Goal: Transaction & Acquisition: Purchase product/service

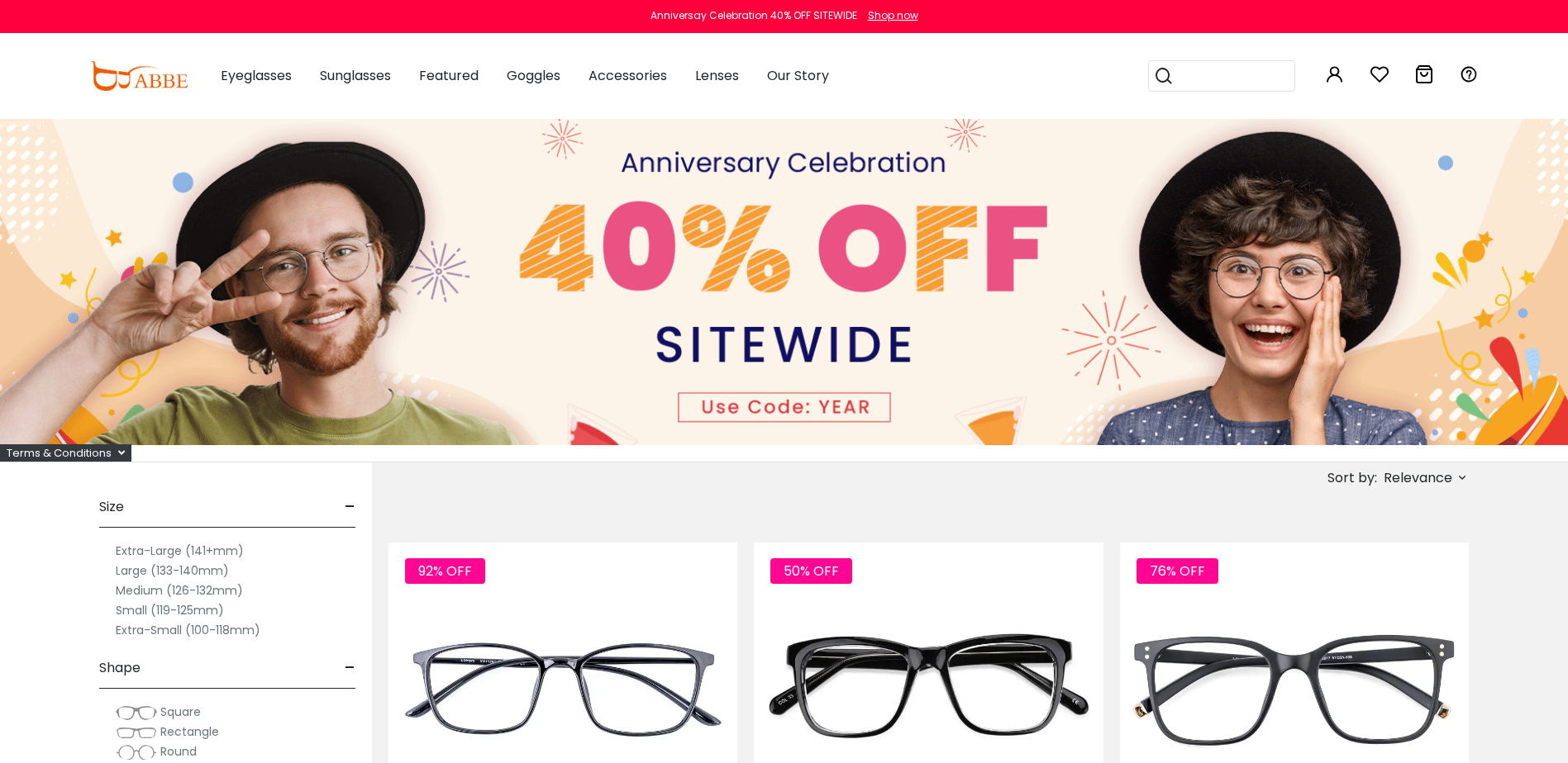
type input "**********"
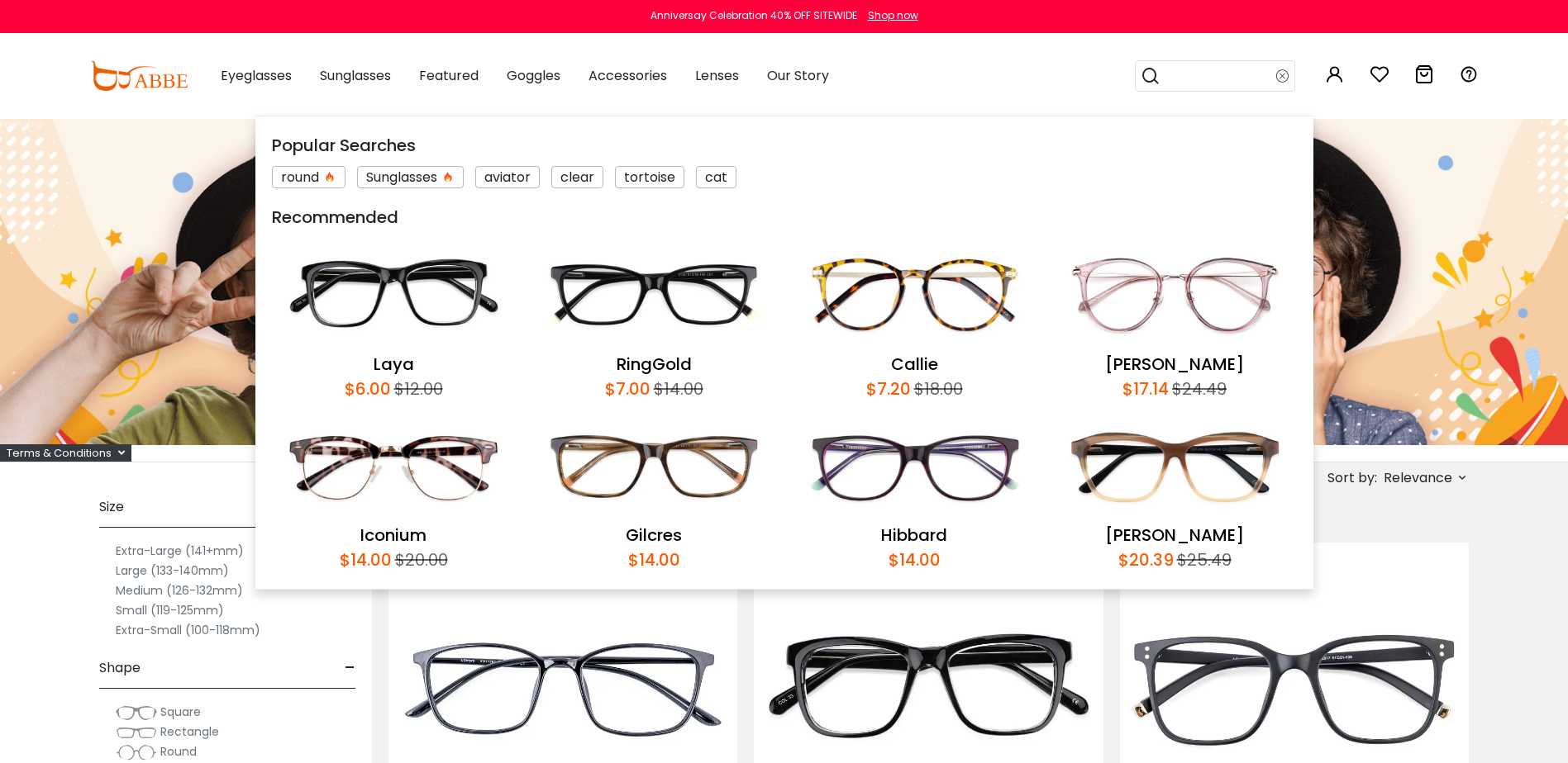
click at [1214, 77] on input "search" at bounding box center [1218, 76] width 116 height 30
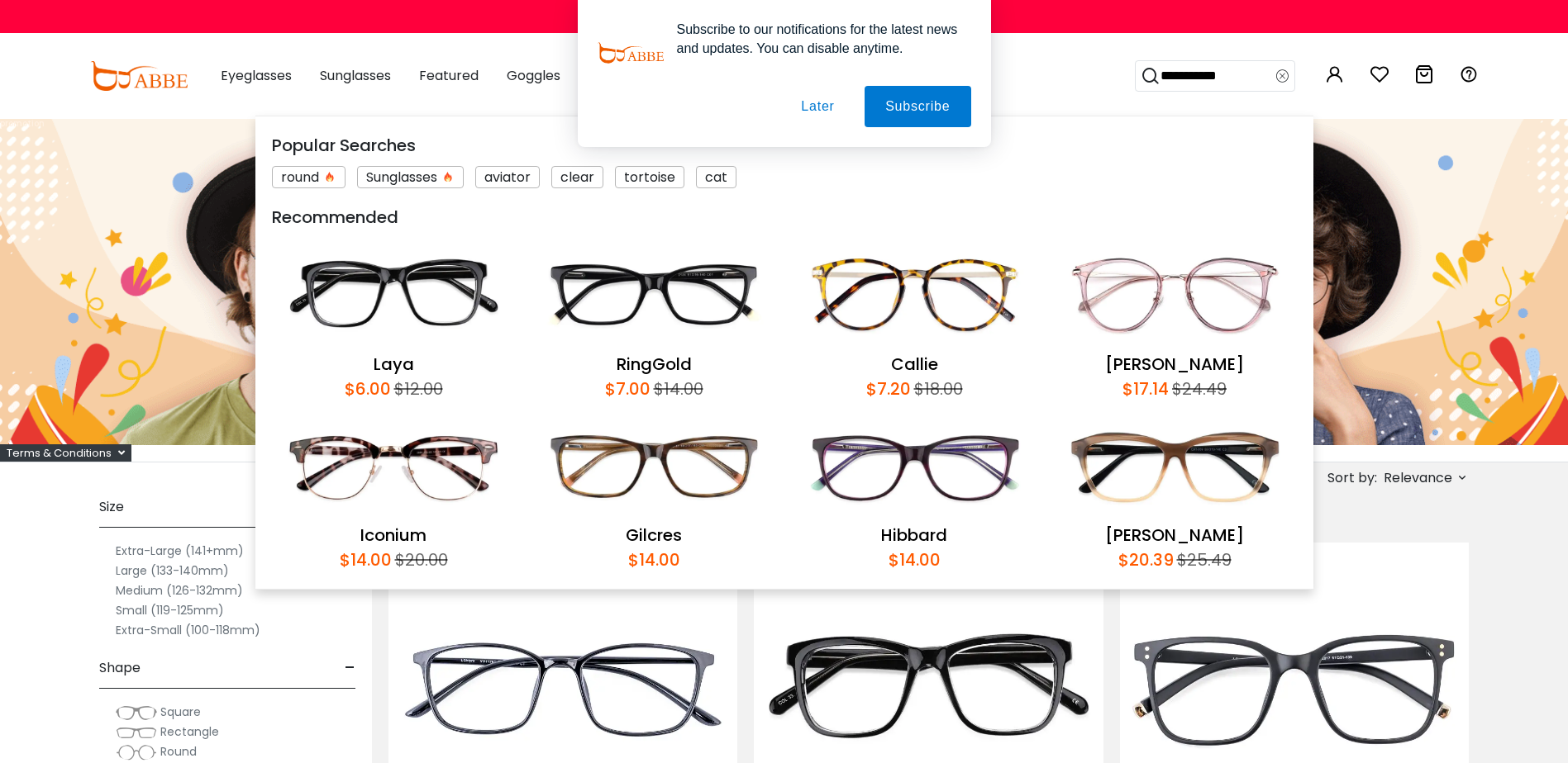
type input "**********"
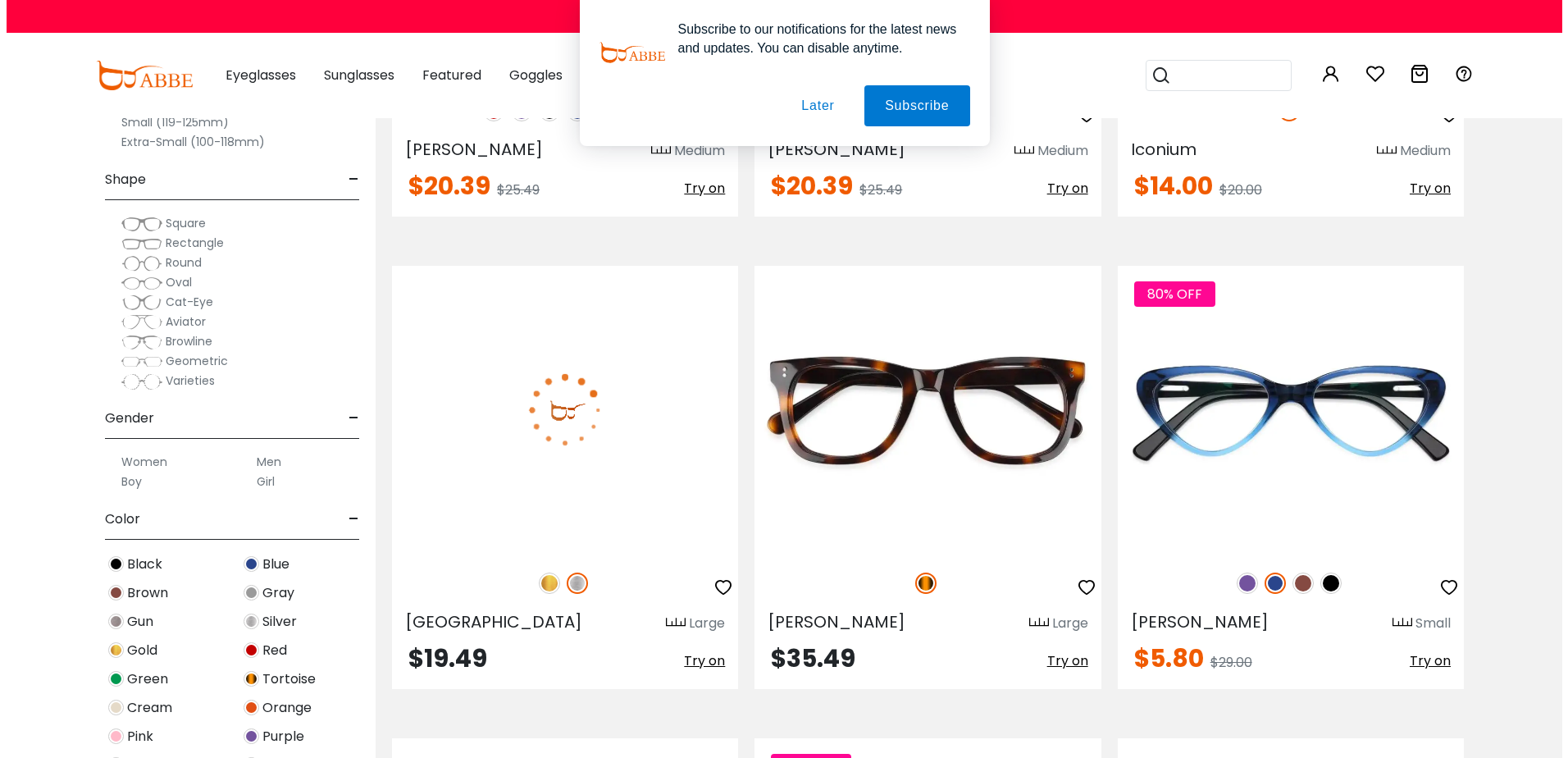
scroll to position [2626, 0]
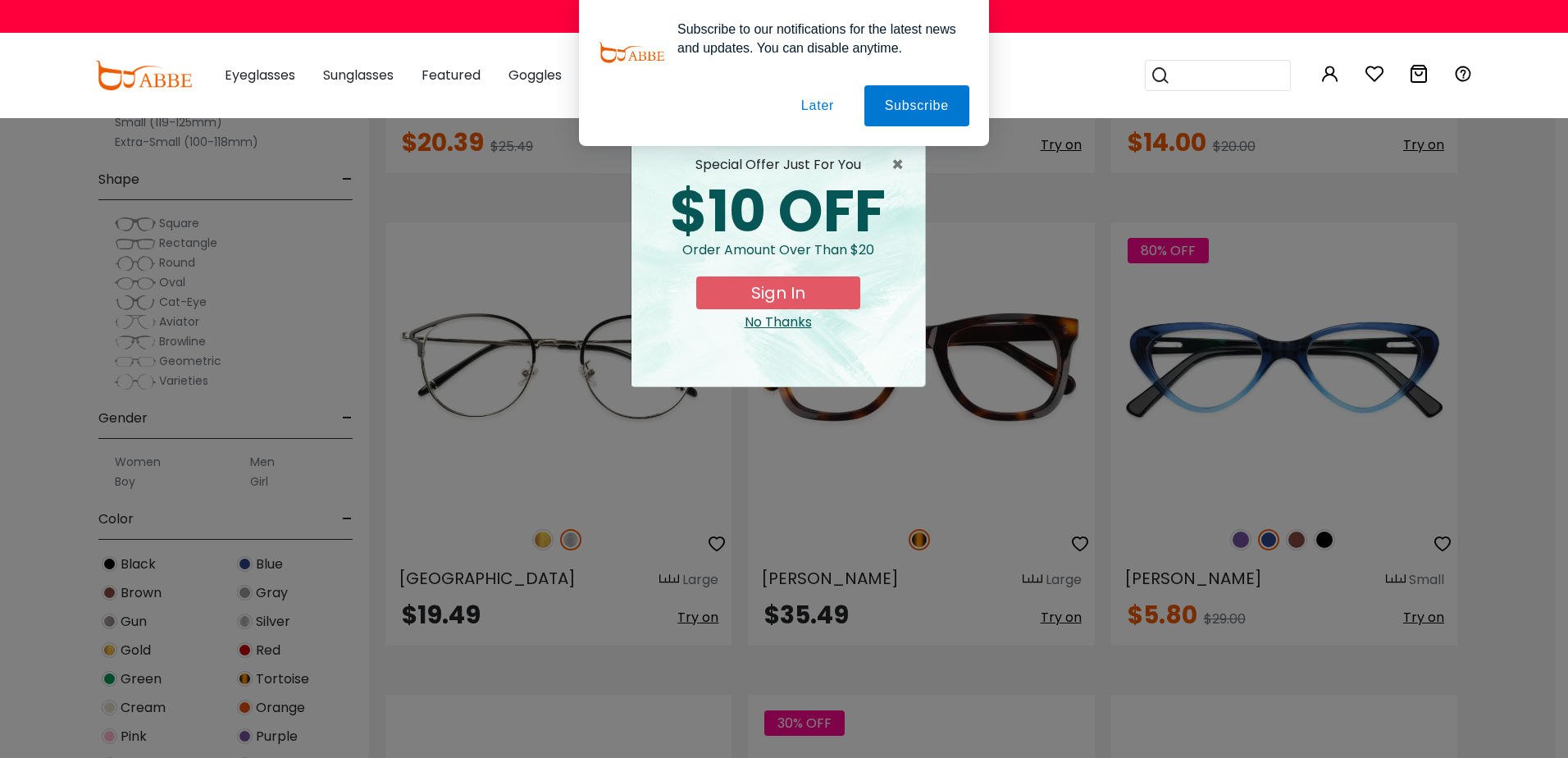
type input "**********"
click at [739, 296] on button "Sign In" at bounding box center [778, 292] width 164 height 32
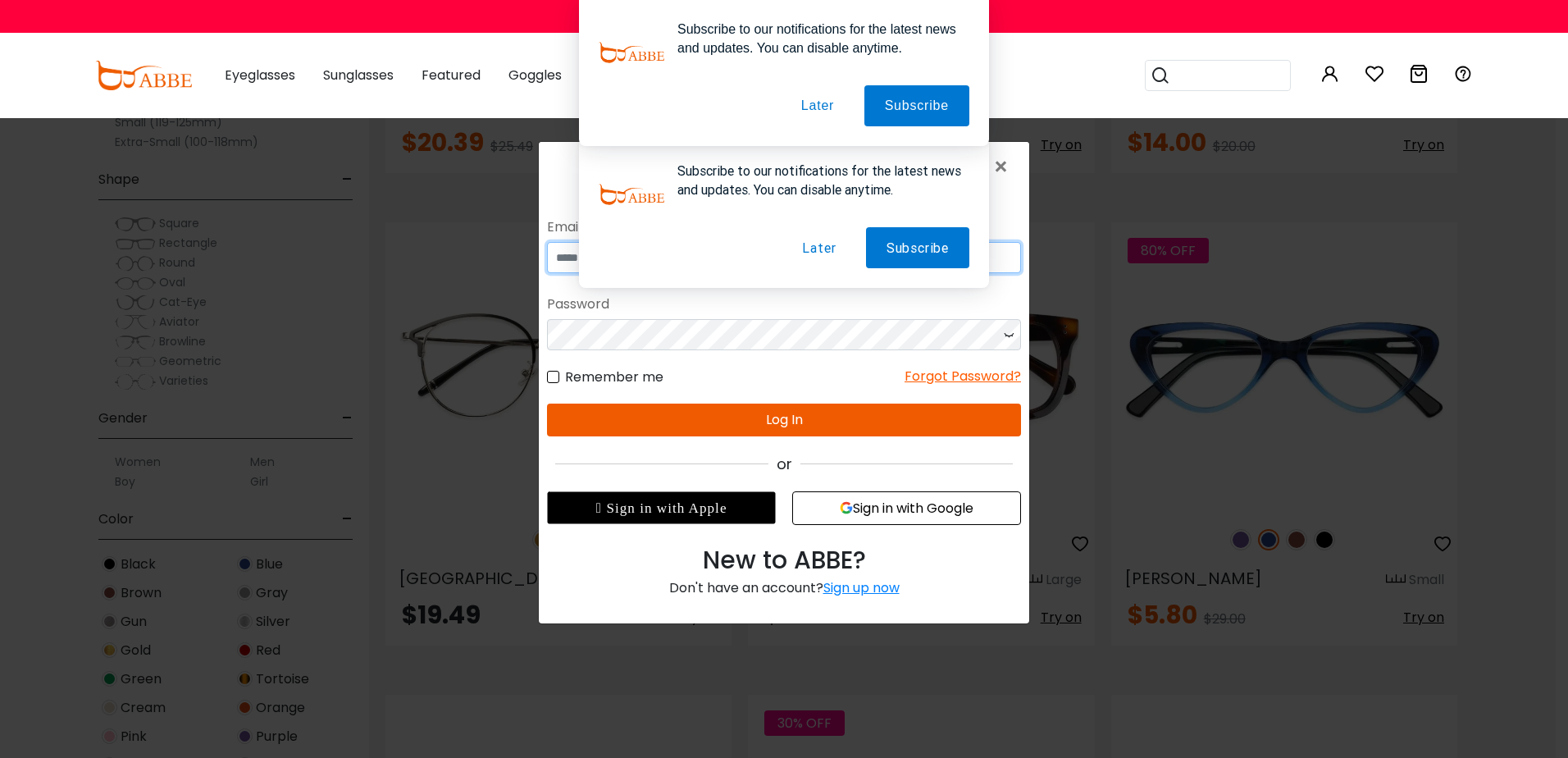
type input "**********"
click at [707, 428] on button "Log In" at bounding box center [784, 419] width 474 height 32
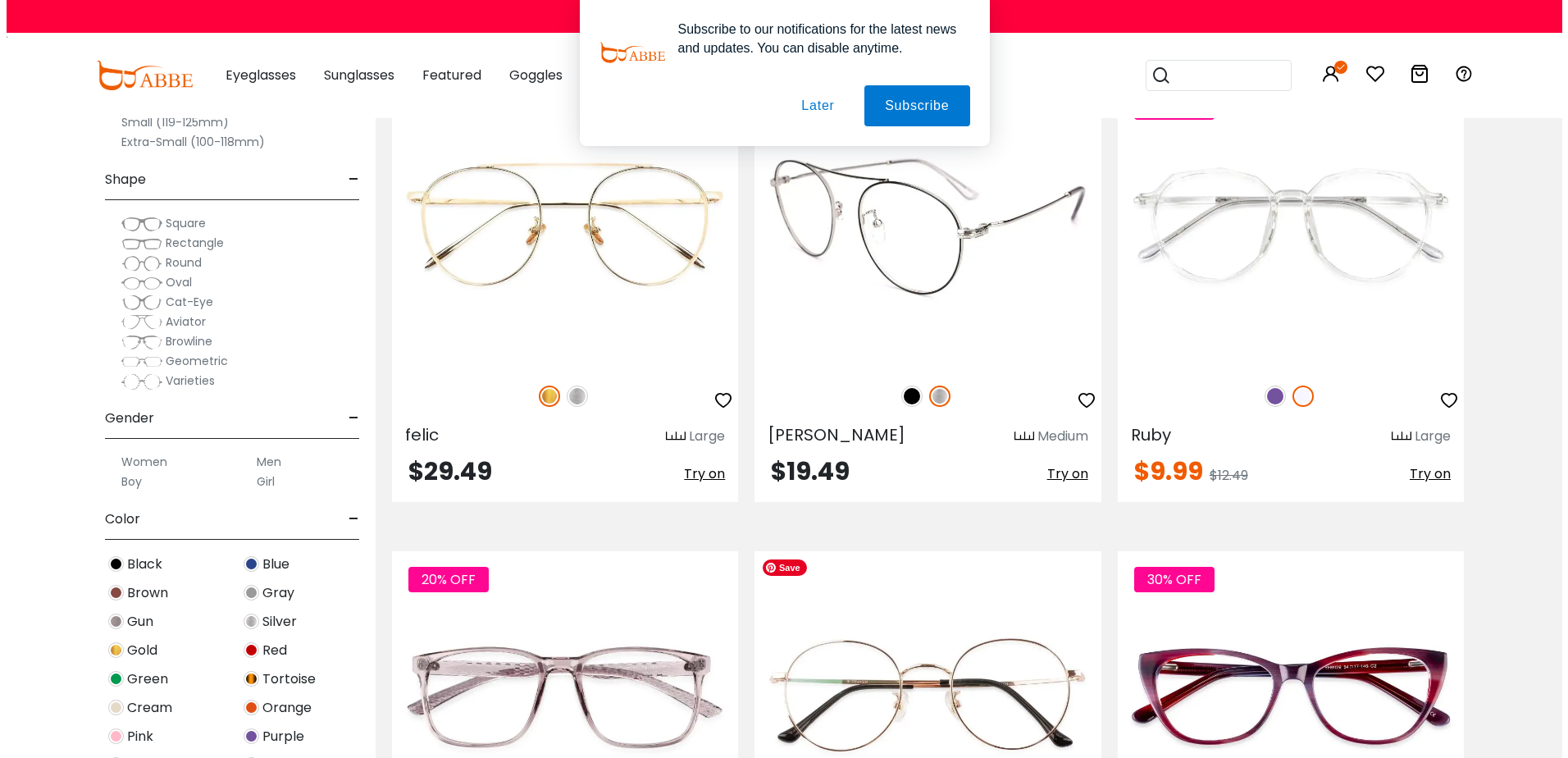
scroll to position [3610, 0]
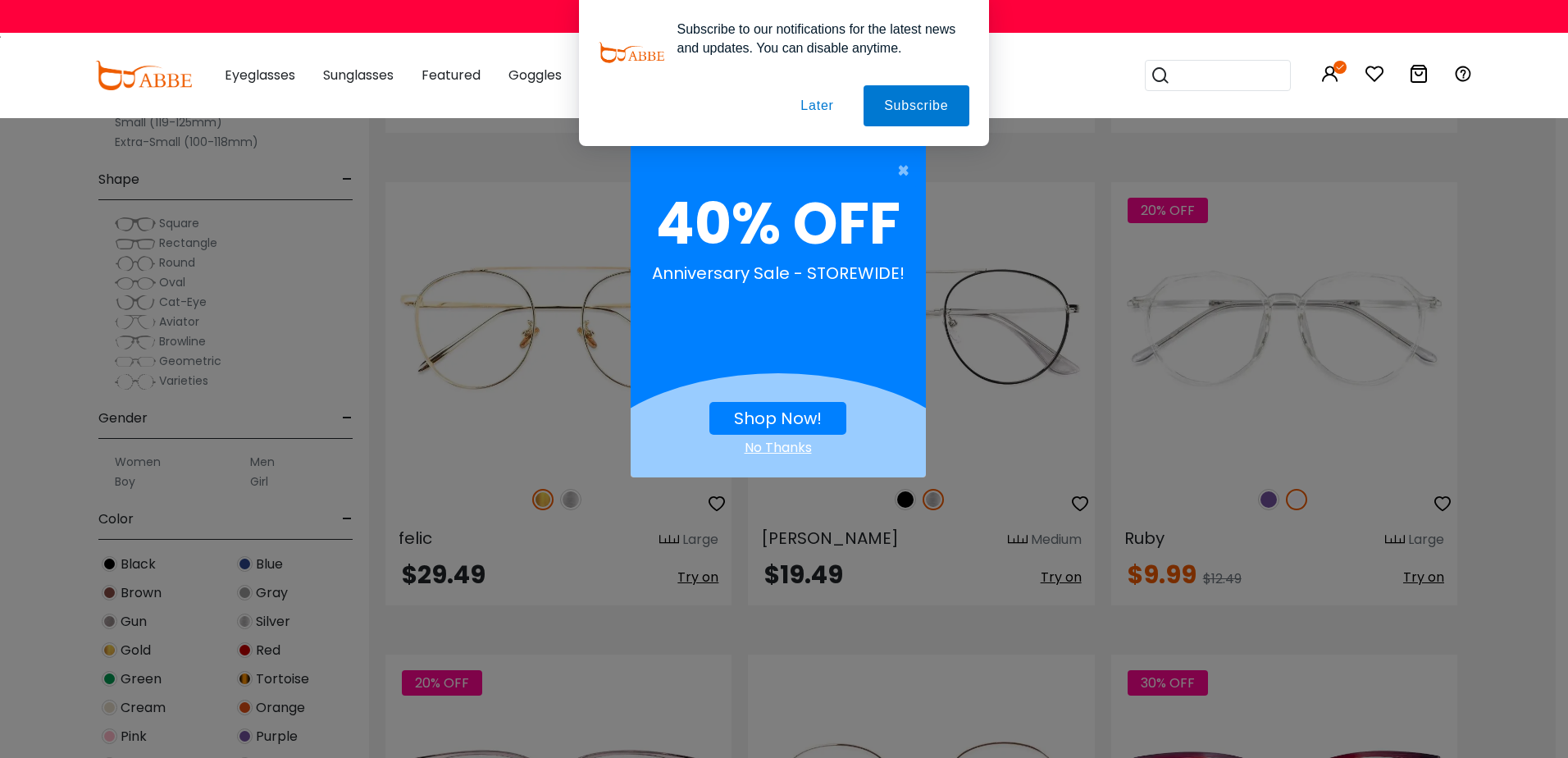
click at [1280, 324] on div "× 40% OFF Anniversary Sale - STOREWIDE! Shop Now! No Thanks" at bounding box center [784, 379] width 1568 height 758
click at [1277, 325] on div "× 40% OFF Anniversary Sale - STOREWIDE! Shop Now! No Thanks" at bounding box center [784, 379] width 1568 height 758
click at [785, 420] on link "Shop Now!" at bounding box center [778, 418] width 88 height 23
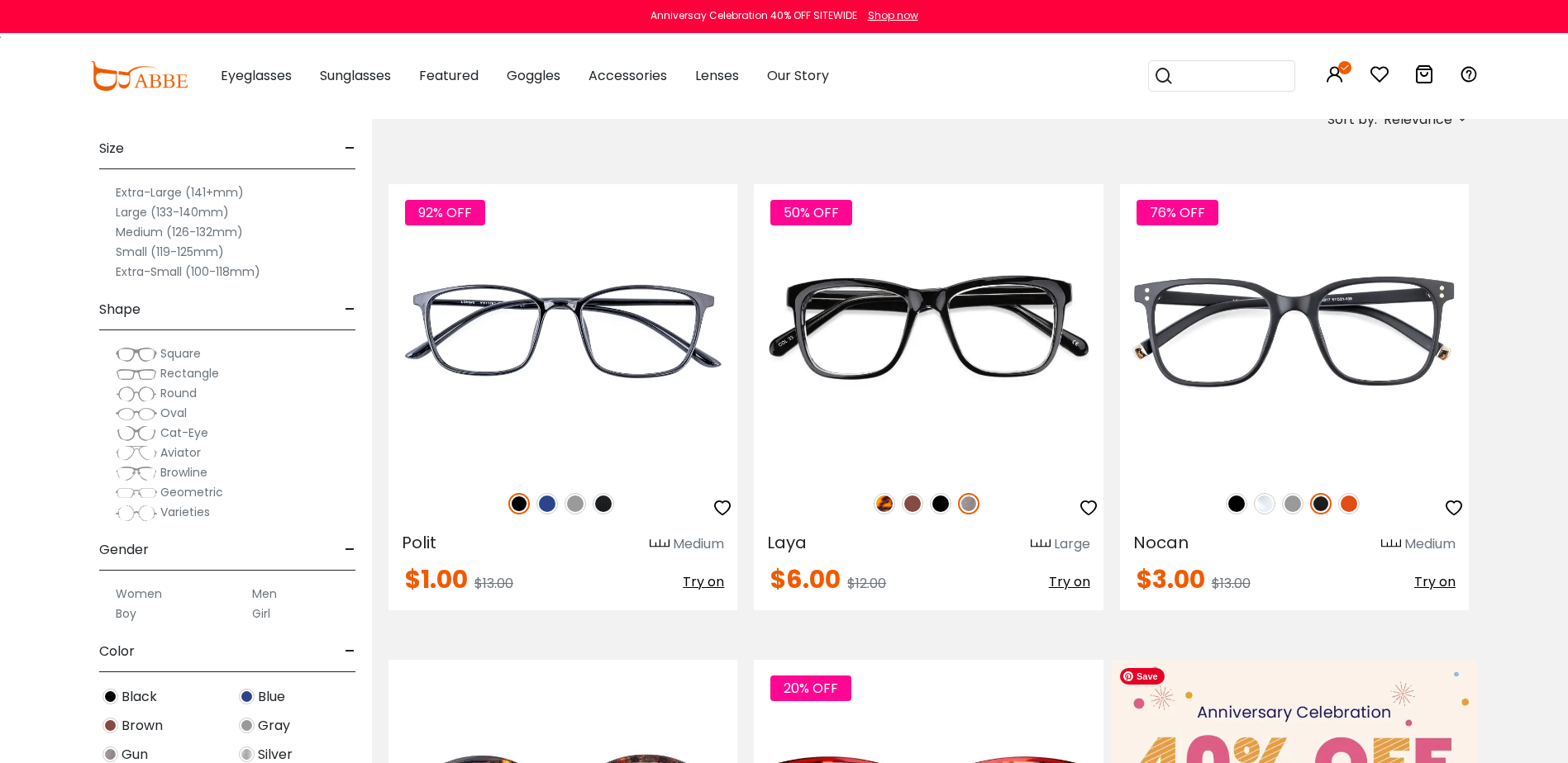
scroll to position [331, 0]
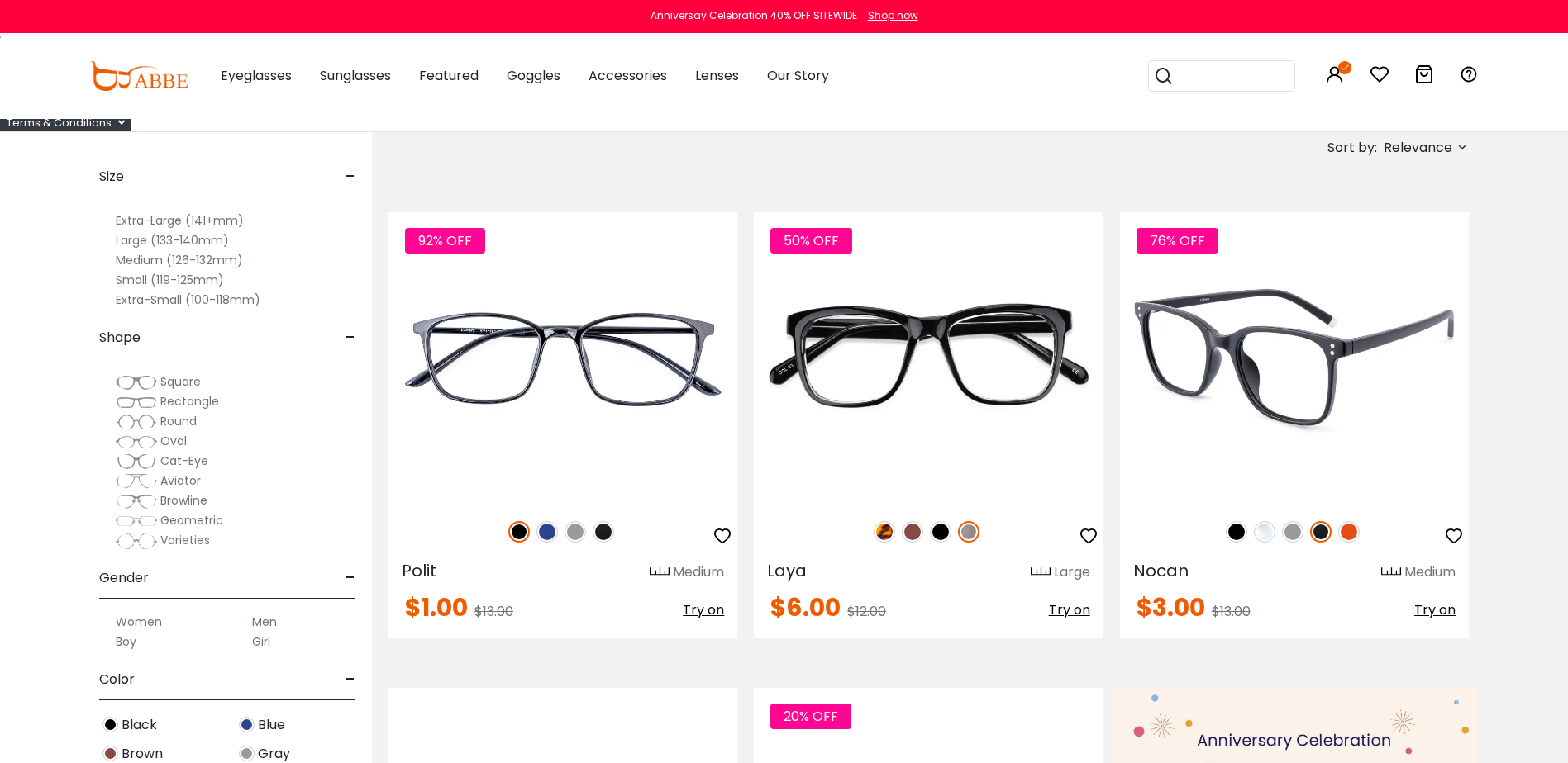
click at [1264, 535] on img at bounding box center [1264, 531] width 21 height 21
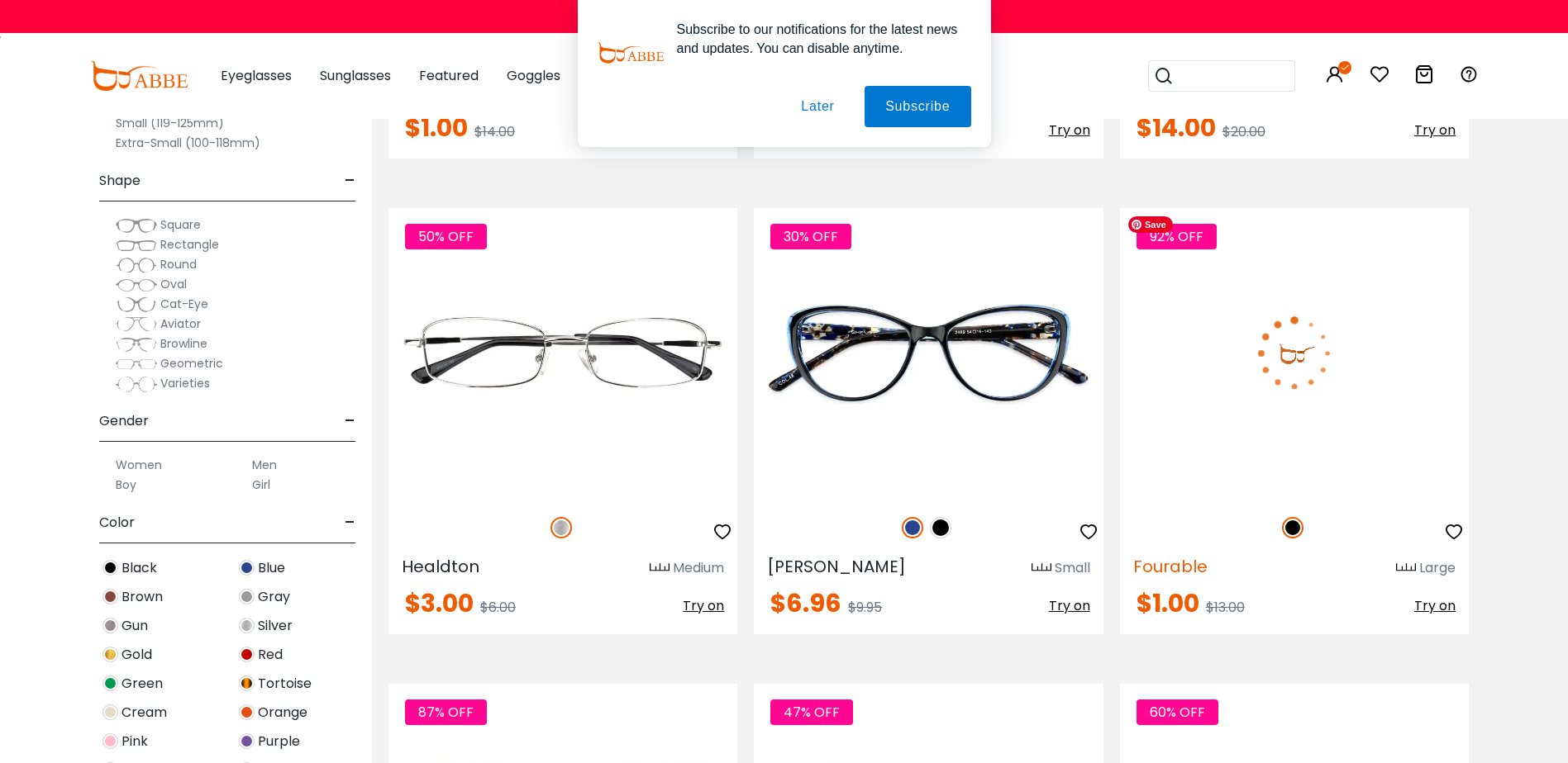
scroll to position [2809, 0]
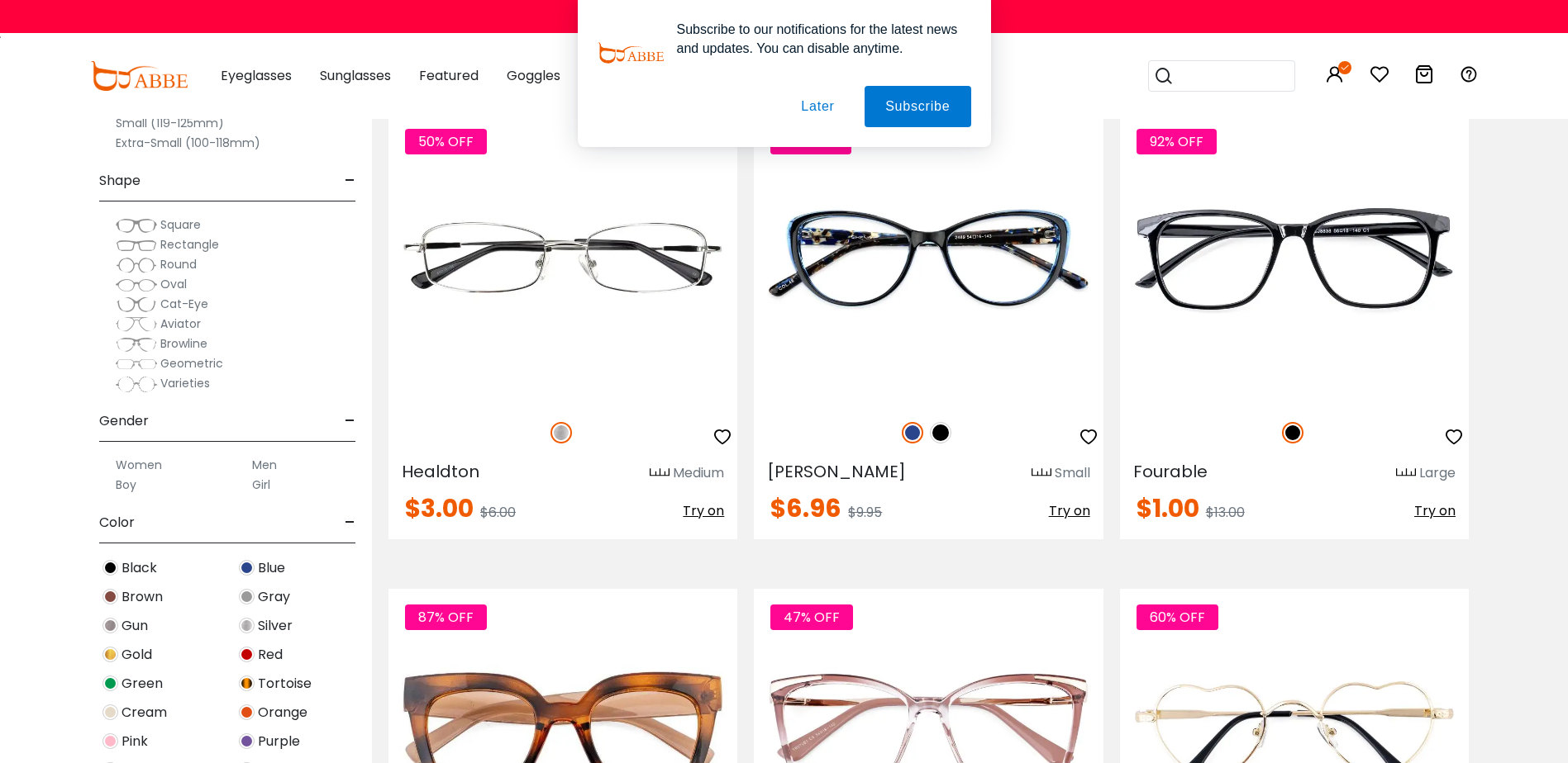
click at [1241, 77] on div "Subscribe to our notifications for the latest news and updates. You can disable…" at bounding box center [784, 74] width 1568 height 147
drag, startPoint x: 1241, startPoint y: 77, endPoint x: 1229, endPoint y: 77, distance: 12.0
click at [1229, 77] on div "Subscribe to our notifications for the latest news and updates. You can disable…" at bounding box center [784, 74] width 1568 height 147
click at [805, 100] on button "Later" at bounding box center [818, 106] width 75 height 41
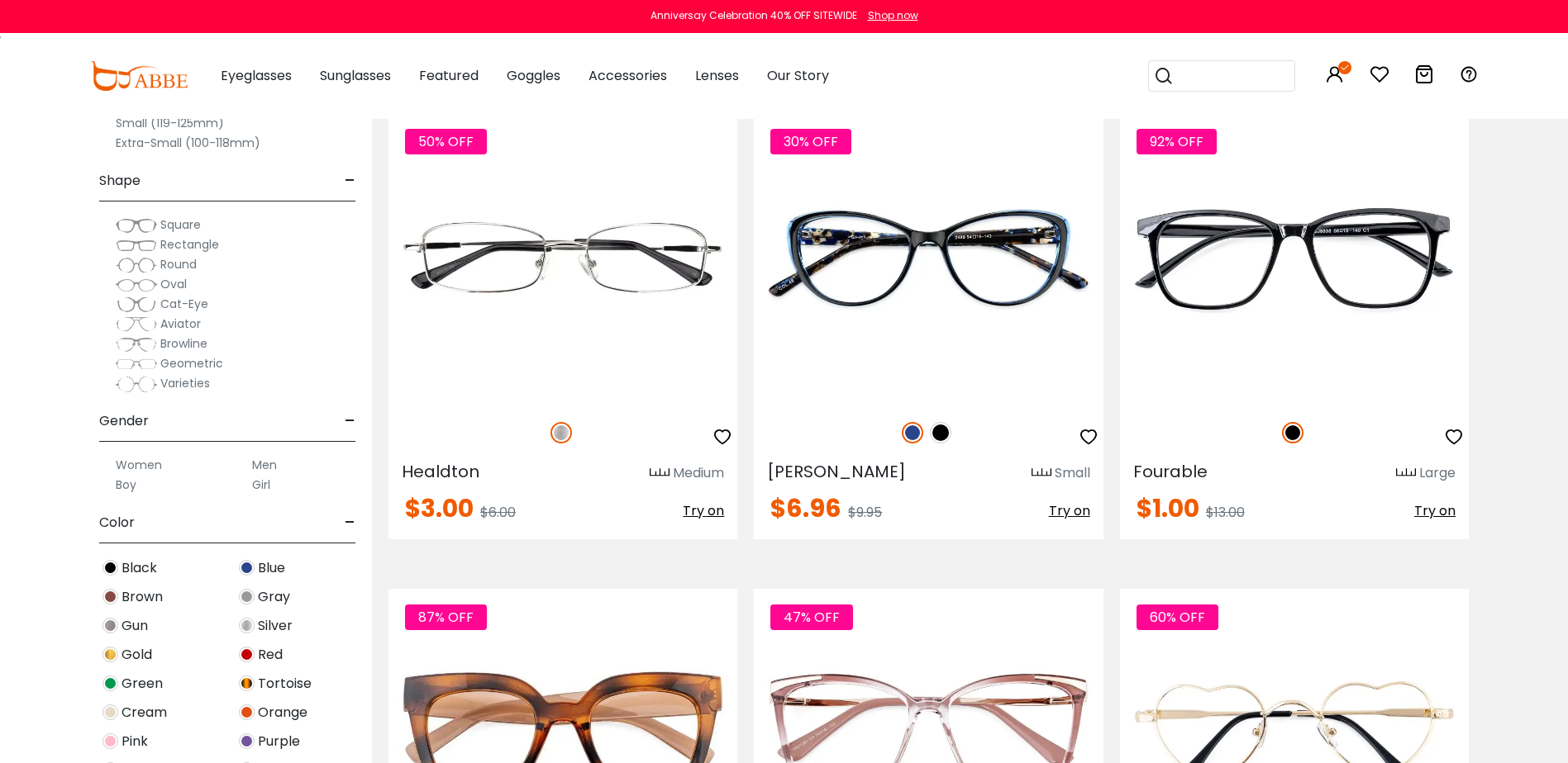
click at [1205, 81] on input "search" at bounding box center [1231, 76] width 116 height 30
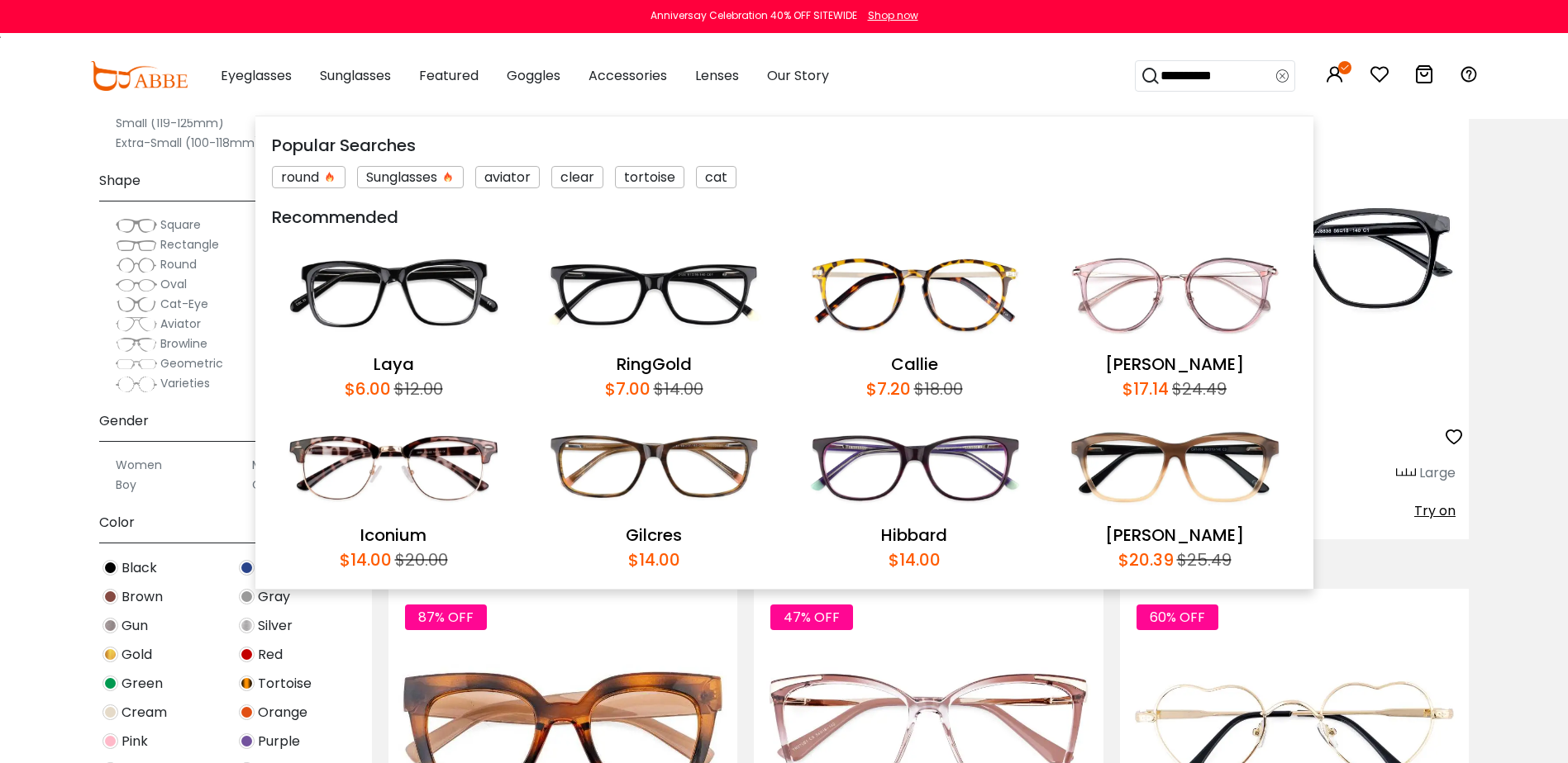
type input "**********"
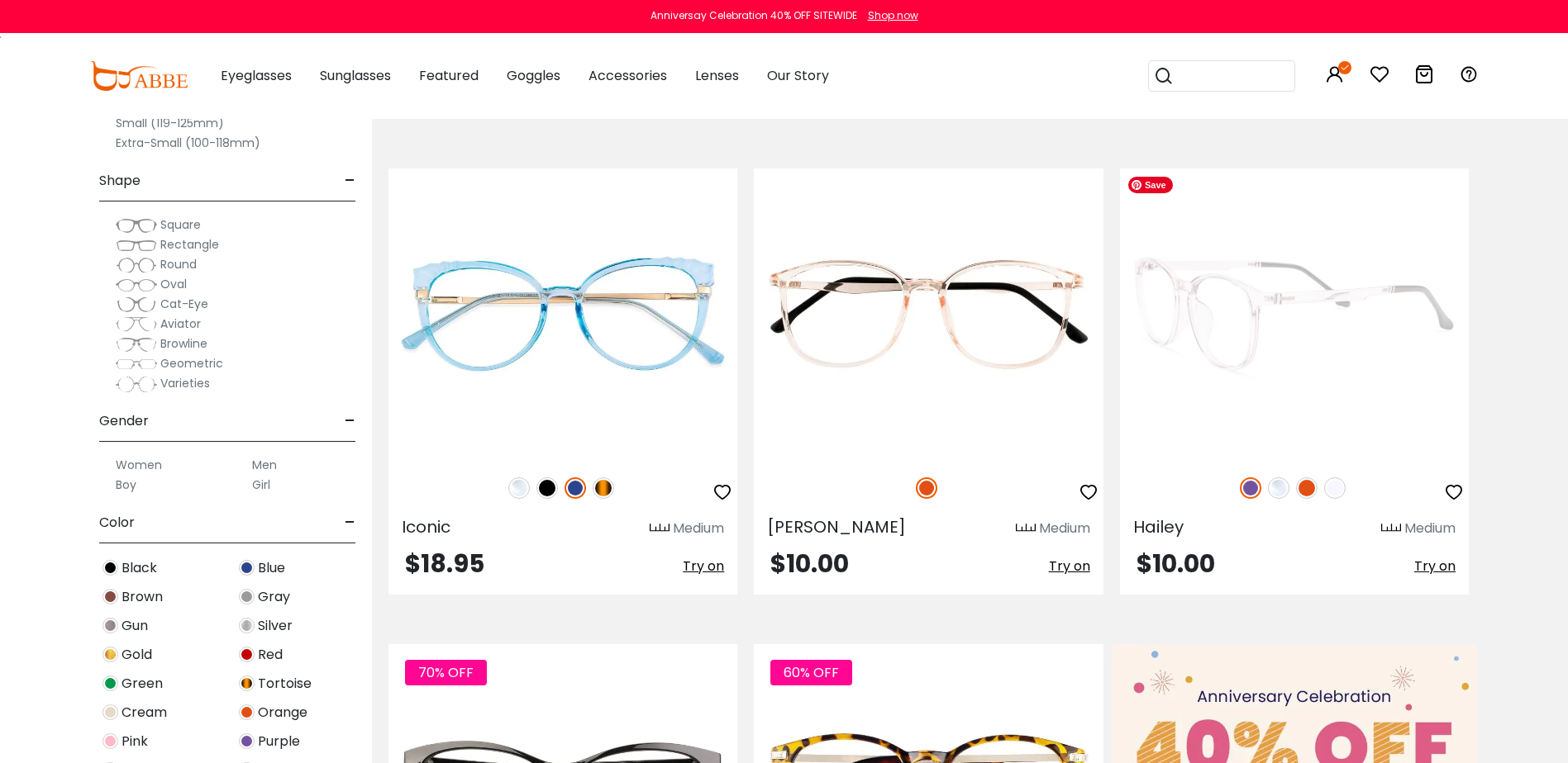
scroll to position [331, 0]
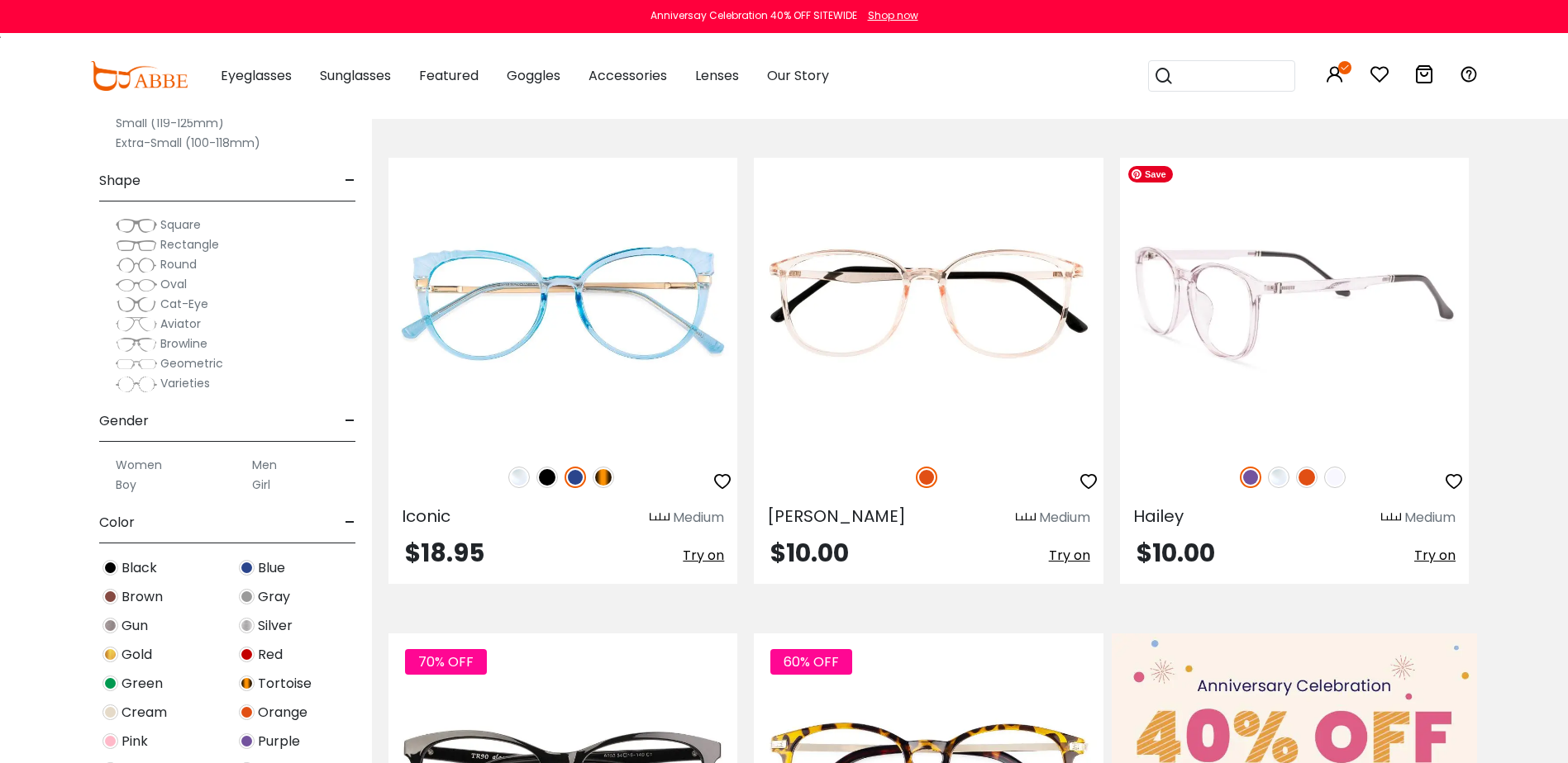
drag, startPoint x: 1280, startPoint y: 305, endPoint x: 1285, endPoint y: 320, distance: 15.8
click at [1280, 307] on img at bounding box center [1294, 303] width 349 height 291
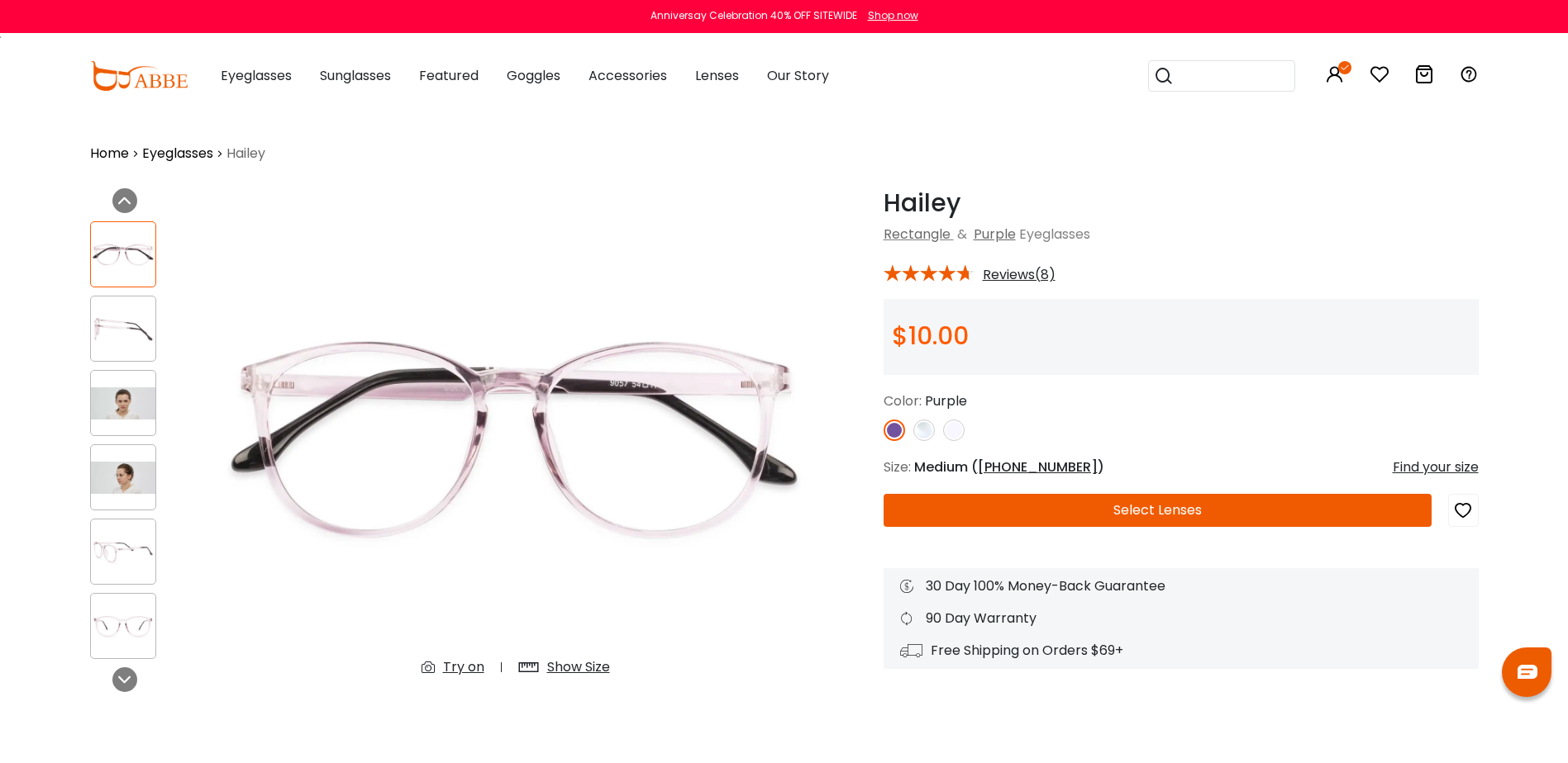
click at [949, 432] on img at bounding box center [954, 429] width 21 height 21
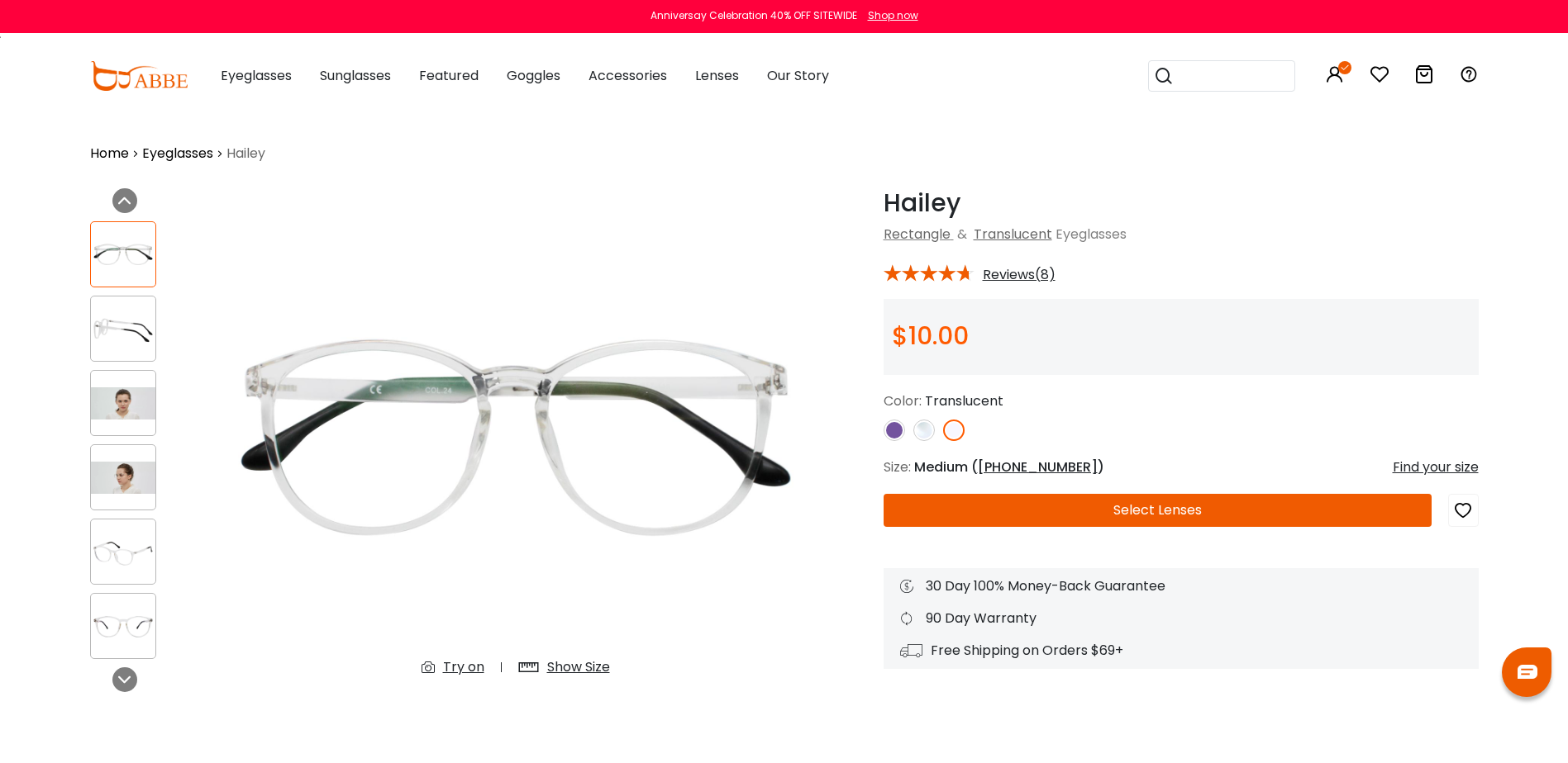
click at [927, 429] on img at bounding box center [924, 429] width 21 height 21
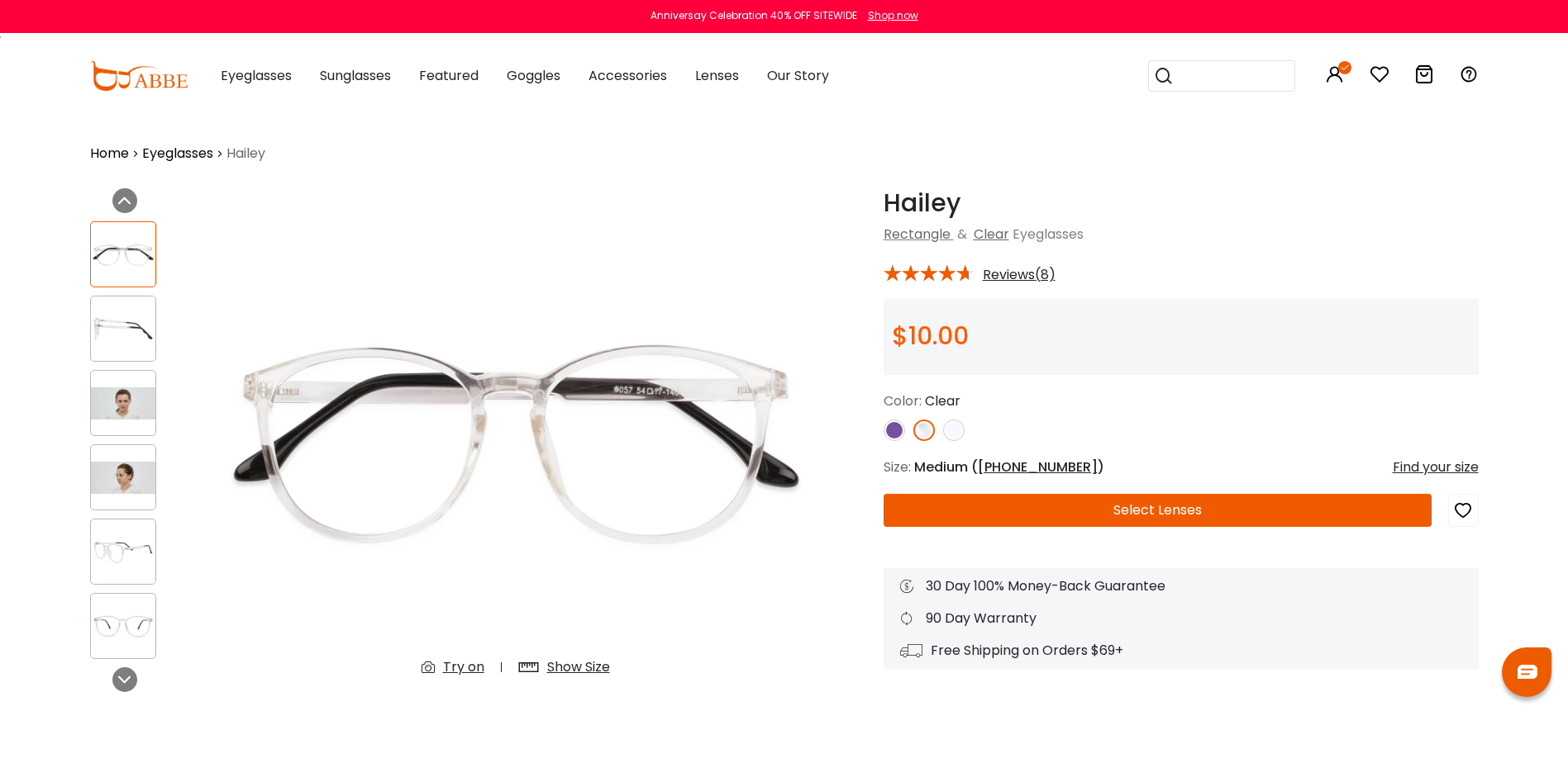
click at [1146, 504] on button "Select Lenses" at bounding box center [1158, 510] width 548 height 33
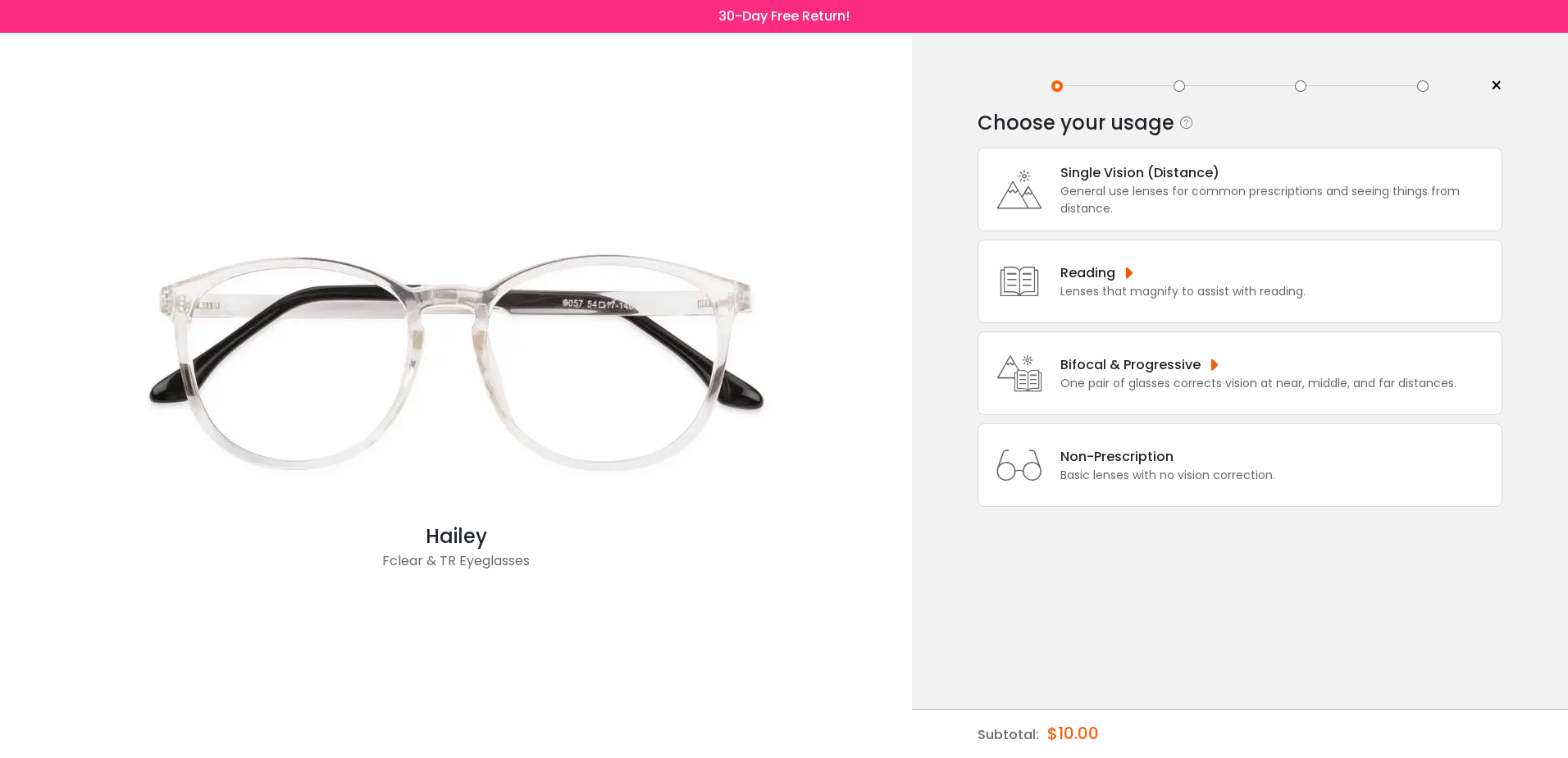
click at [1103, 206] on div "General use lenses for common prescriptions and seeing things from distance." at bounding box center [1277, 200] width 433 height 34
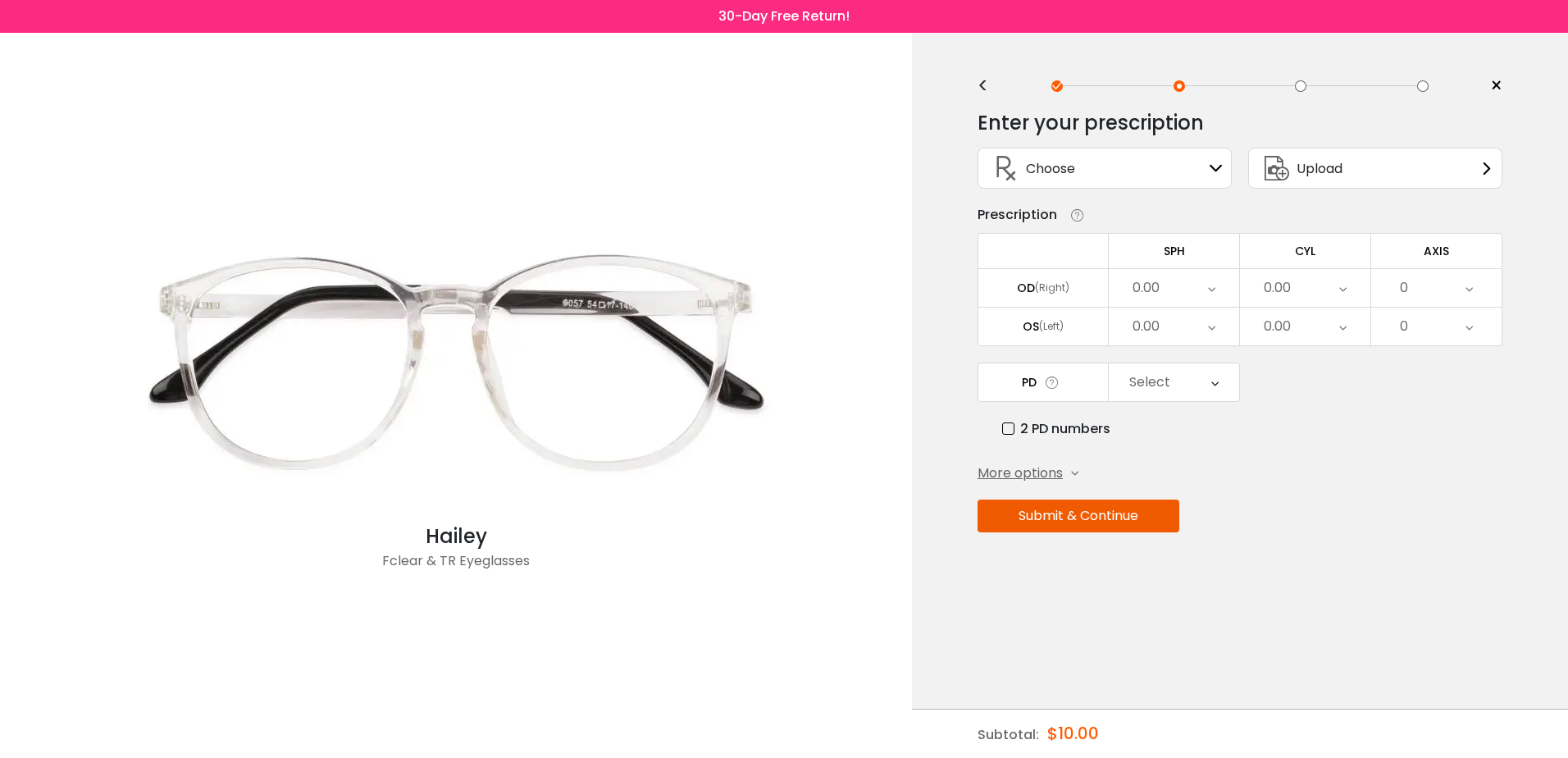
click at [1212, 288] on icon at bounding box center [1212, 288] width 7 height 38
click at [1187, 426] on li "+3.25" at bounding box center [1174, 432] width 130 height 30
click at [1209, 329] on icon at bounding box center [1212, 326] width 7 height 38
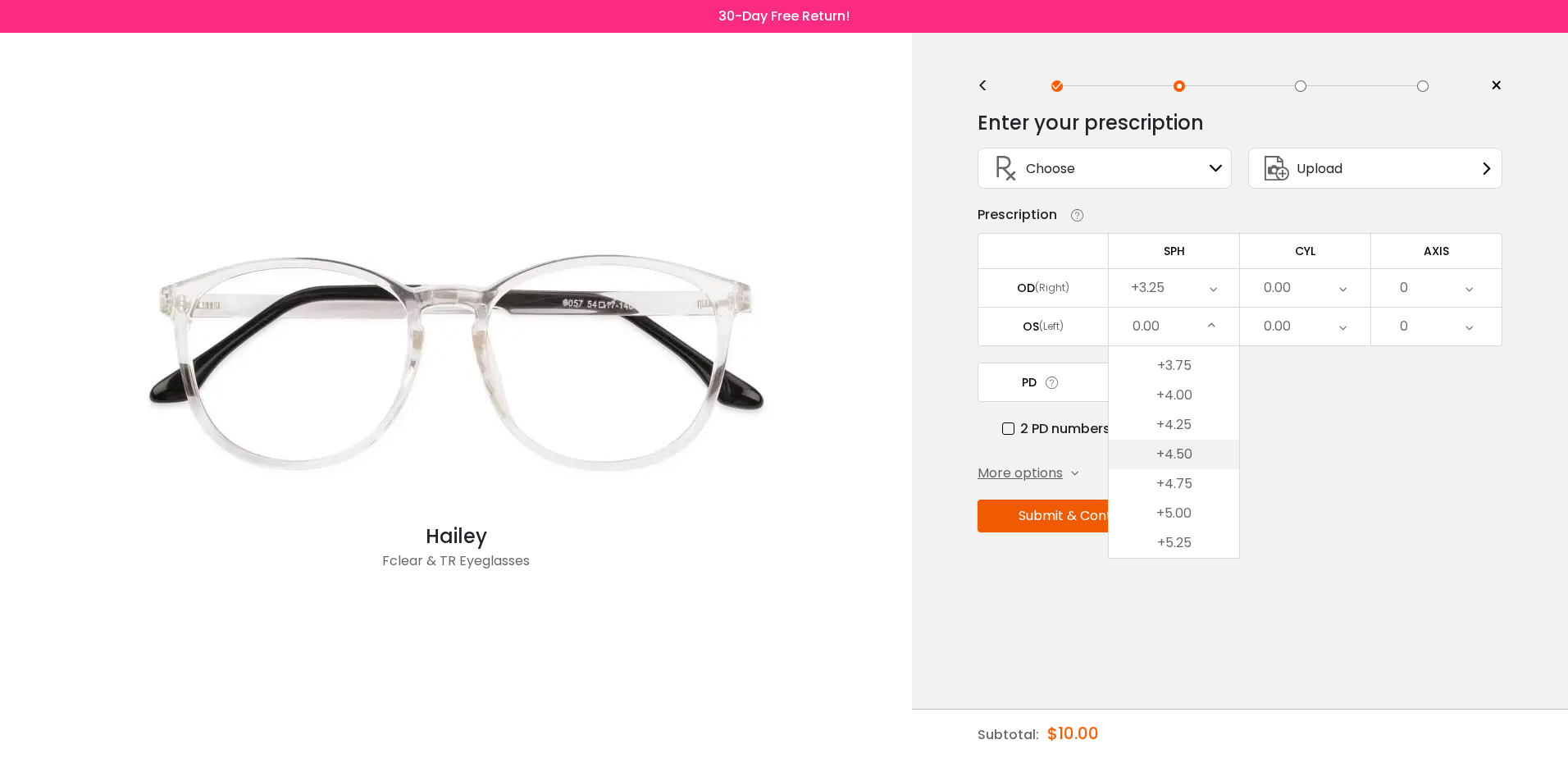
click at [1184, 456] on li "+4.50" at bounding box center [1174, 454] width 130 height 30
click at [1340, 291] on icon at bounding box center [1343, 288] width 7 height 38
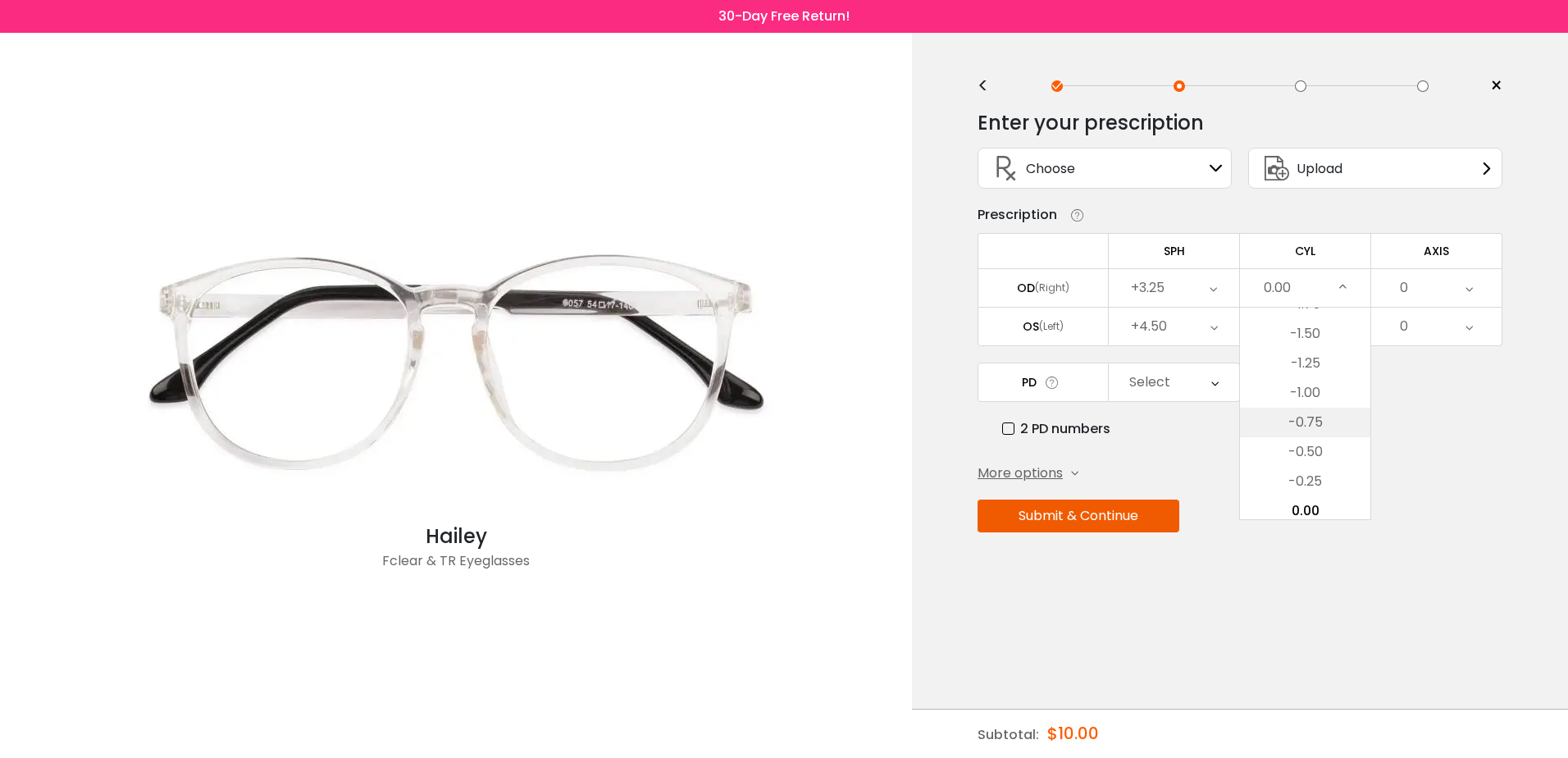
scroll to position [438, 0]
click at [1316, 337] on li "-2.25" at bounding box center [1305, 328] width 130 height 30
click at [1342, 327] on icon at bounding box center [1343, 326] width 7 height 38
click at [1299, 389] on li "-2.75" at bounding box center [1305, 389] width 130 height 30
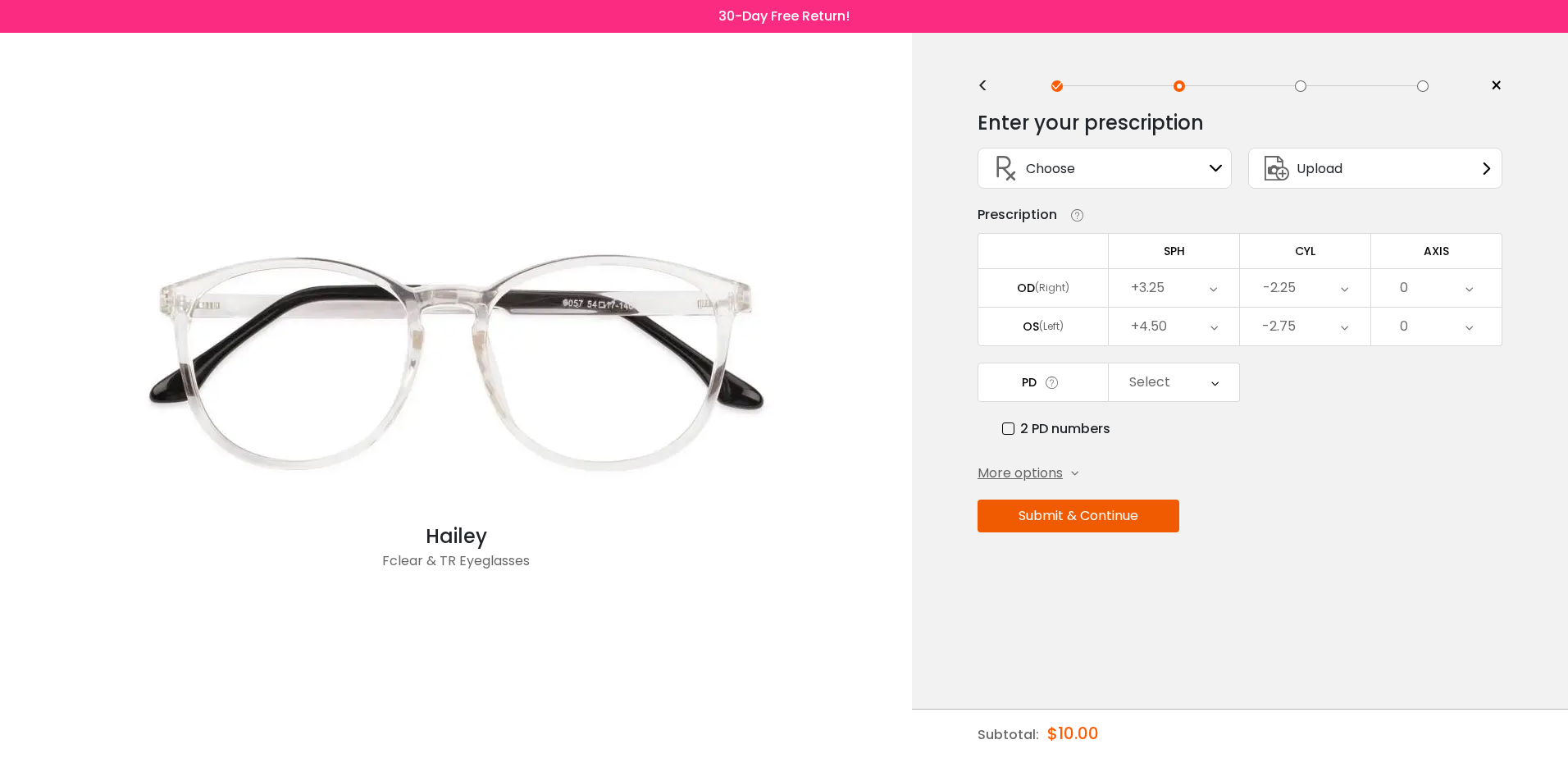
click at [1471, 291] on icon at bounding box center [1469, 288] width 7 height 38
click at [1440, 458] on li "5" at bounding box center [1436, 470] width 130 height 30
click at [1464, 329] on div "0" at bounding box center [1436, 326] width 130 height 38
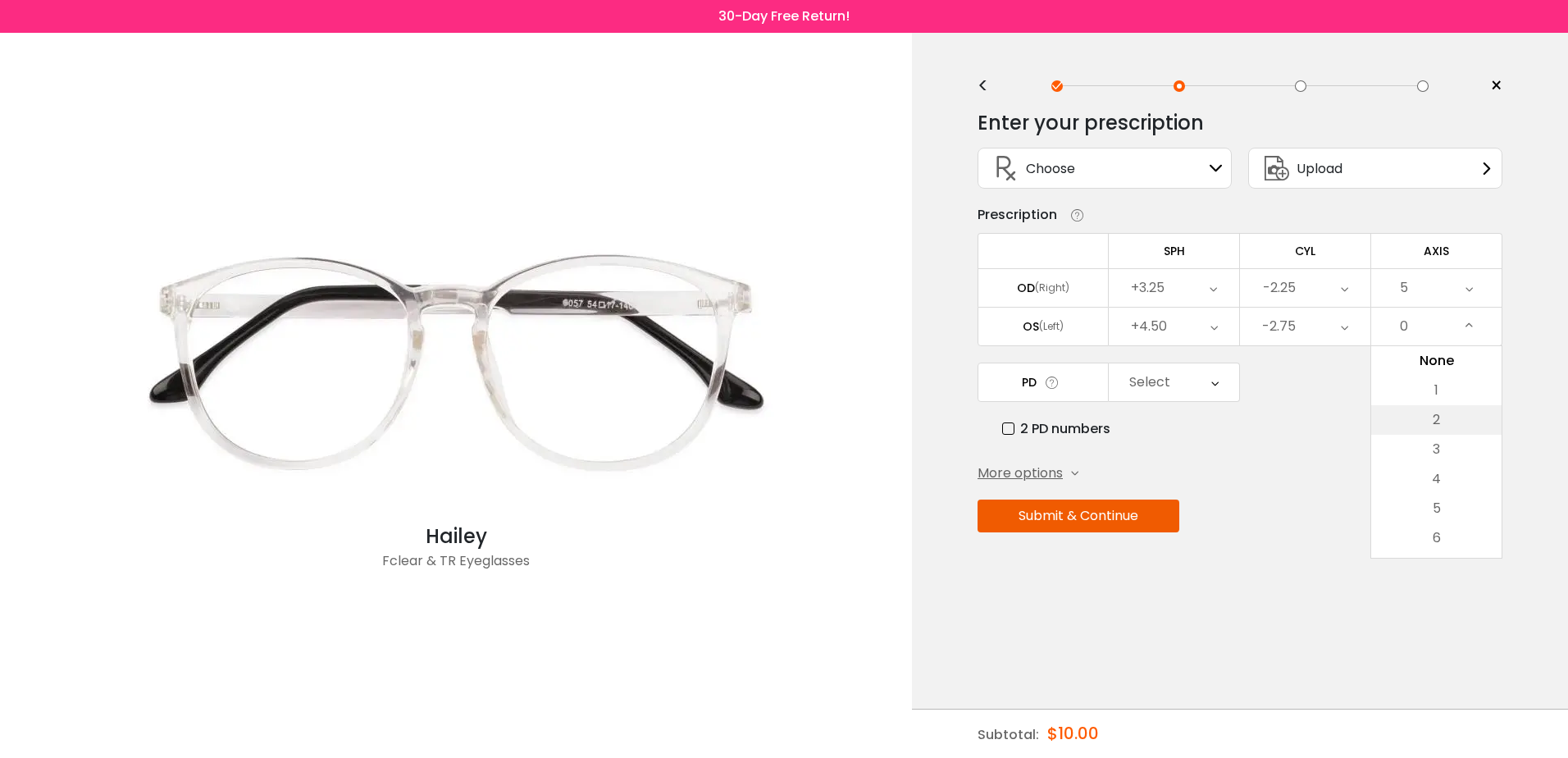
click at [1433, 423] on li "2" at bounding box center [1436, 420] width 130 height 30
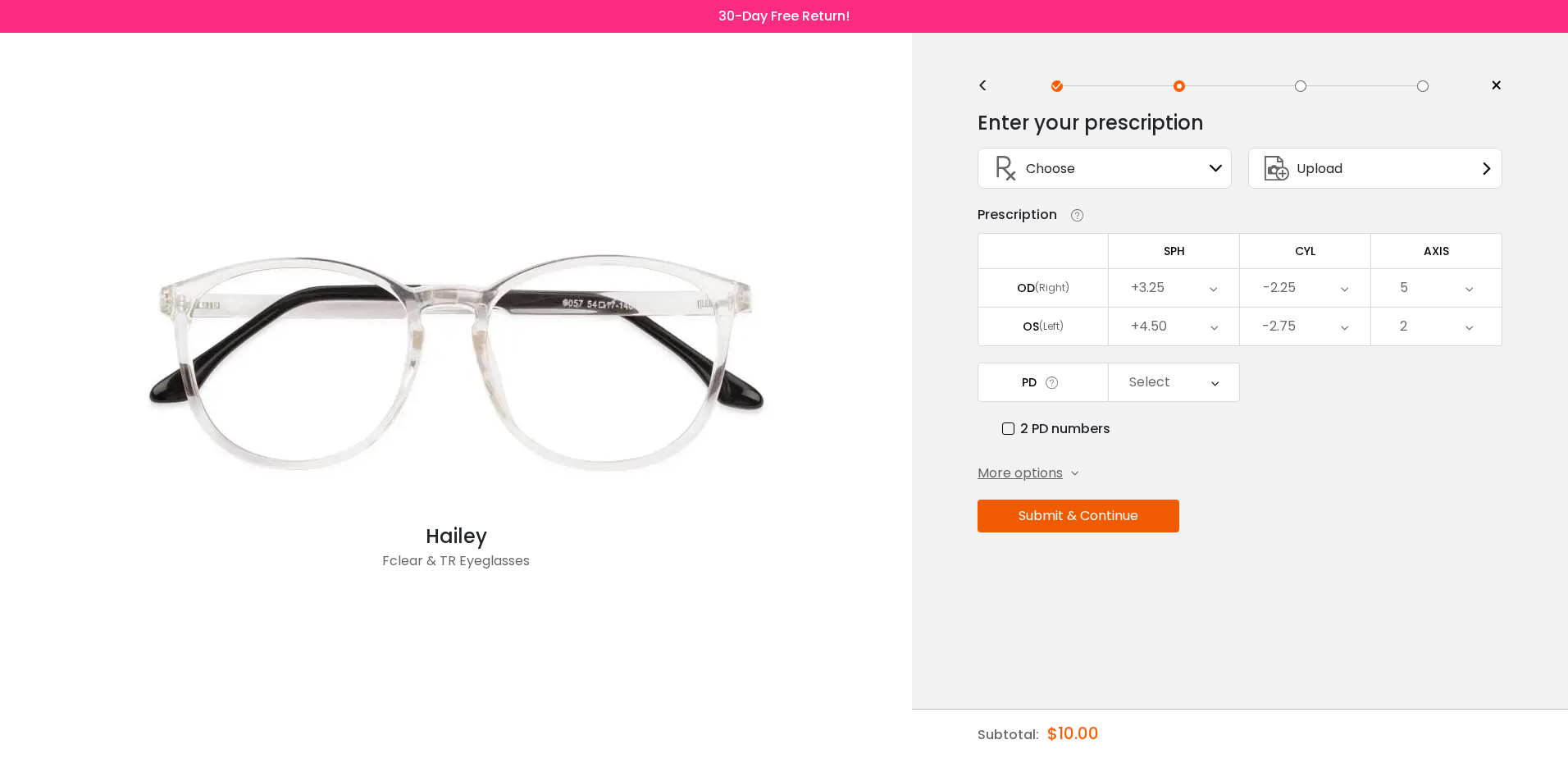
click at [1208, 383] on div "Select" at bounding box center [1174, 382] width 130 height 38
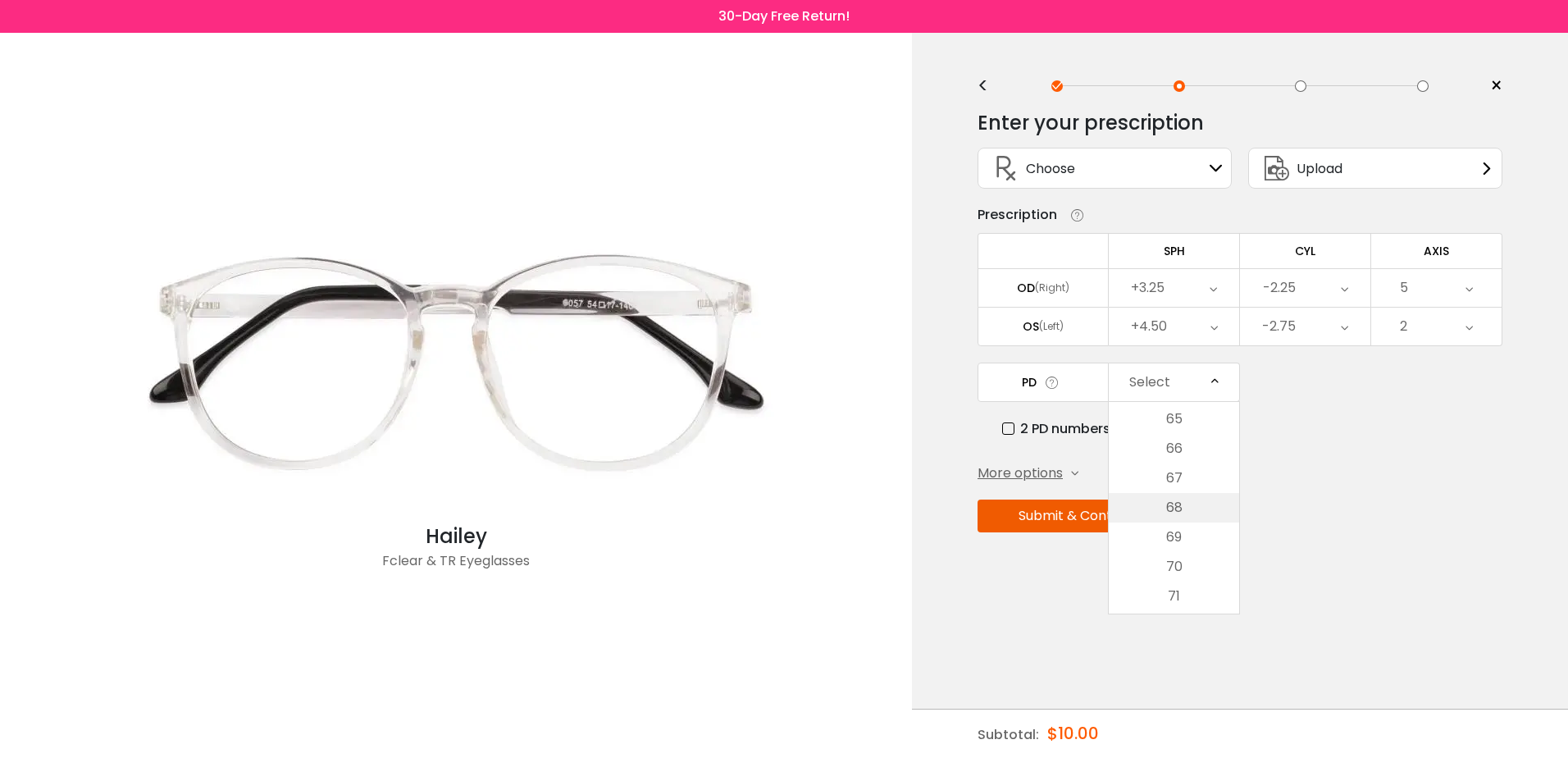
scroll to position [560, 0]
click at [1168, 485] on li "67" at bounding box center [1174, 478] width 130 height 30
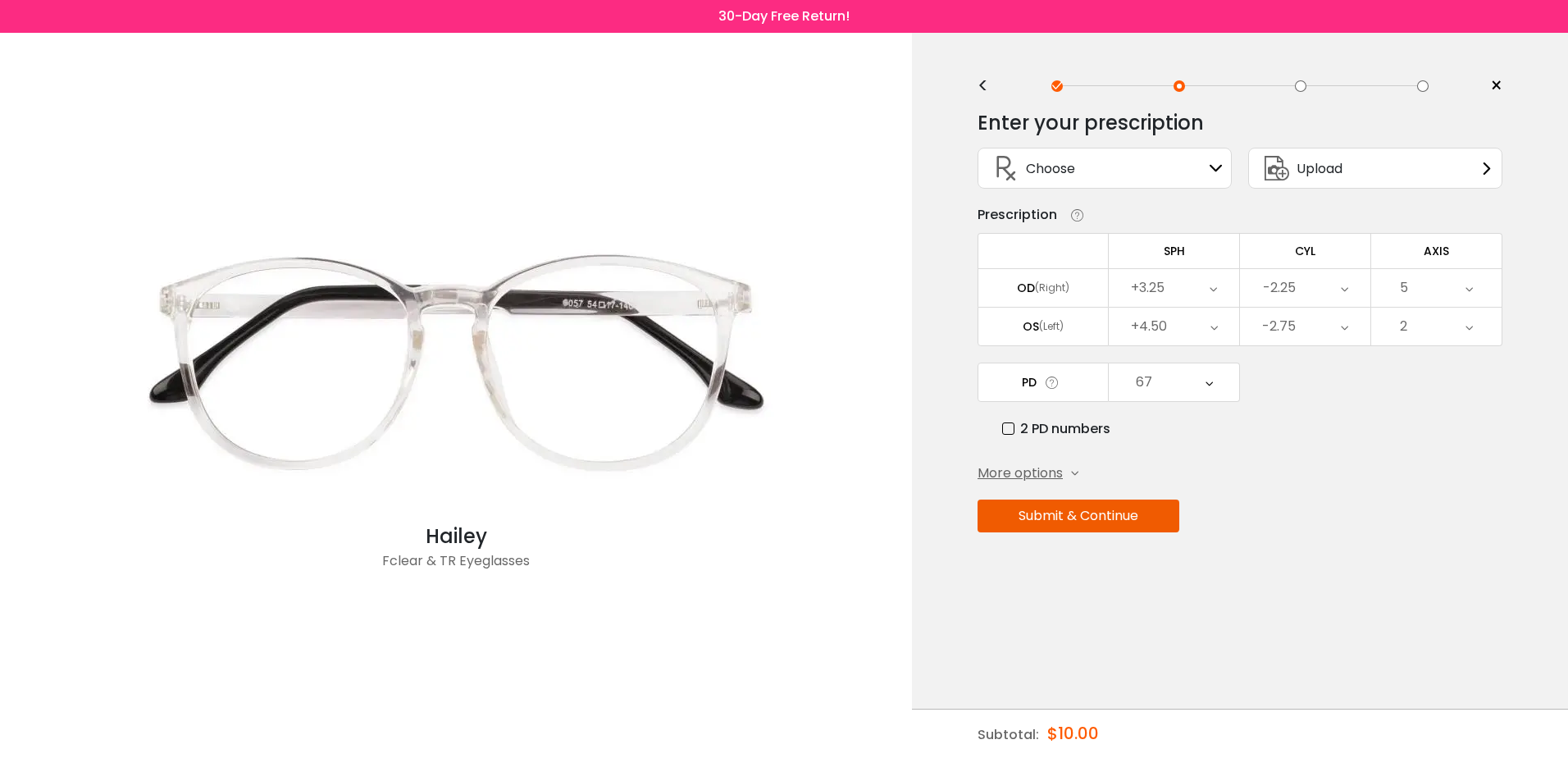
click at [1077, 518] on button "Submit & Continue" at bounding box center [1079, 516] width 202 height 32
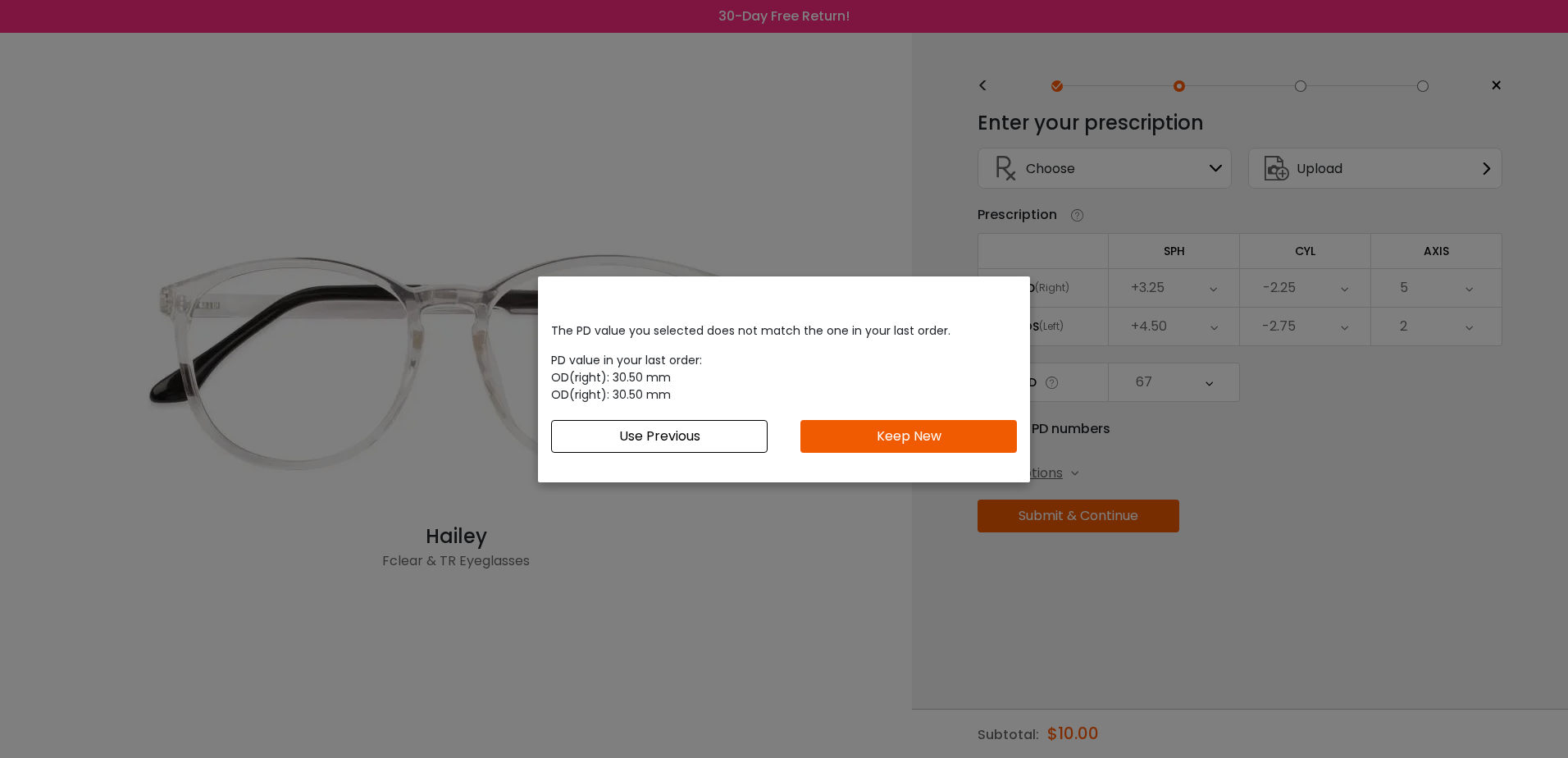
click at [937, 437] on button "Keep New" at bounding box center [908, 436] width 216 height 32
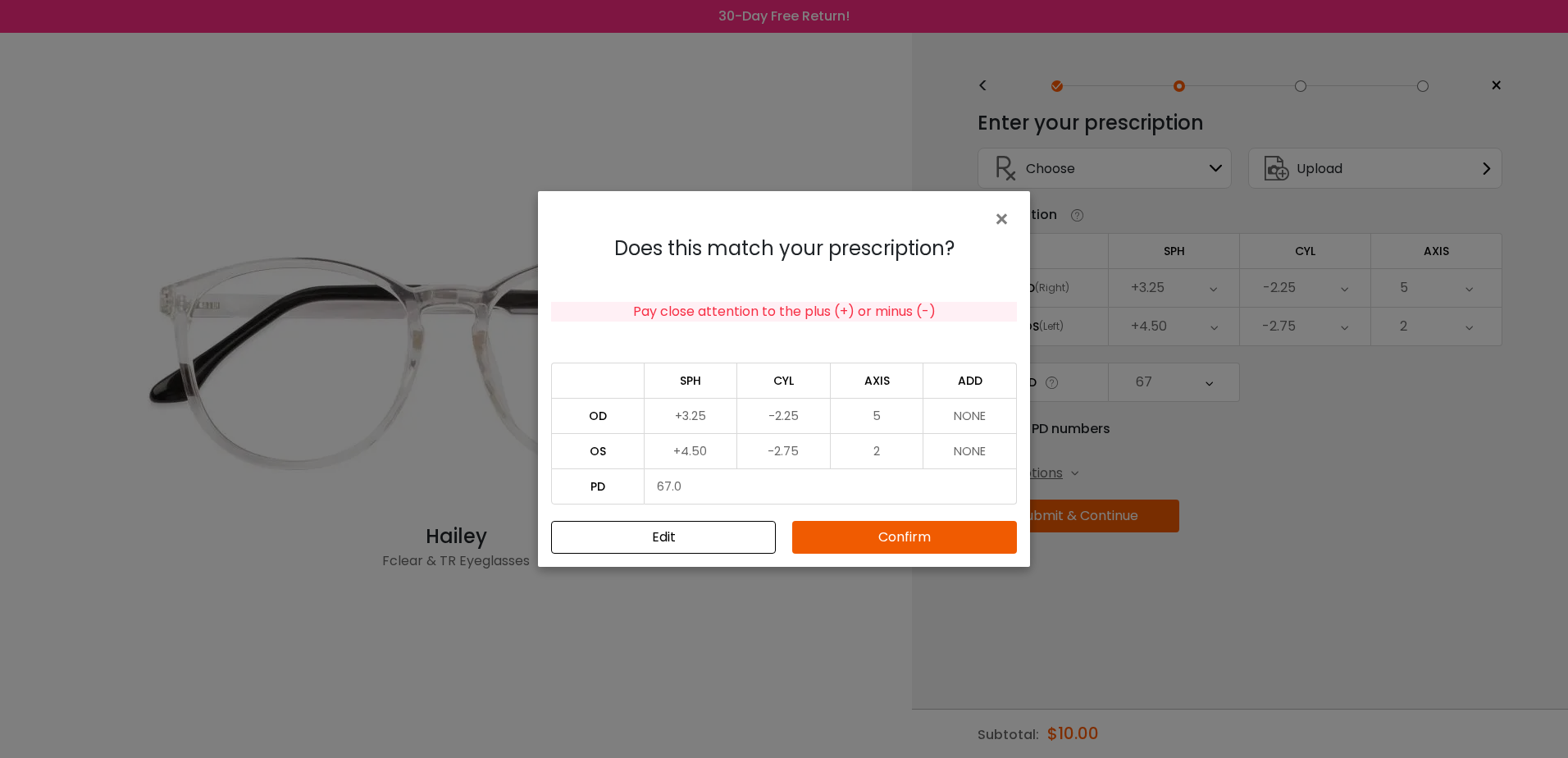
click at [890, 541] on button "Confirm" at bounding box center [905, 537] width 225 height 32
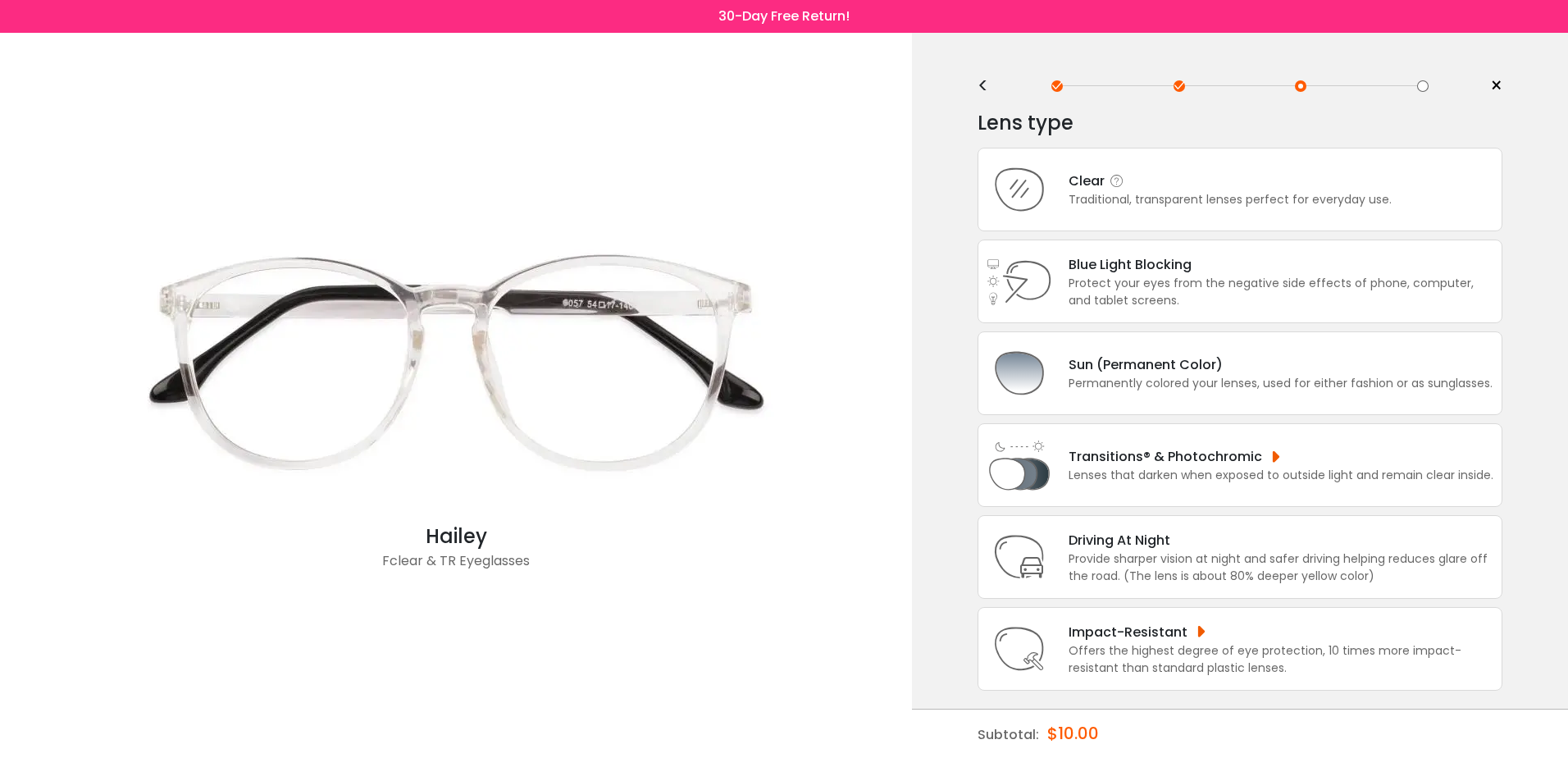
click at [1195, 187] on div "Clear" at bounding box center [1229, 180] width 323 height 20
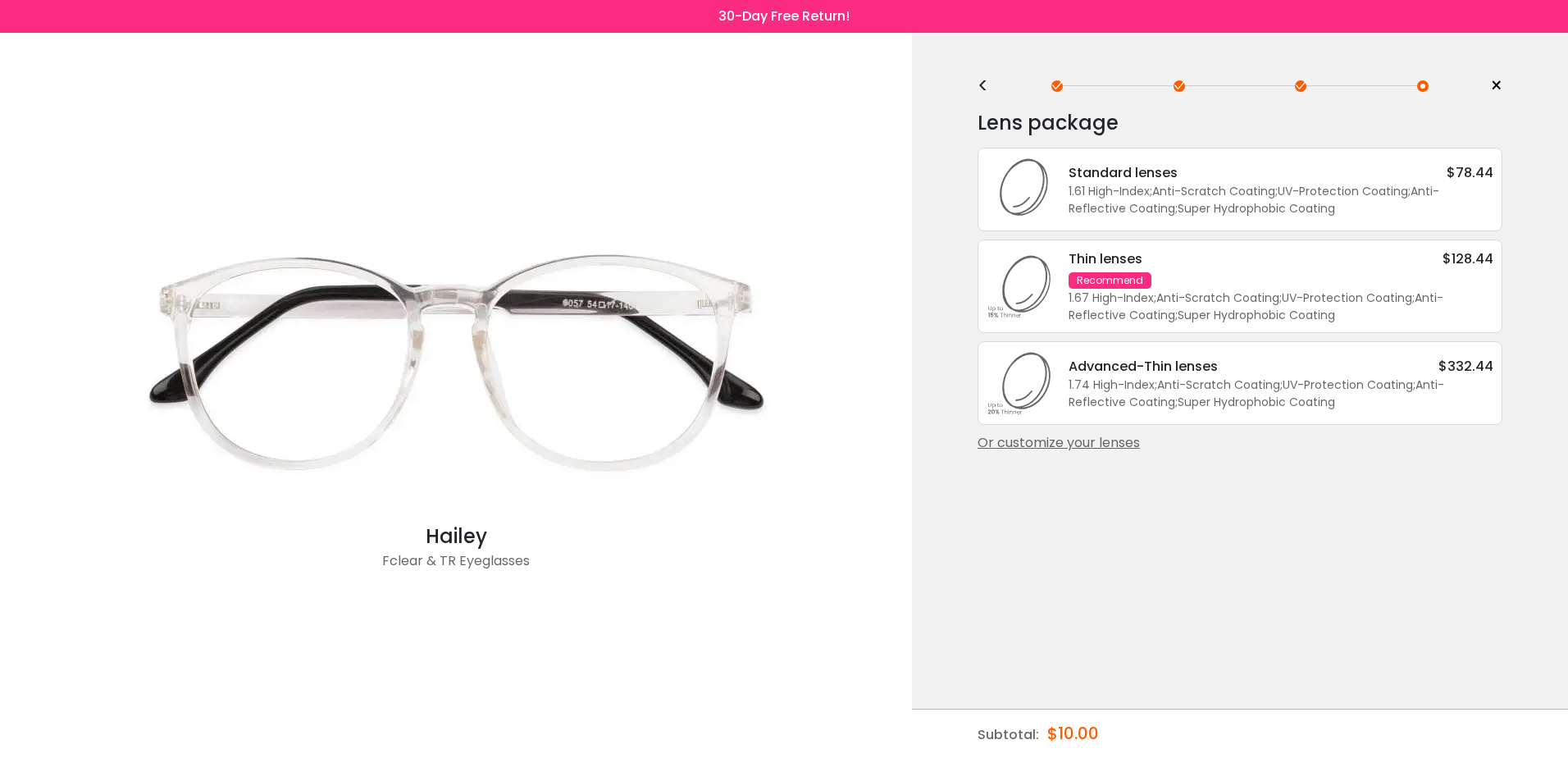
click at [1092, 445] on div "Or customize your lenses" at bounding box center [1240, 442] width 525 height 19
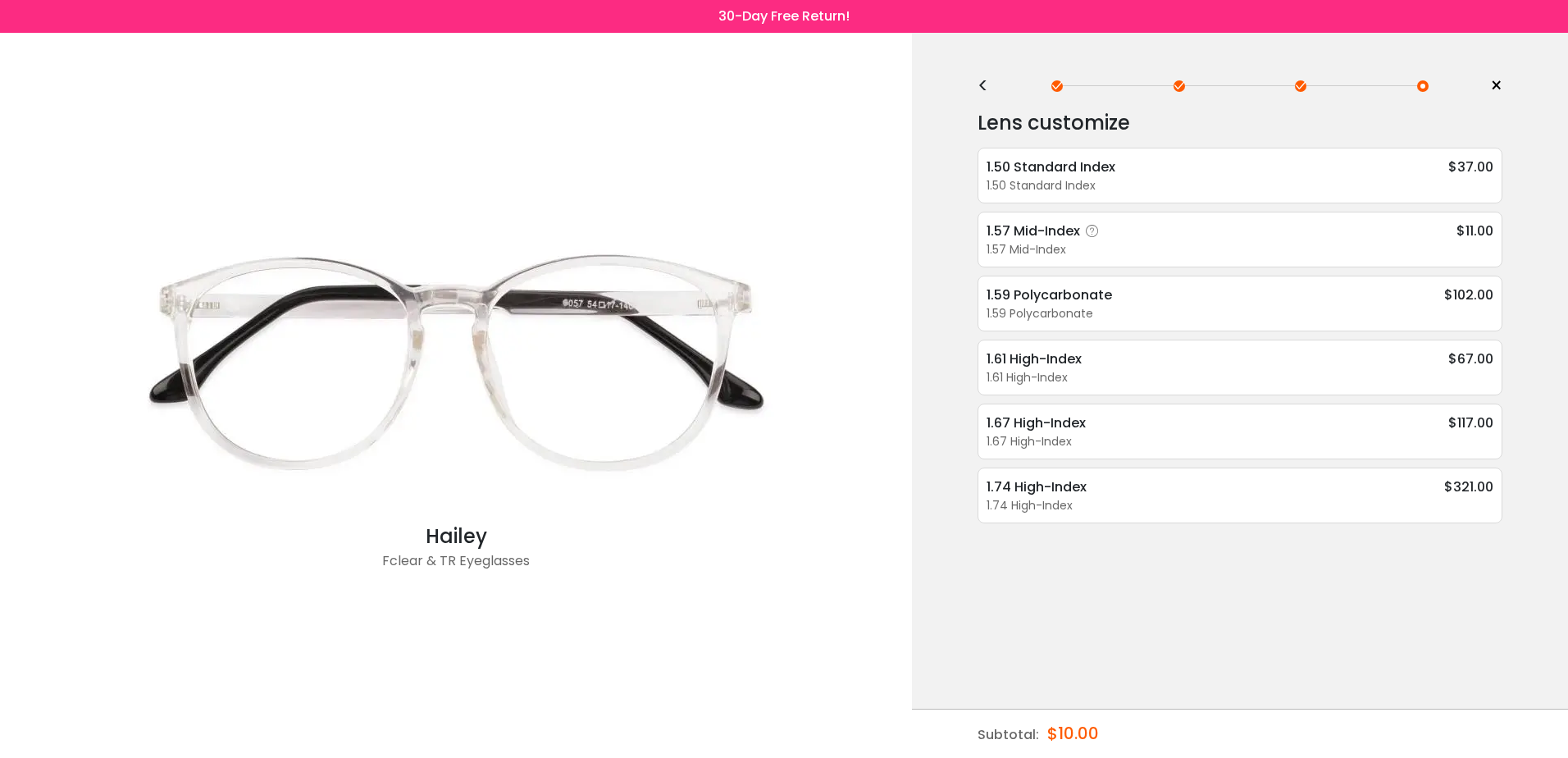
click at [1128, 236] on div "1.57 Mid-Index $11.00" at bounding box center [1241, 231] width 507 height 20
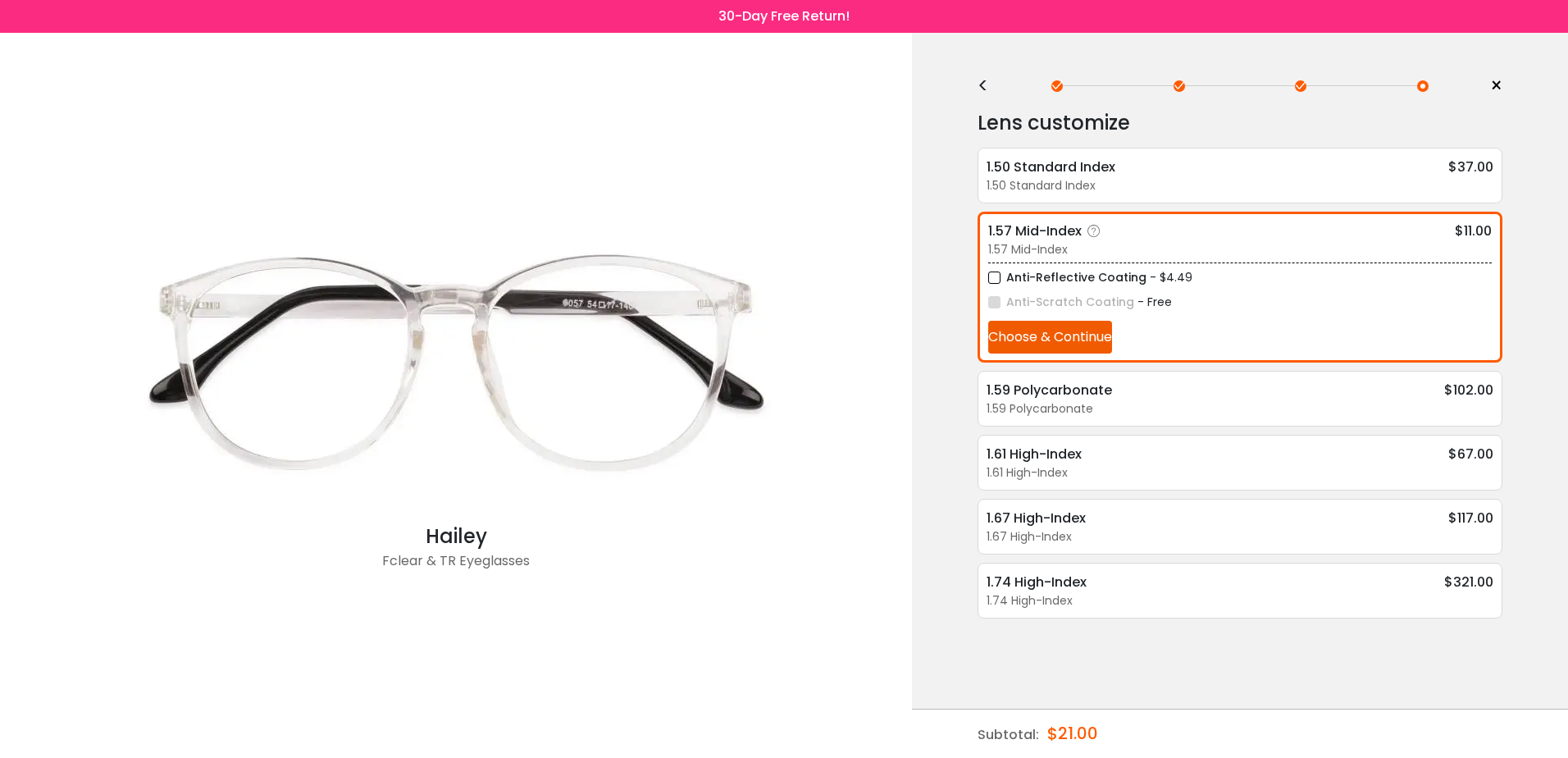
click at [1077, 336] on button "Choose & Continue" at bounding box center [1050, 337] width 124 height 32
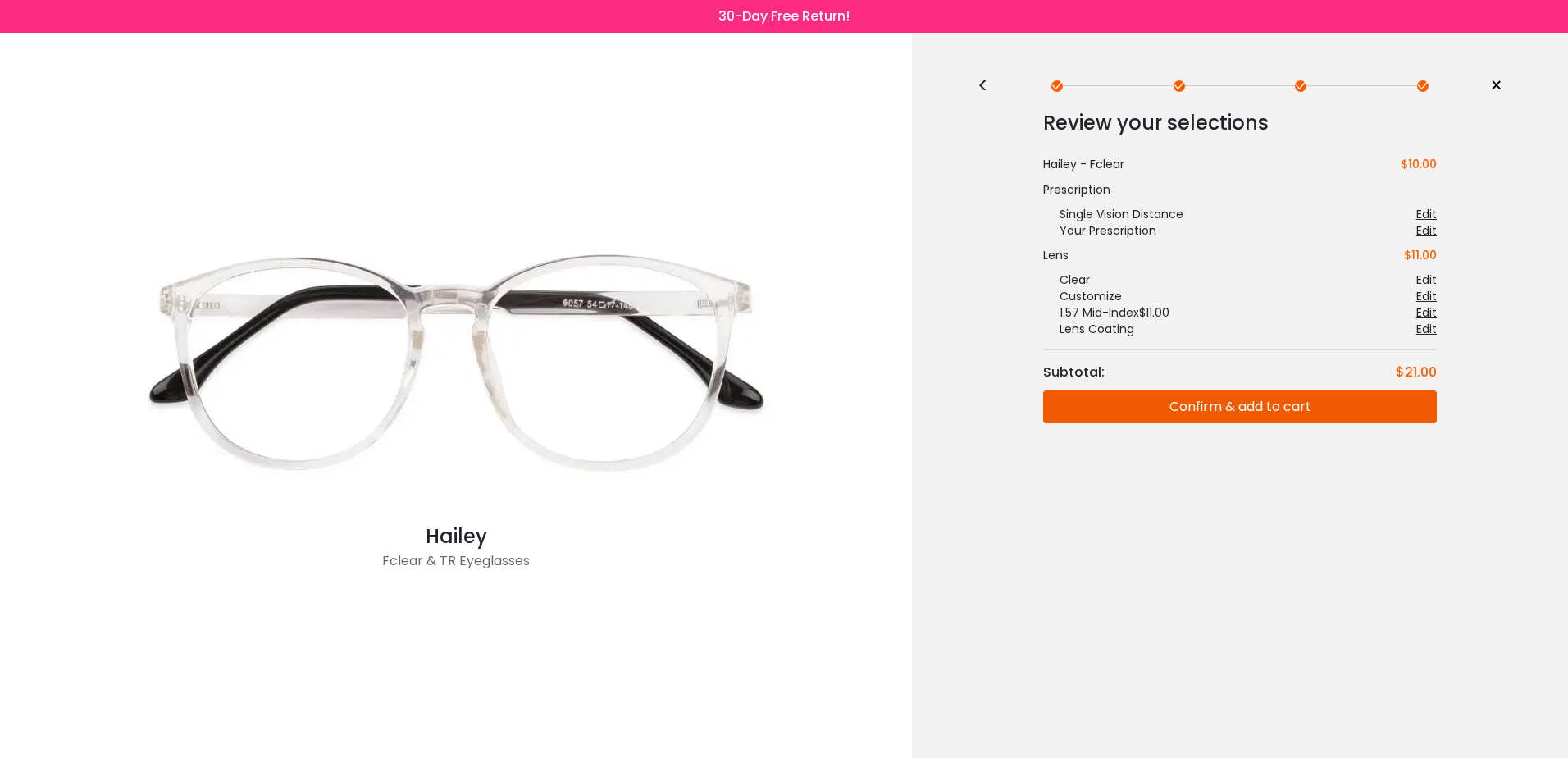
click at [1182, 409] on button "Confirm & add to cart" at bounding box center [1241, 406] width 394 height 32
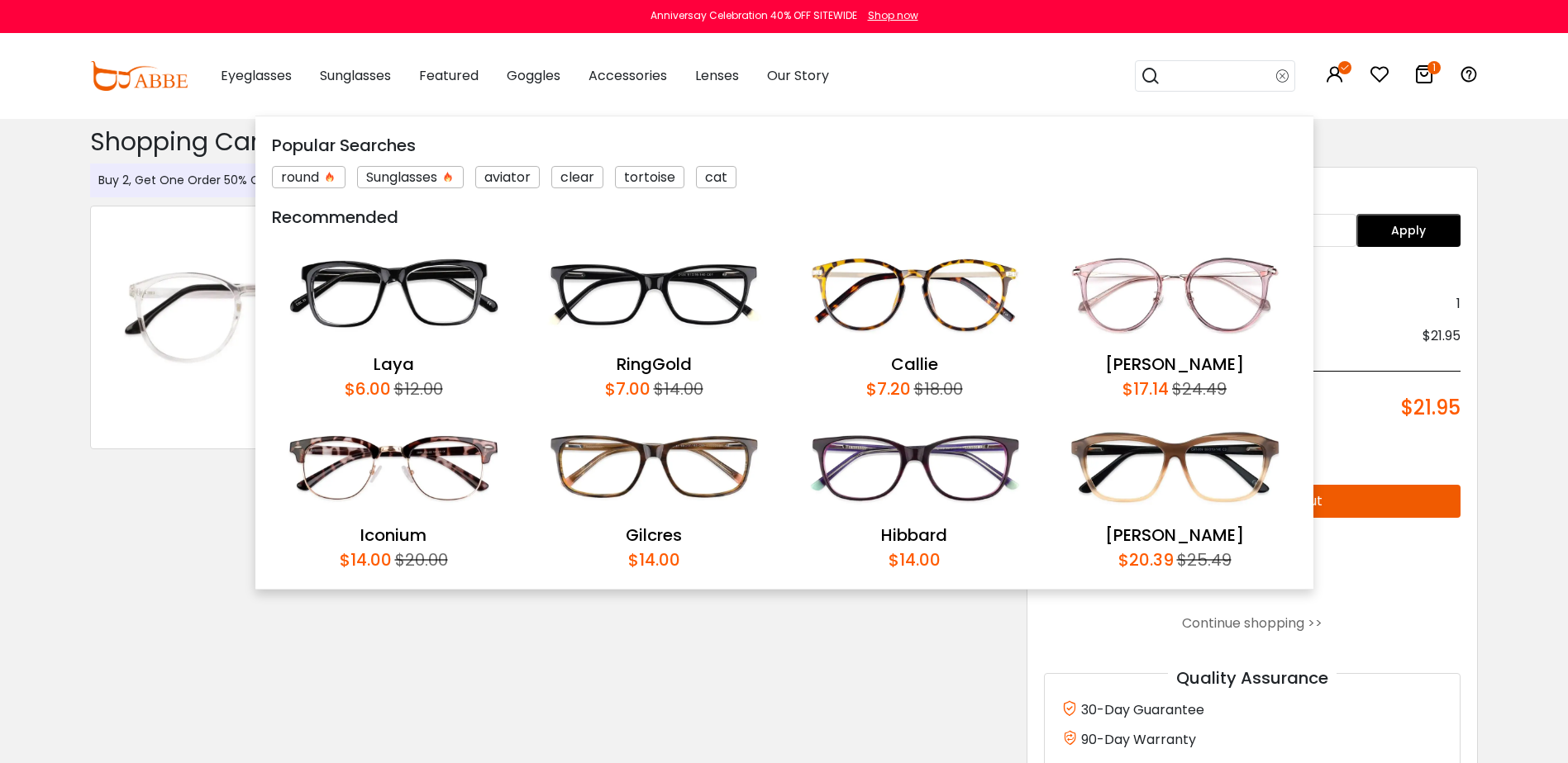
click at [1211, 82] on input "search" at bounding box center [1218, 76] width 116 height 30
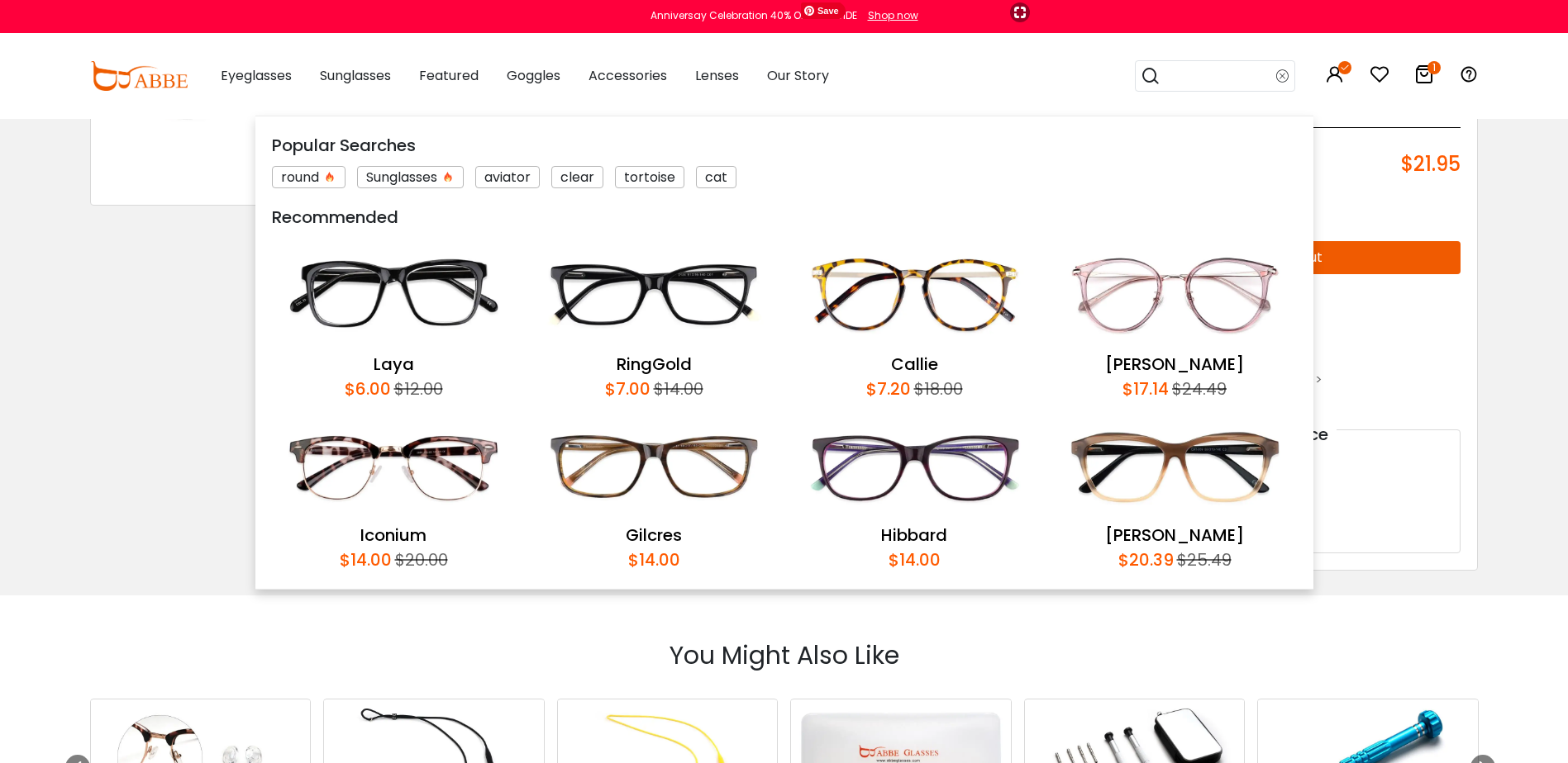
scroll to position [248, 0]
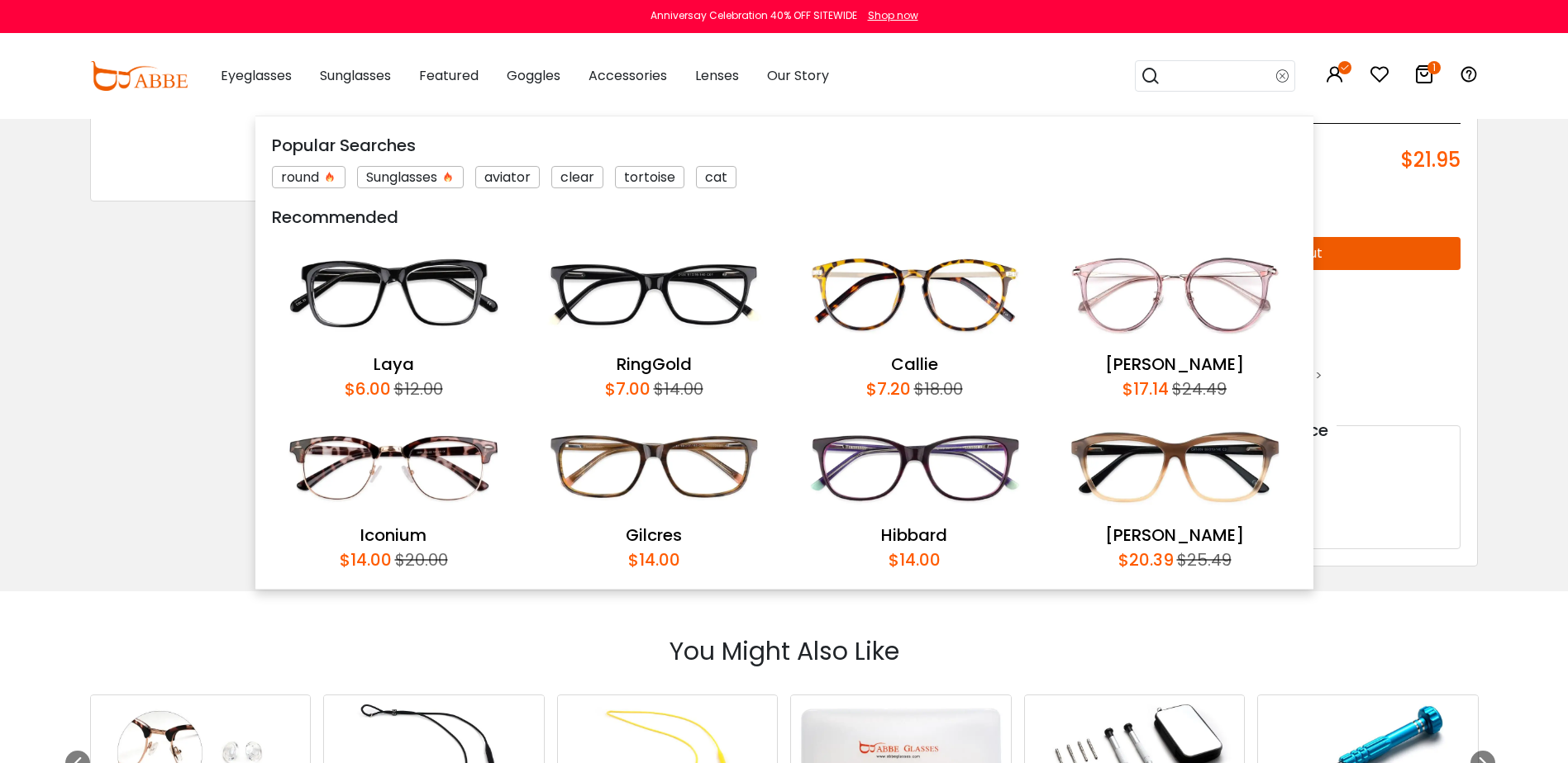
click at [579, 172] on div "clear" at bounding box center [577, 177] width 52 height 22
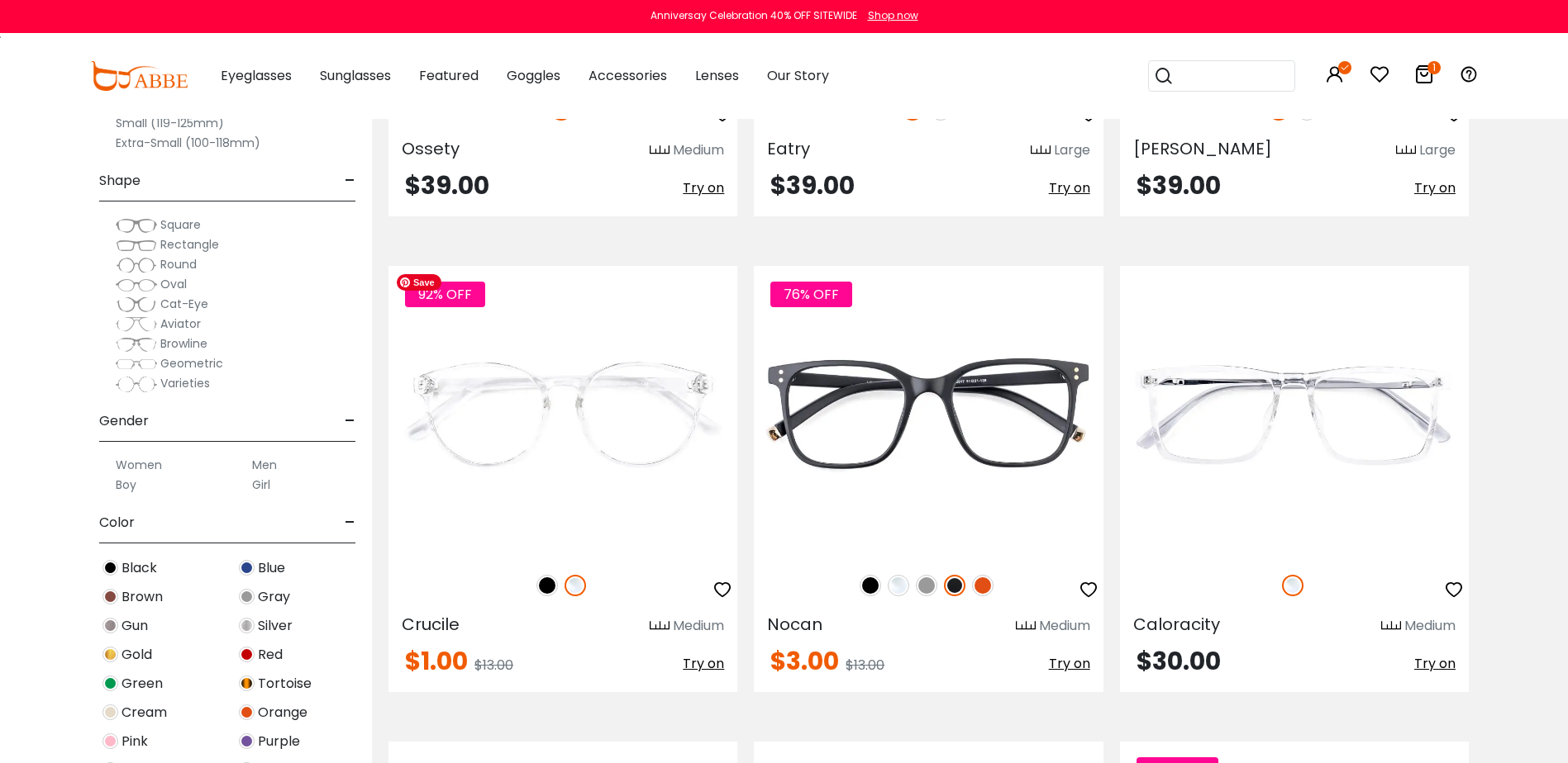
scroll to position [3634, 0]
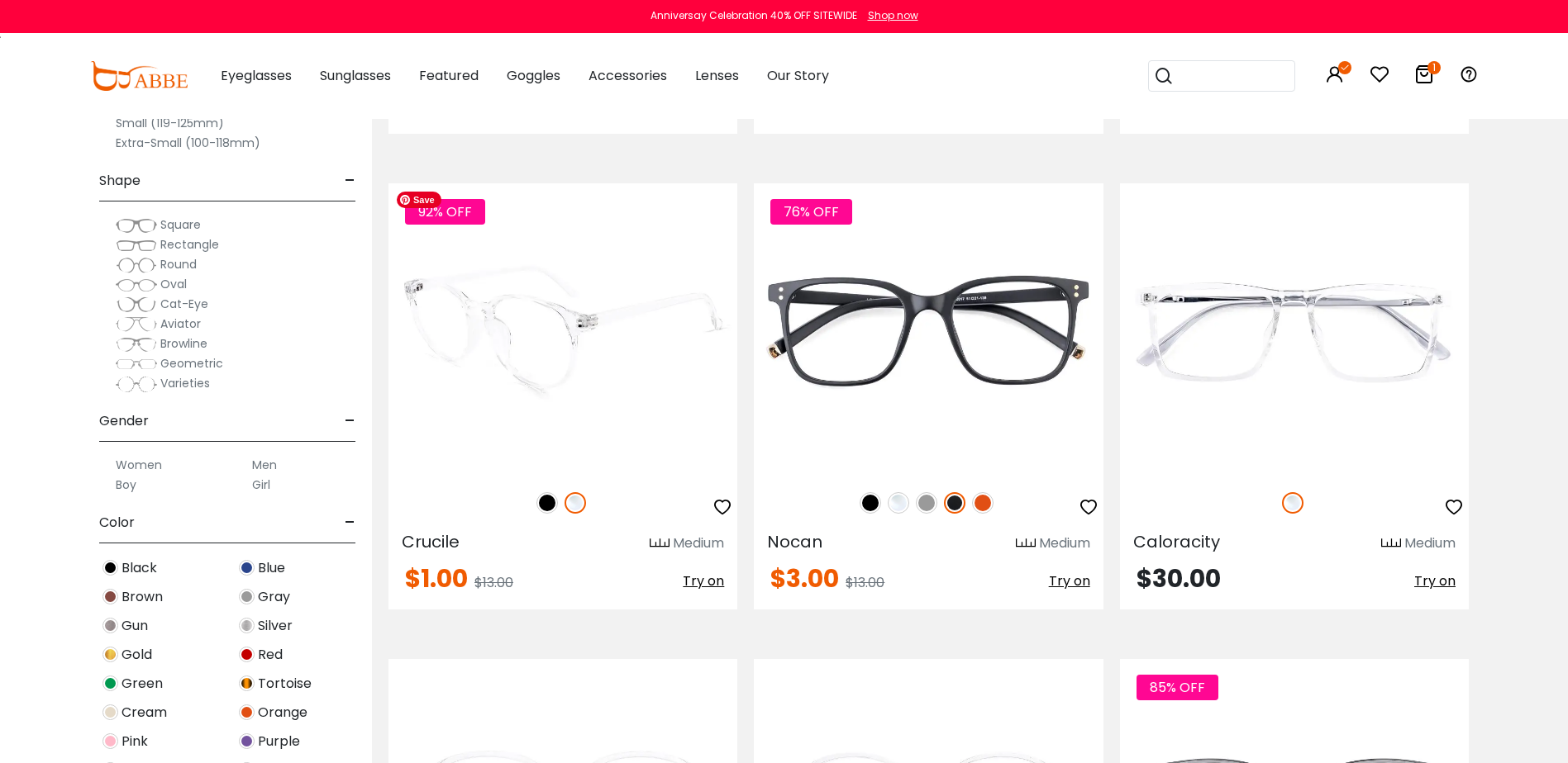
click at [667, 307] on img at bounding box center [563, 329] width 349 height 291
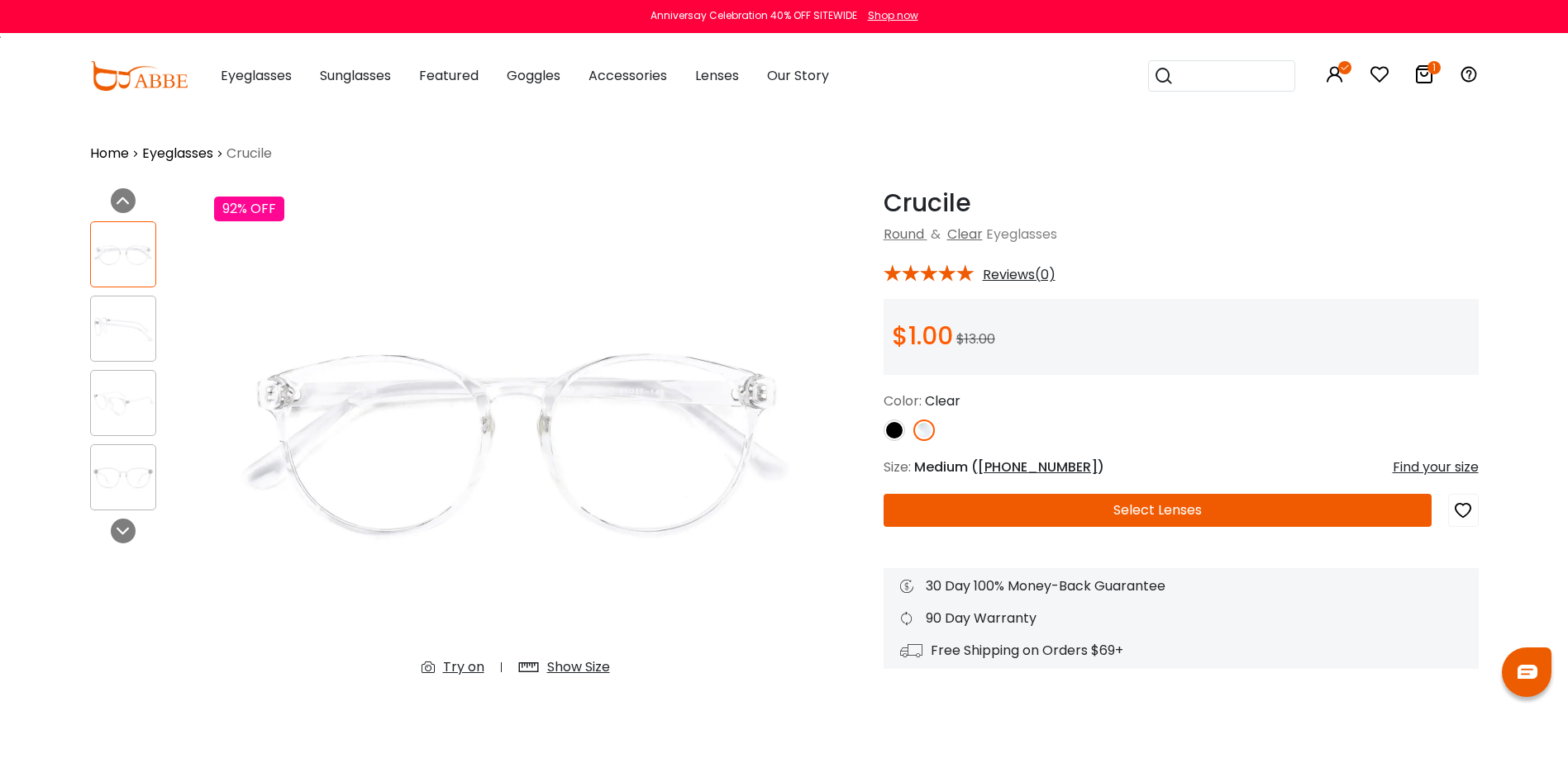
click at [1445, 466] on div "Find your size" at bounding box center [1436, 467] width 86 height 20
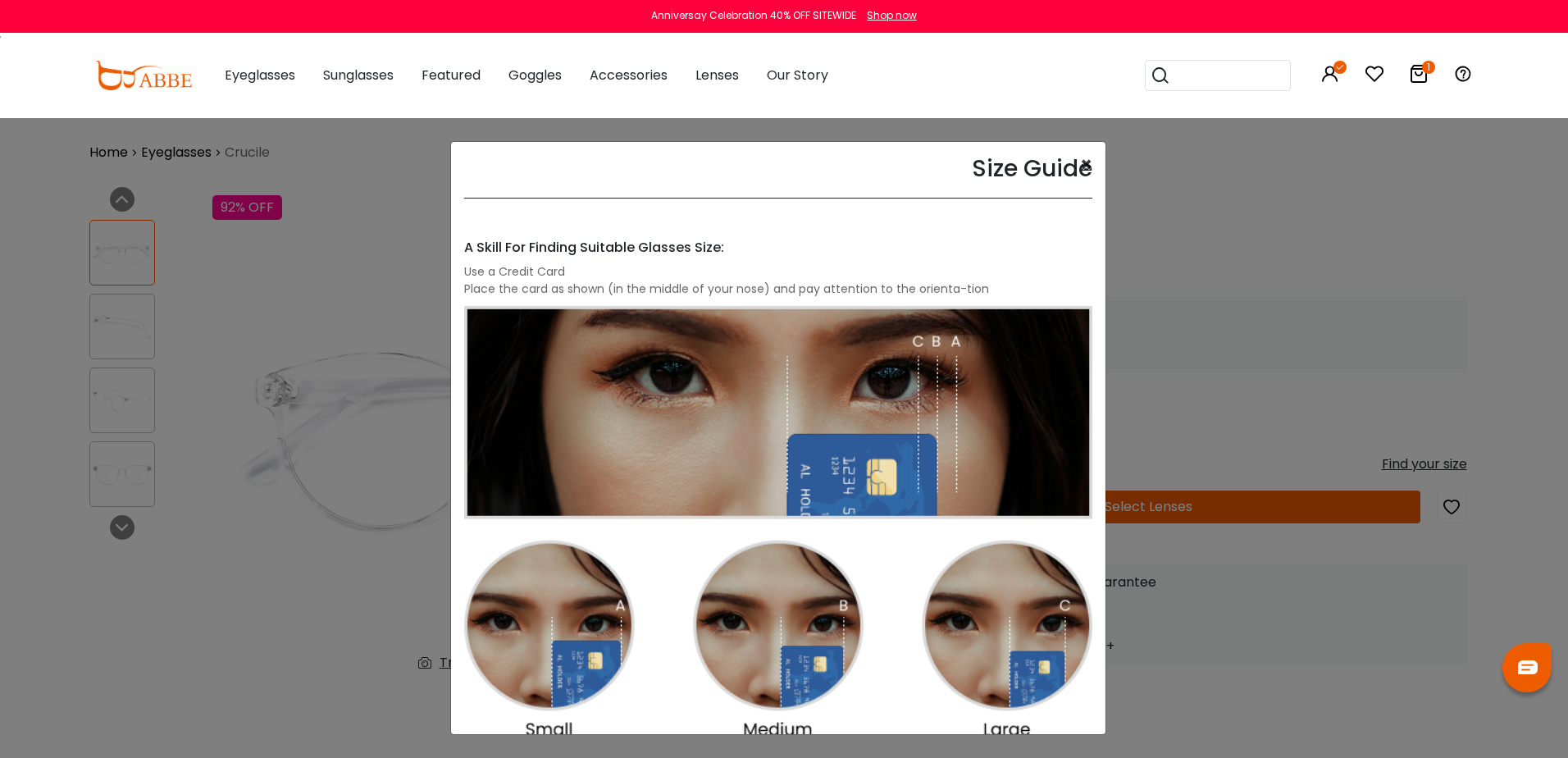
click at [1080, 162] on button "×" at bounding box center [1086, 165] width 12 height 19
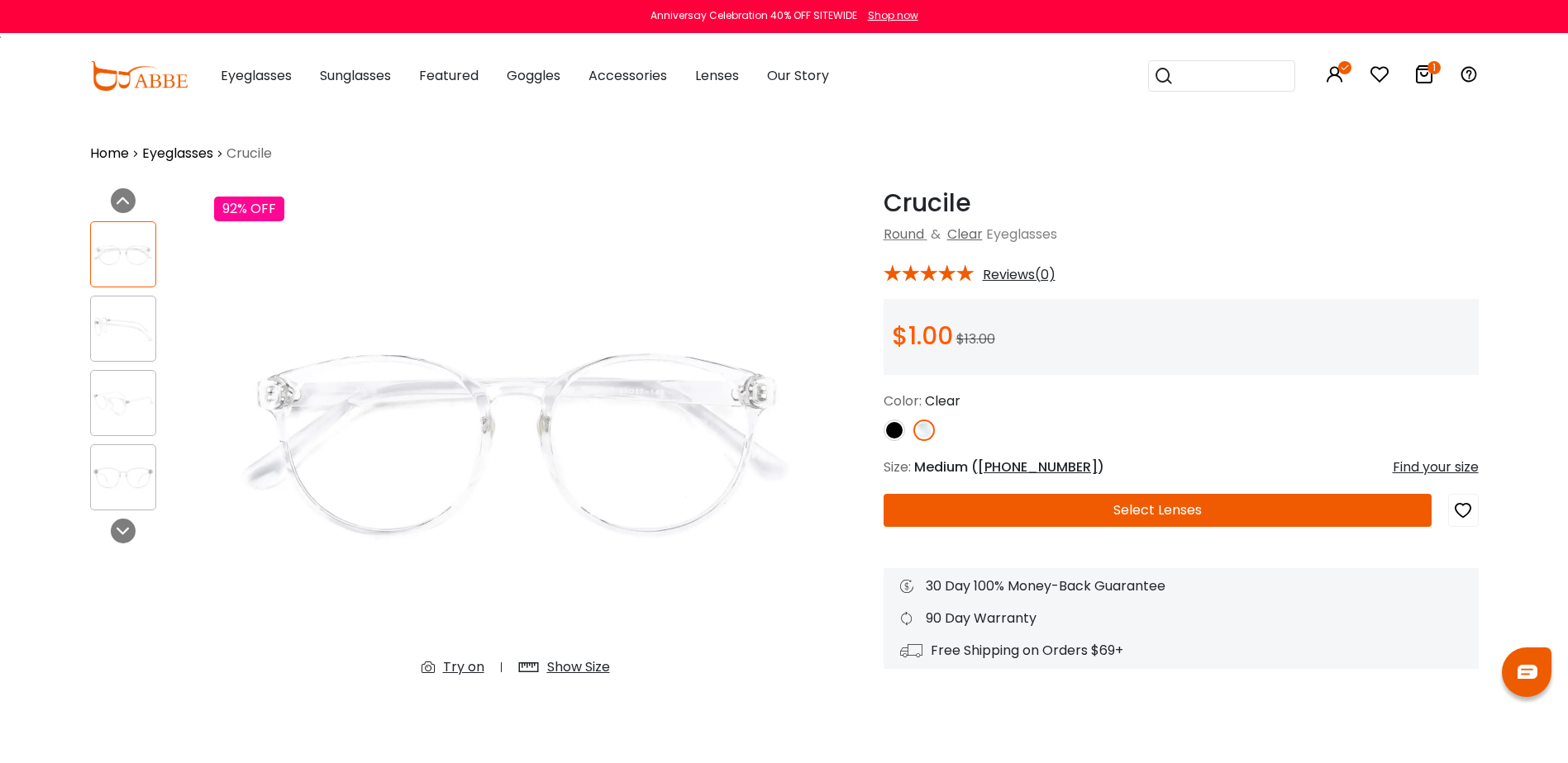
click at [1162, 513] on button "Select Lenses" at bounding box center [1158, 510] width 548 height 33
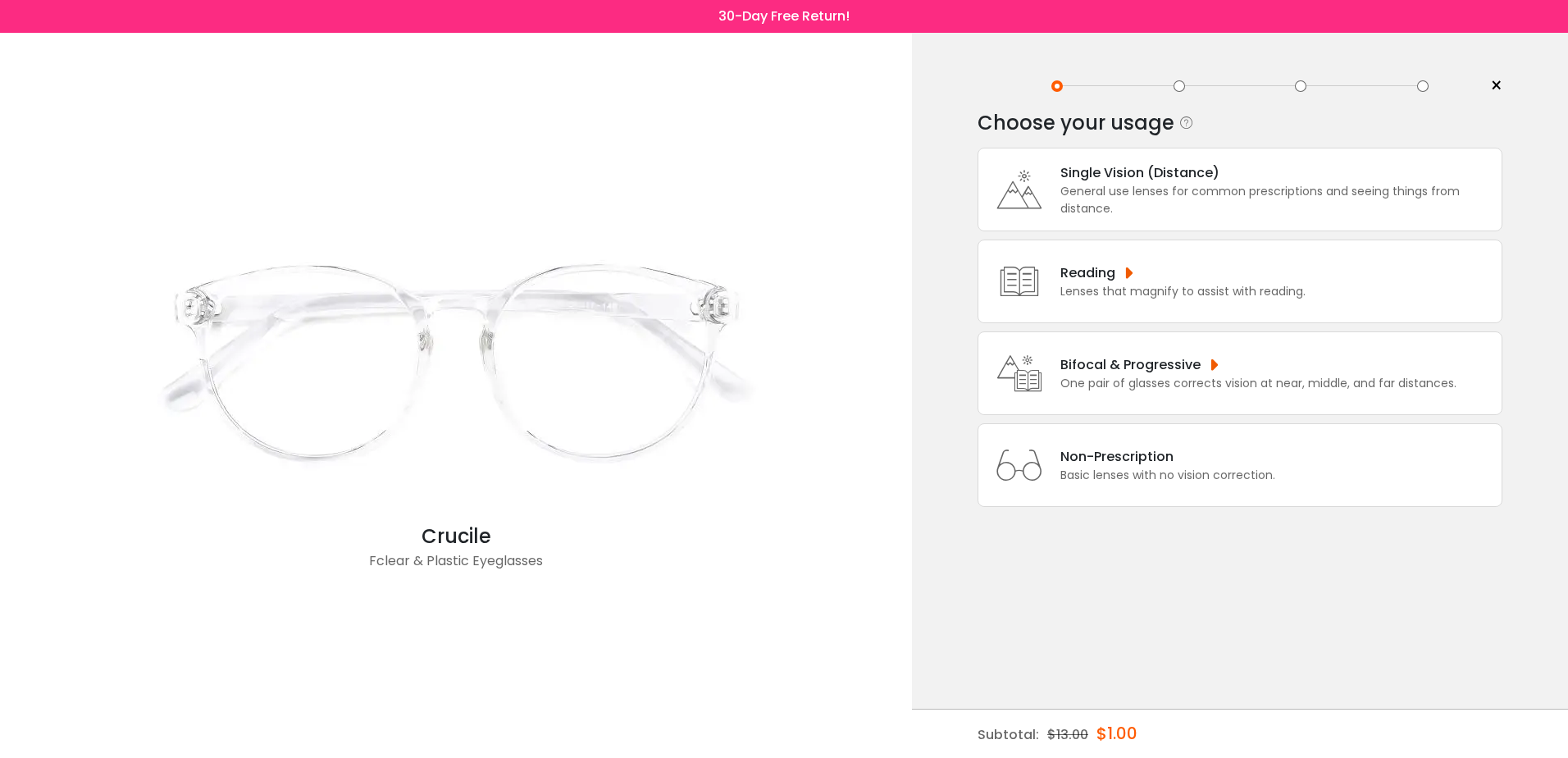
click at [1125, 169] on div "Single Vision (Distance)" at bounding box center [1277, 173] width 433 height 20
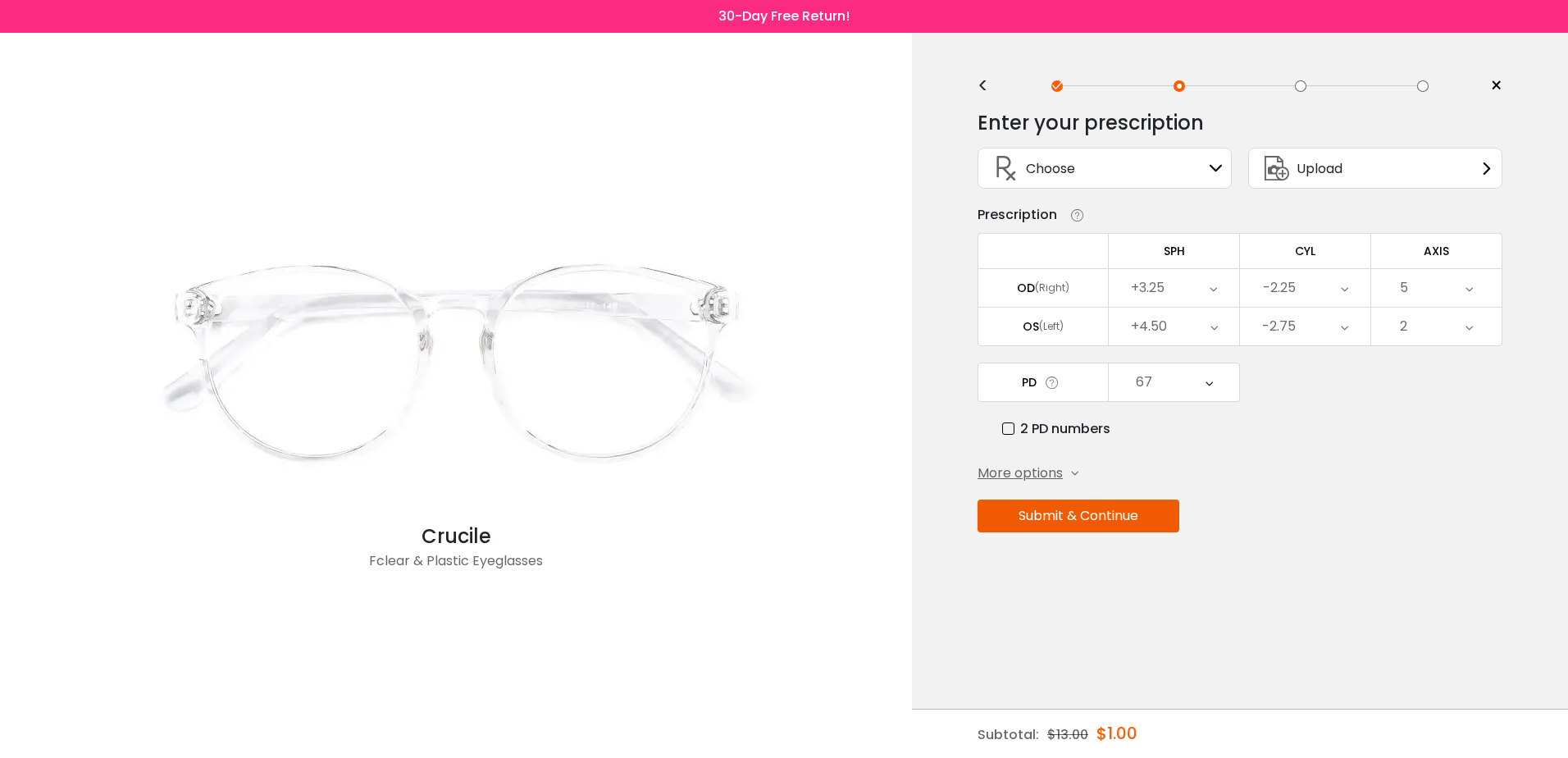
click at [1075, 522] on button "Submit & Continue" at bounding box center [1079, 516] width 202 height 32
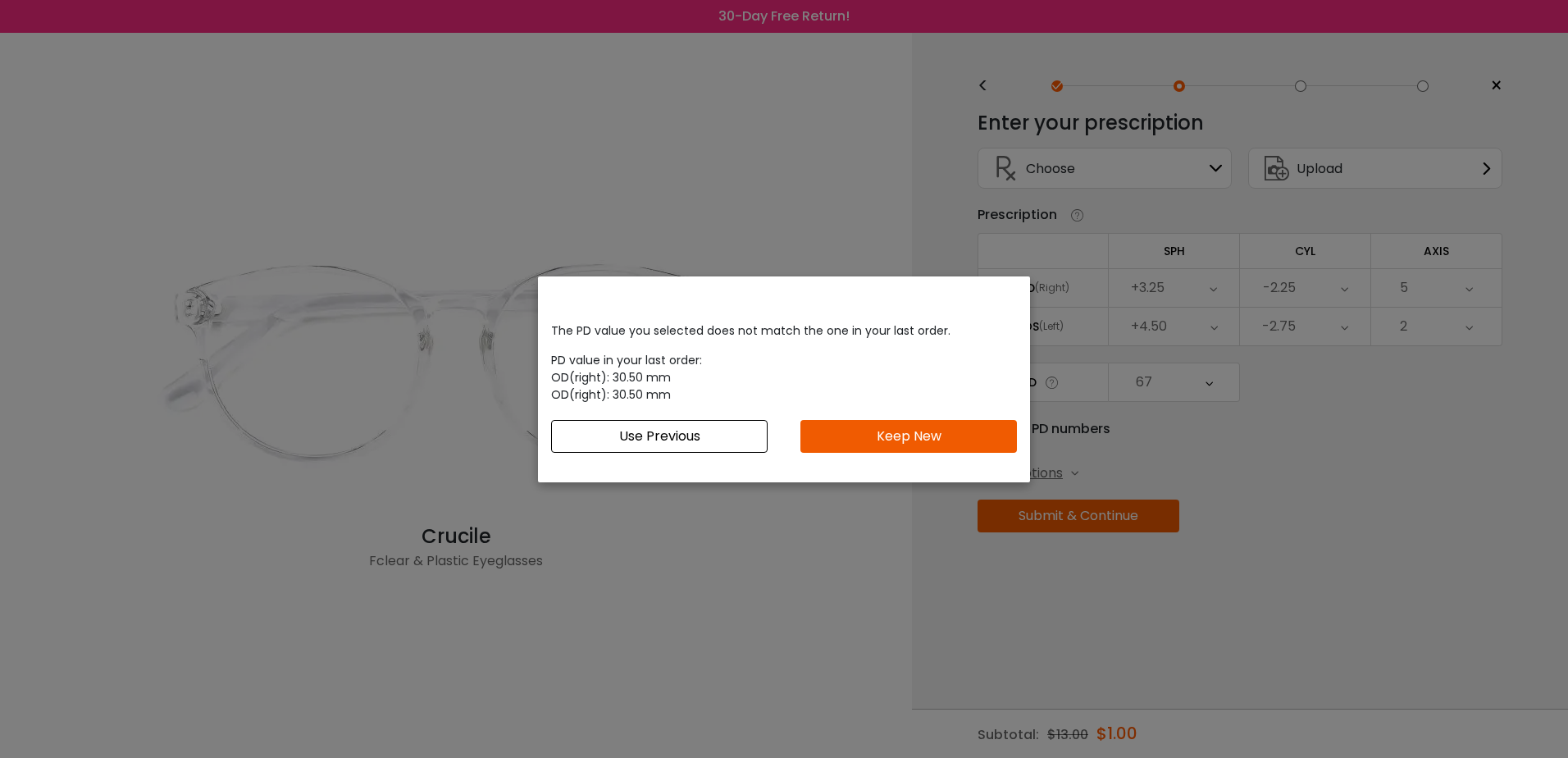
click at [950, 429] on button "Keep New" at bounding box center [908, 436] width 216 height 32
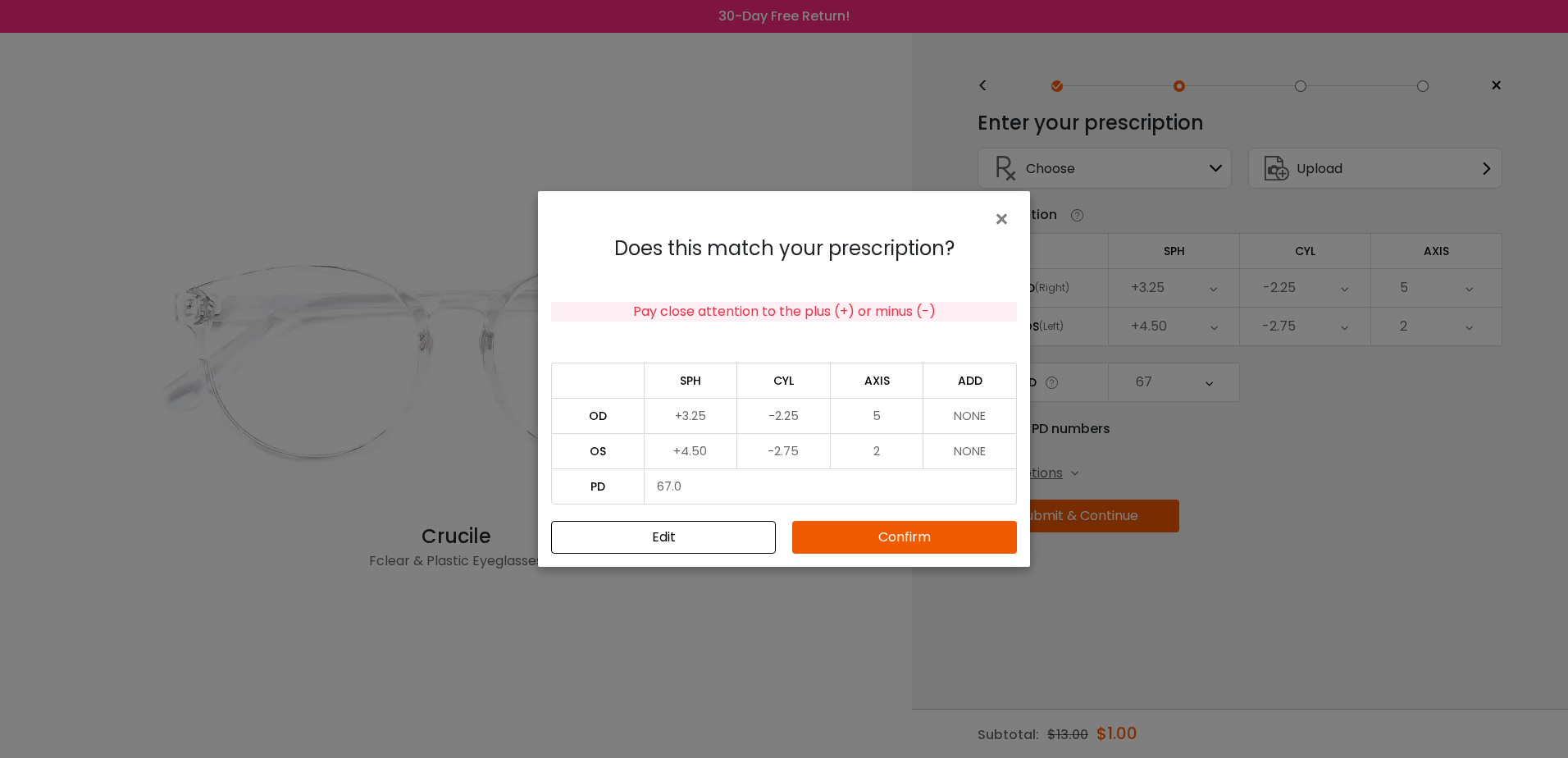
click at [895, 537] on button "Confirm" at bounding box center [905, 537] width 225 height 32
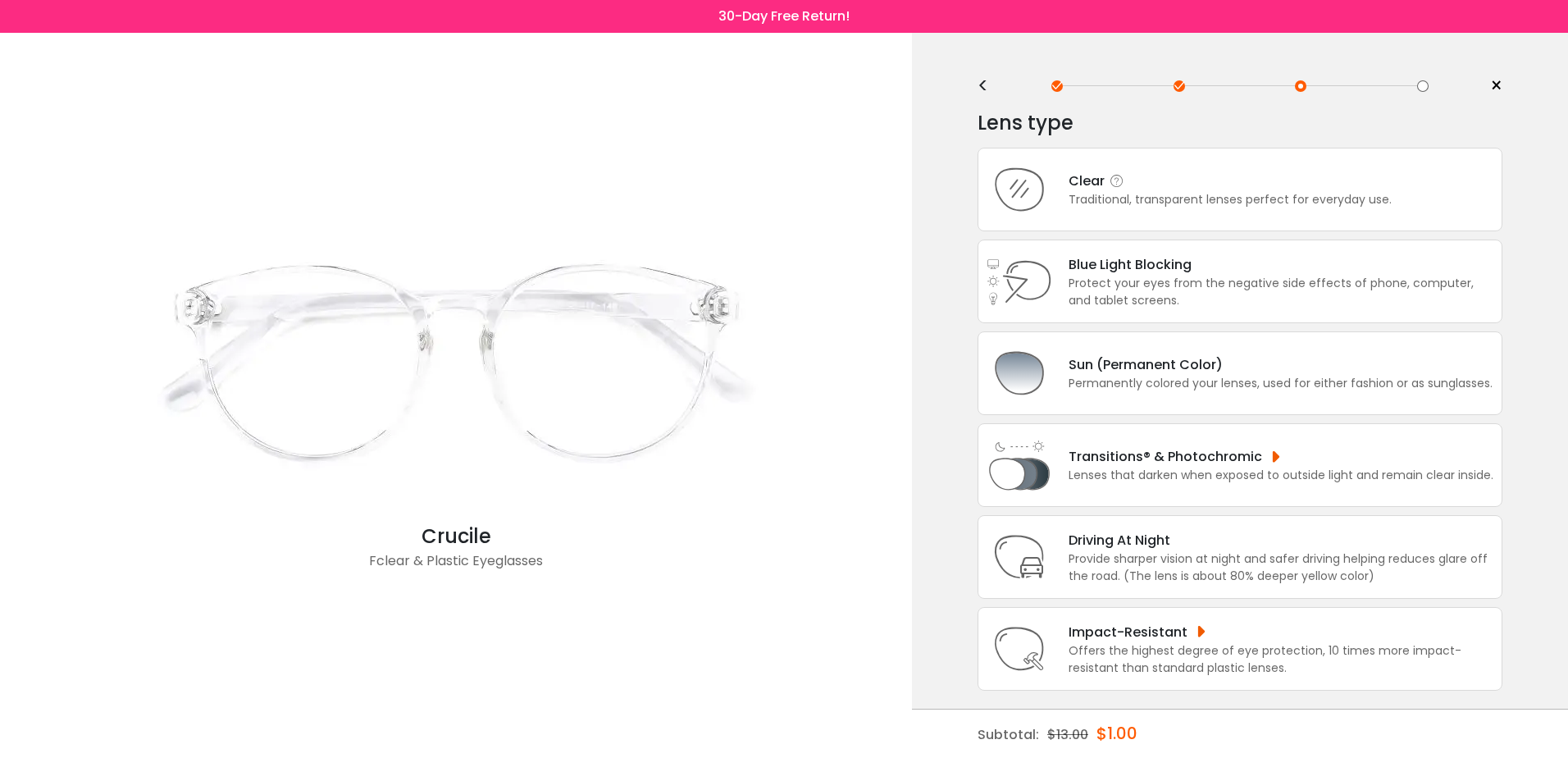
click at [1109, 193] on div "Traditional, transparent lenses perfect for everyday use." at bounding box center [1229, 200] width 323 height 18
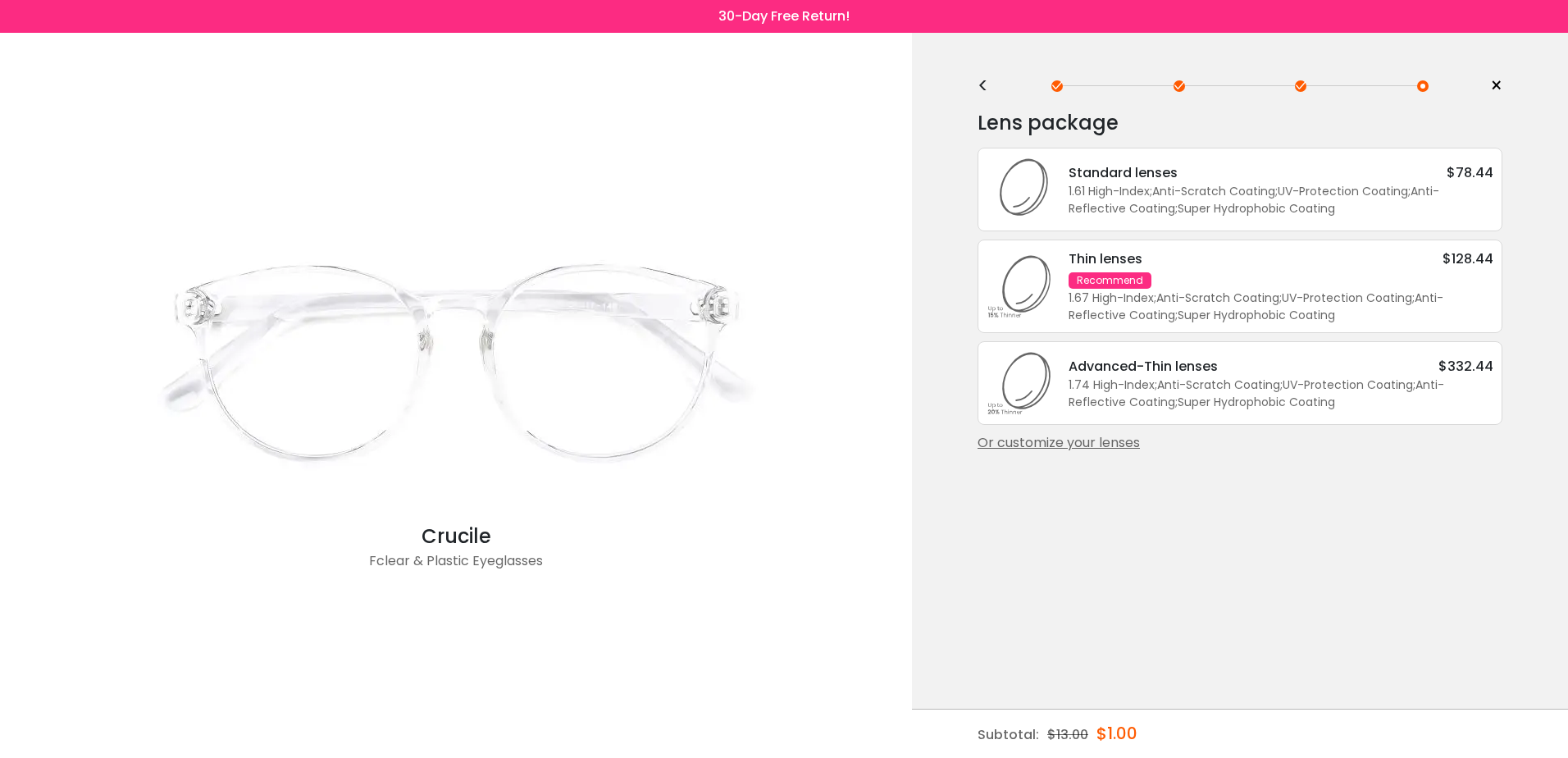
click at [1091, 445] on div "Or customize your lenses" at bounding box center [1240, 442] width 525 height 19
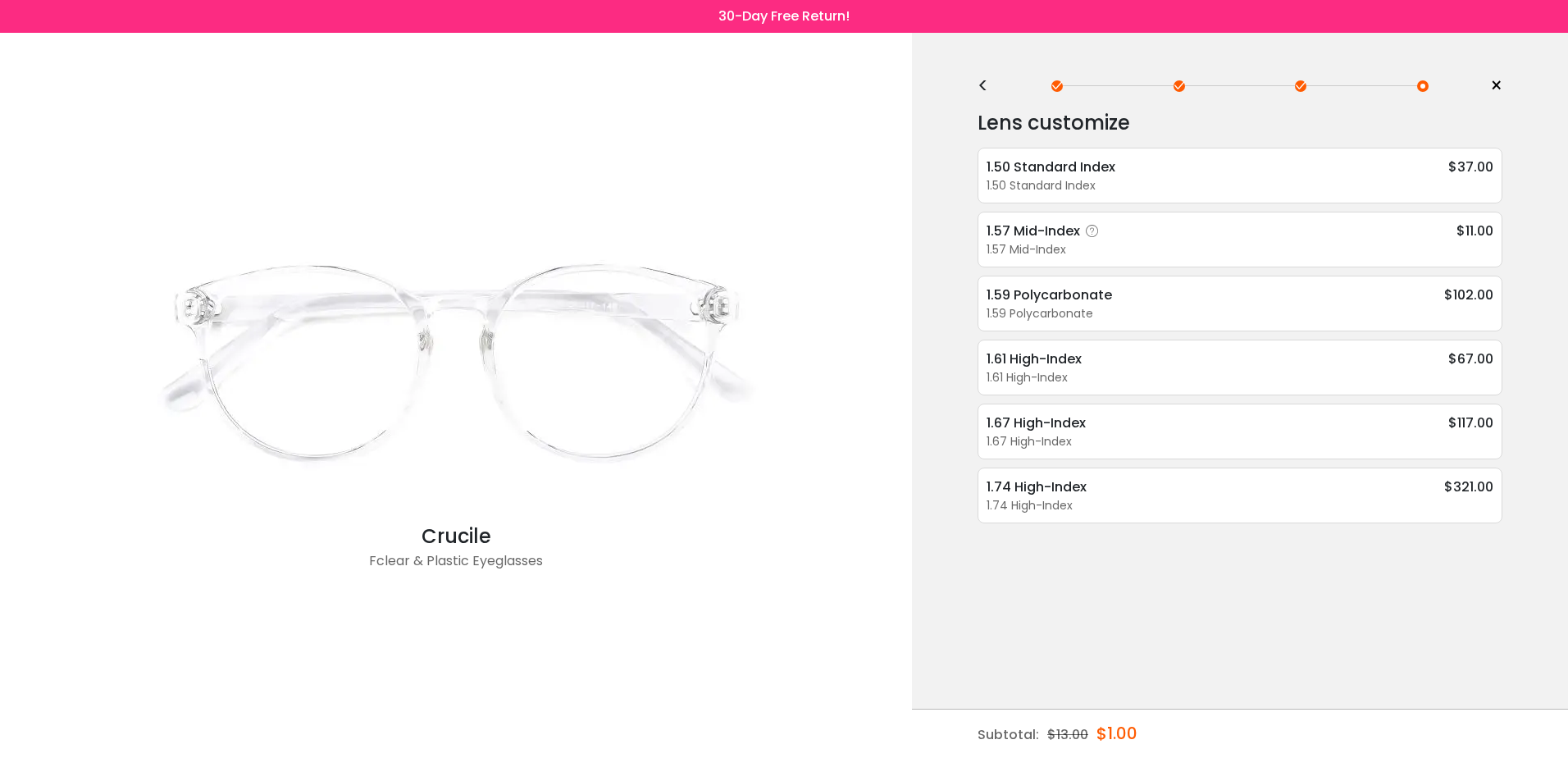
click at [1160, 234] on div "1.57 Mid-Index $11.00" at bounding box center [1241, 231] width 507 height 20
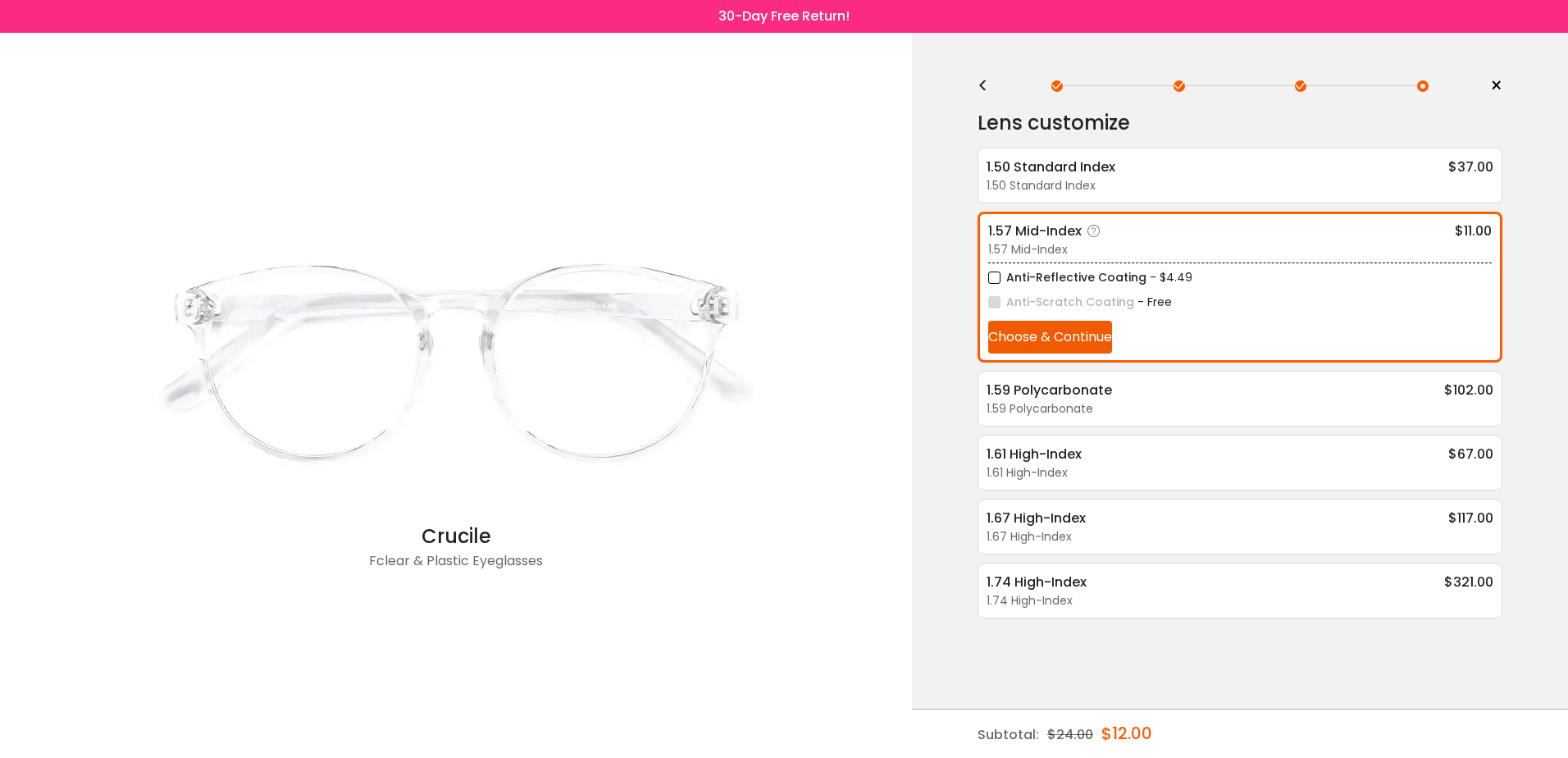
click at [1075, 344] on button "Choose & Continue" at bounding box center [1050, 337] width 124 height 32
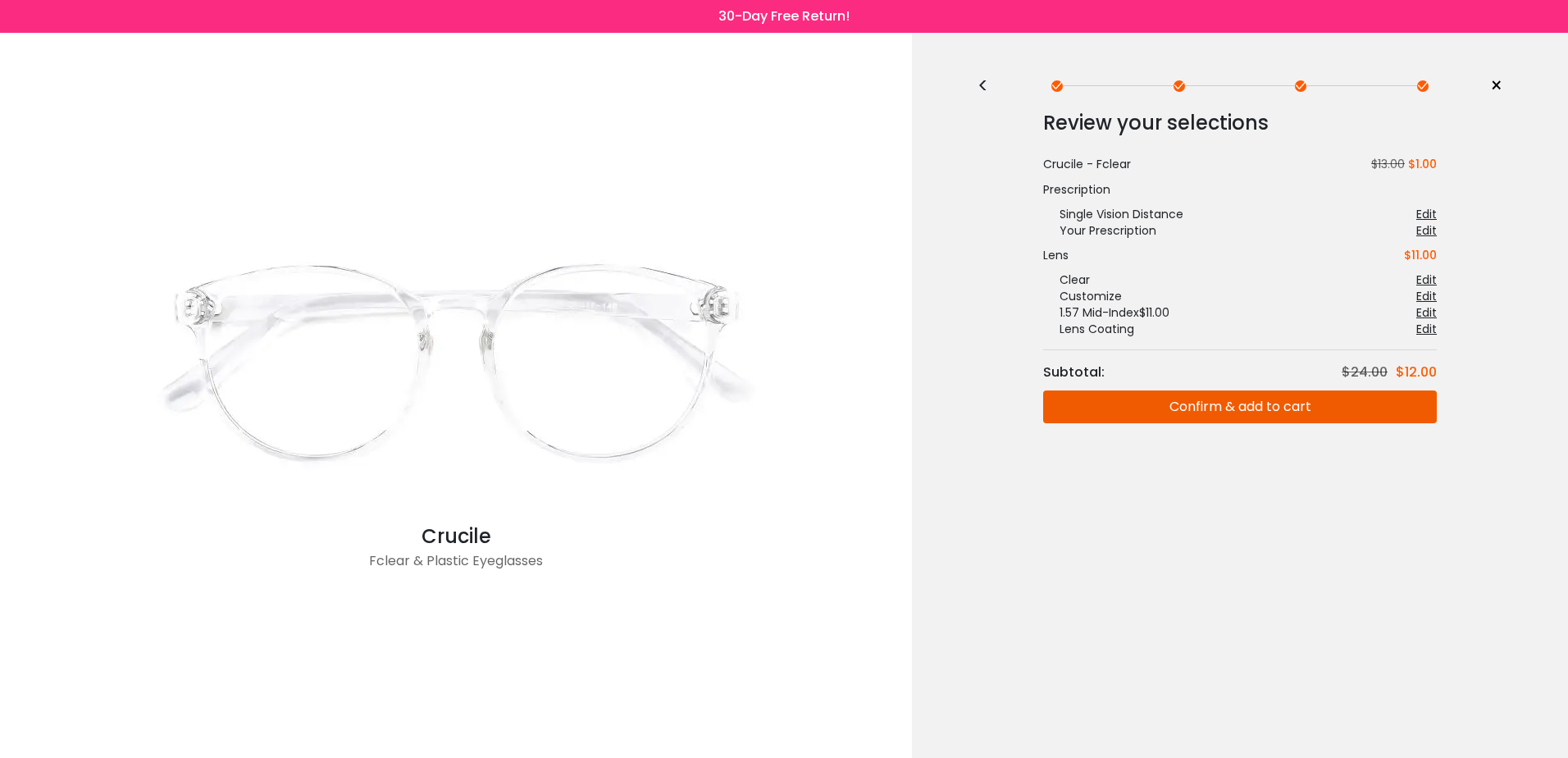
click at [1130, 405] on button "Confirm & add to cart" at bounding box center [1241, 406] width 394 height 32
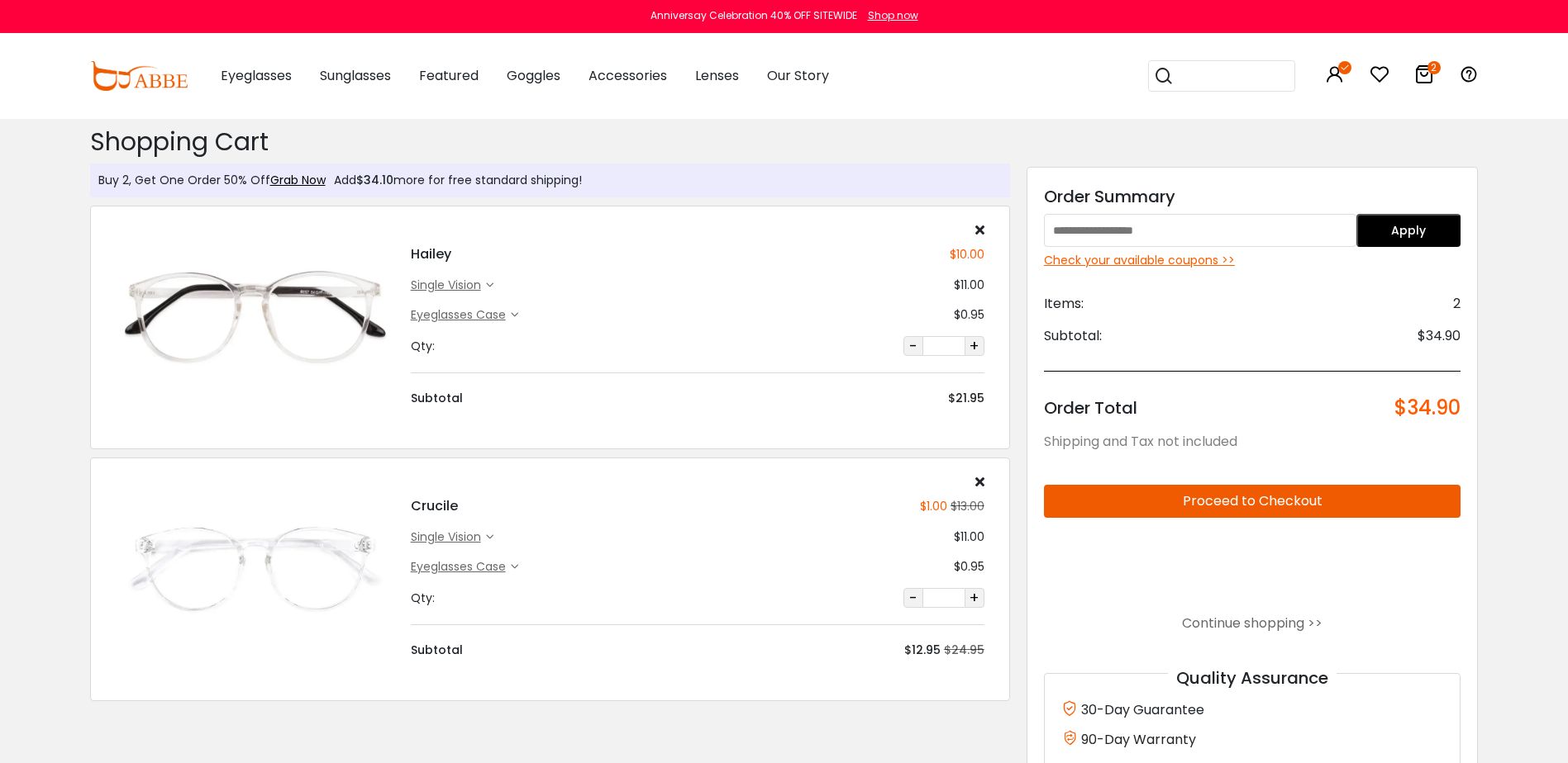
click at [911, 346] on button "-" at bounding box center [913, 346] width 20 height 20
click at [912, 343] on button "-" at bounding box center [913, 346] width 20 height 20
click at [917, 348] on button "-" at bounding box center [913, 346] width 20 height 20
click at [979, 232] on icon at bounding box center [980, 229] width 9 height 13
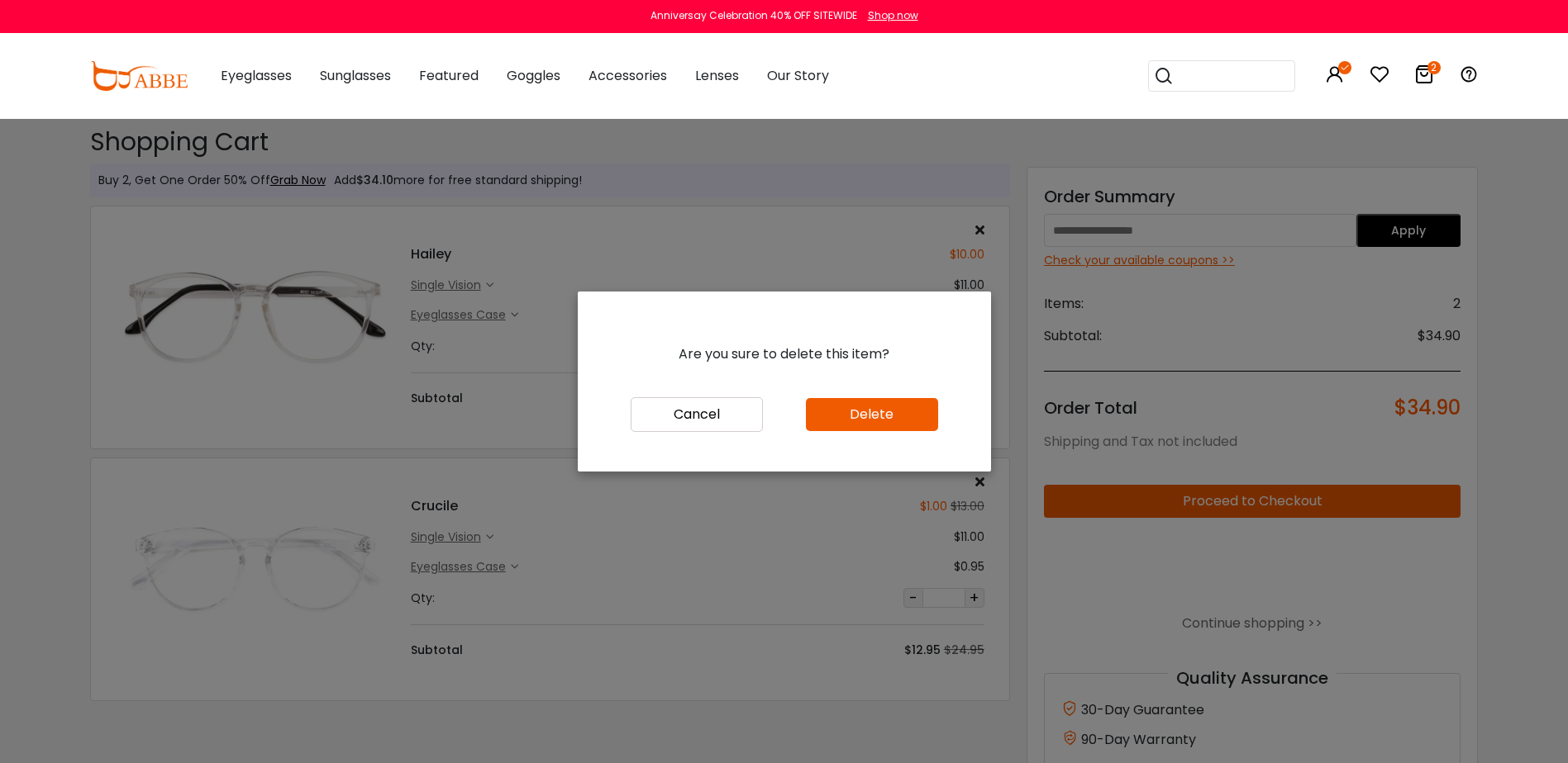
click at [880, 415] on button "Delete" at bounding box center [872, 414] width 132 height 33
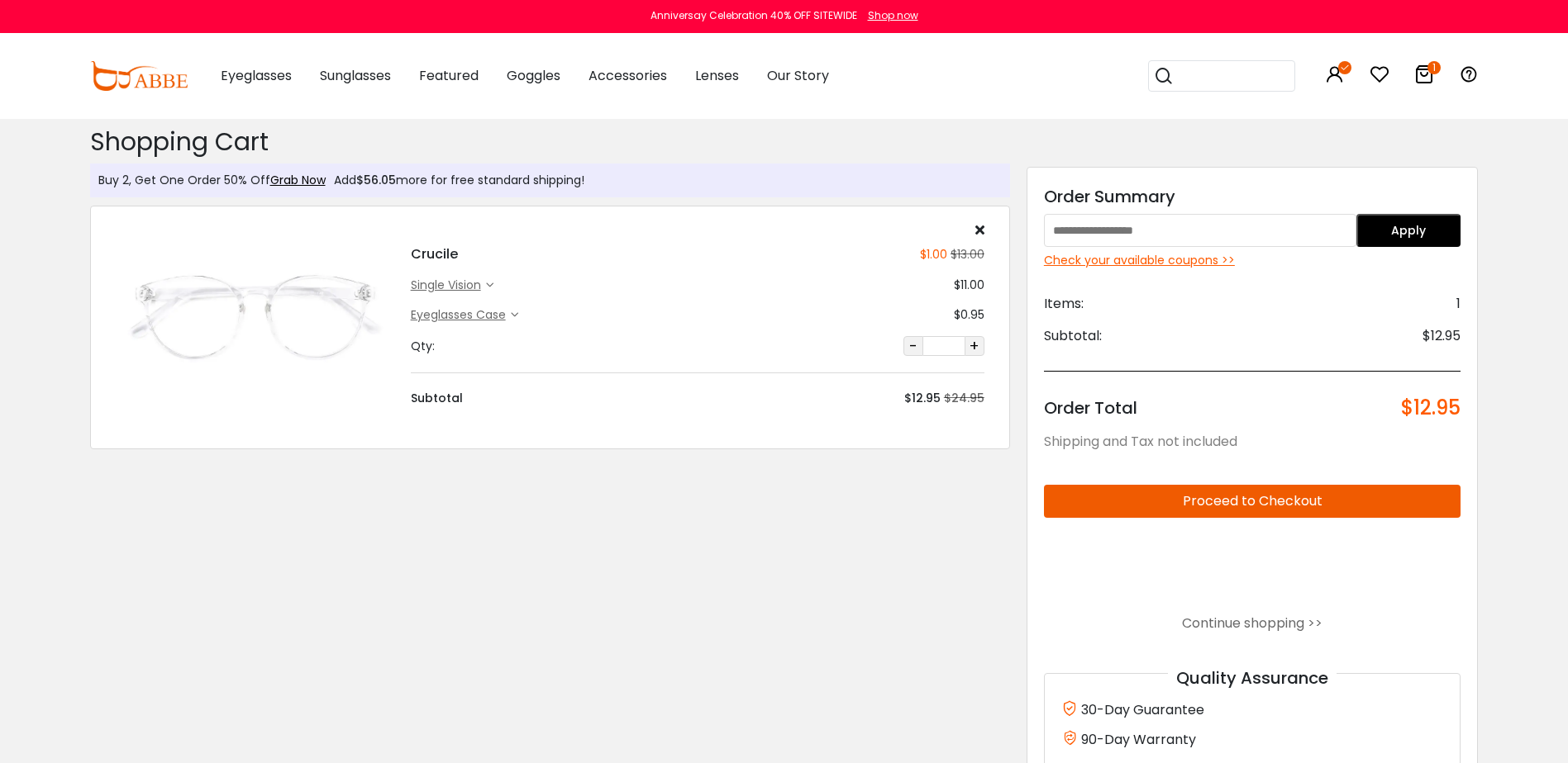
click at [970, 345] on button "+" at bounding box center [974, 346] width 20 height 20
click at [971, 346] on button "+" at bounding box center [974, 346] width 20 height 20
click at [1150, 259] on div "Check your available coupons >>" at bounding box center [1253, 260] width 418 height 18
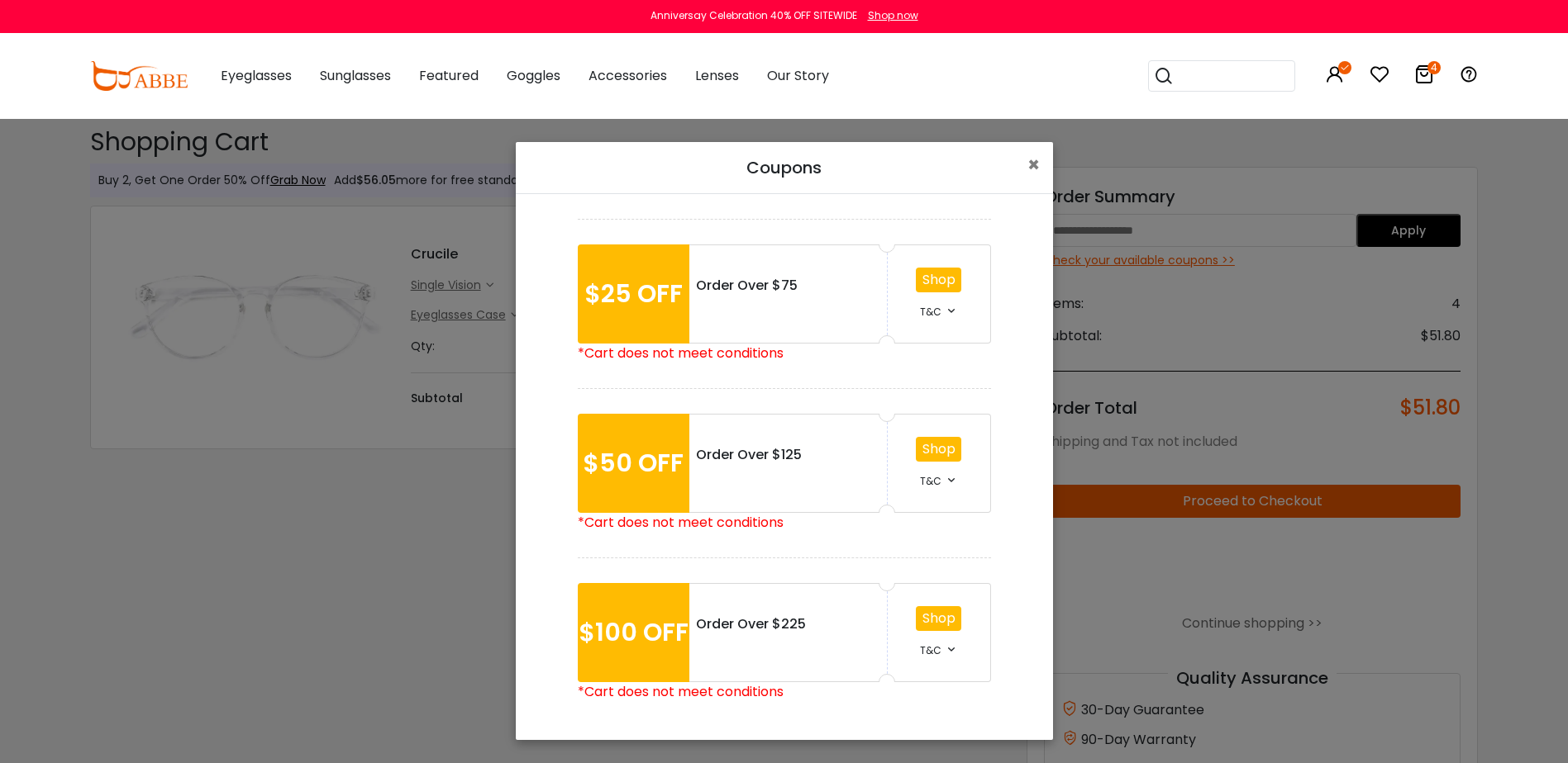
scroll to position [121, 0]
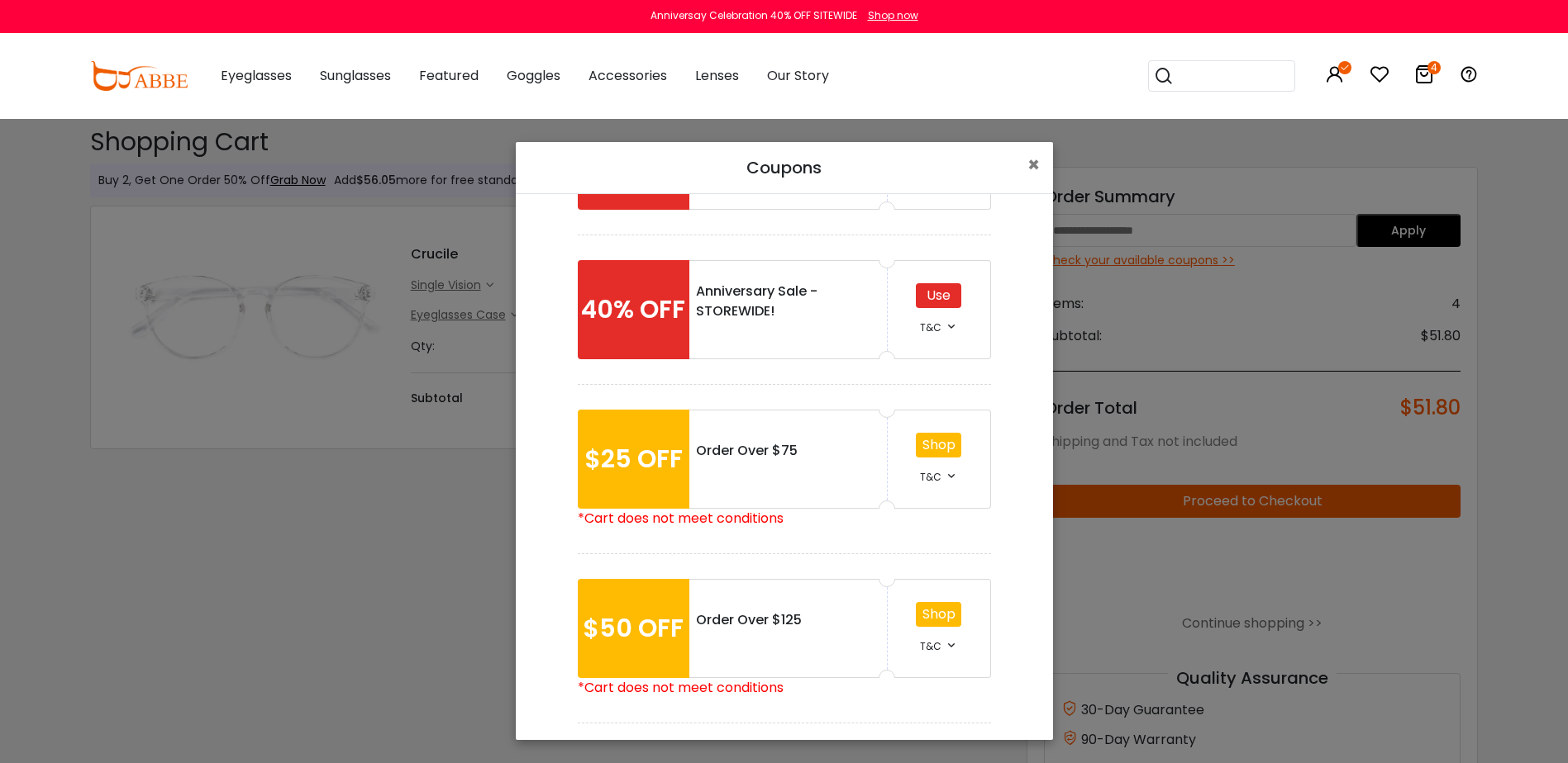
click at [920, 300] on div "Use" at bounding box center [938, 295] width 46 height 25
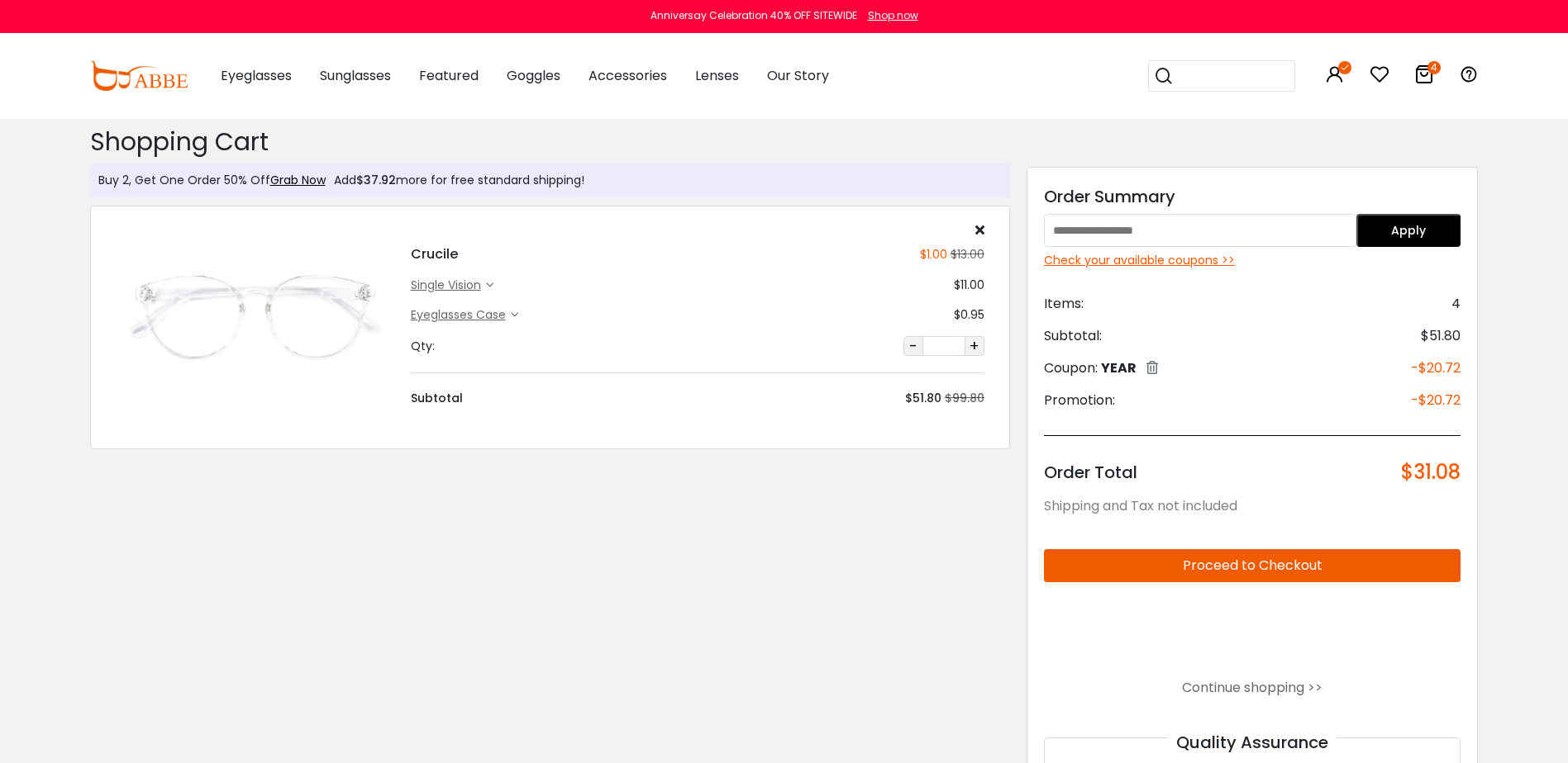
click at [1186, 566] on button "Proceed to Checkout" at bounding box center [1253, 565] width 418 height 33
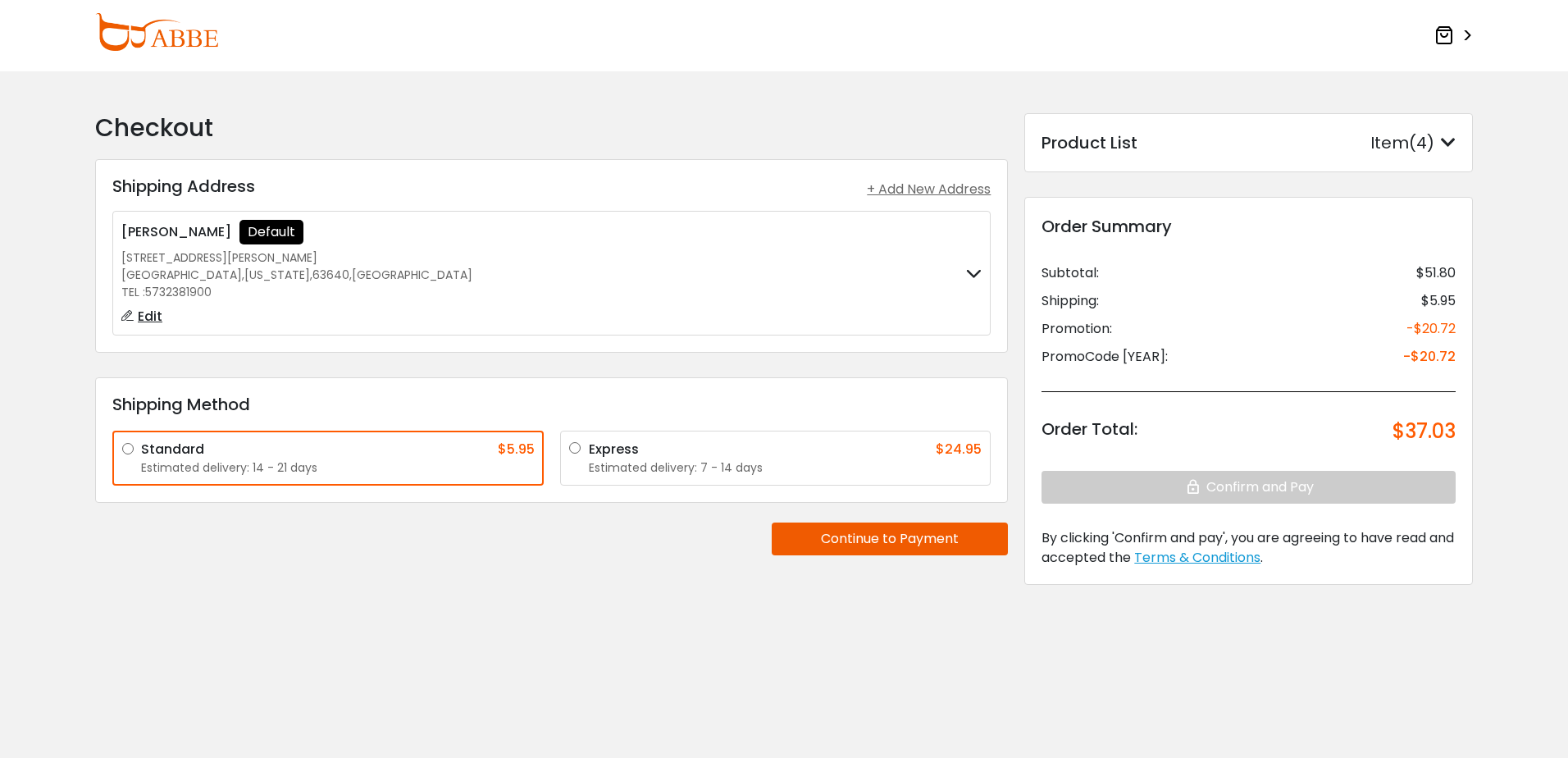
click at [930, 540] on button "Continue to Payment" at bounding box center [889, 539] width 236 height 32
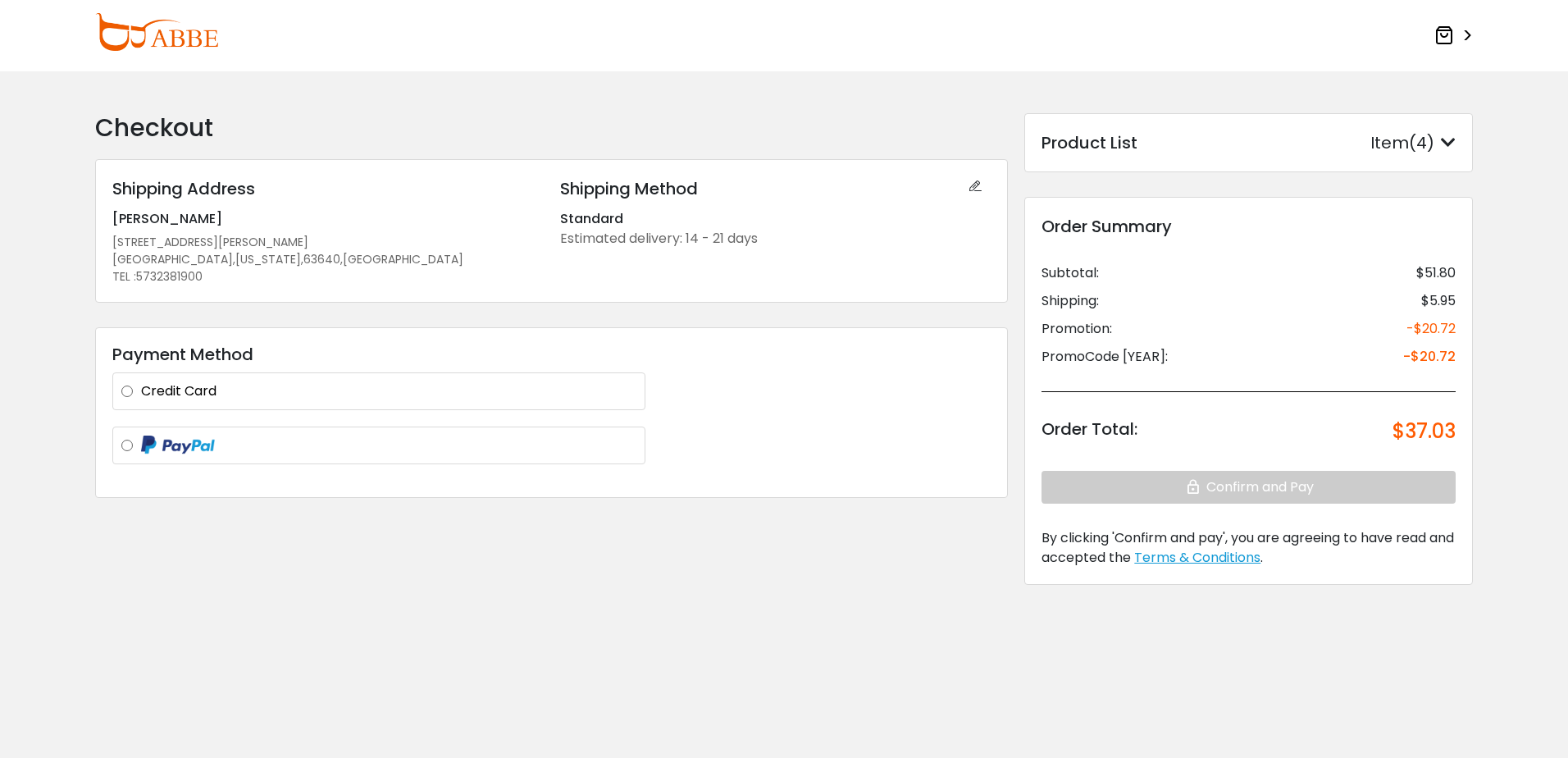
click at [142, 393] on label "Credit Card" at bounding box center [389, 391] width 496 height 19
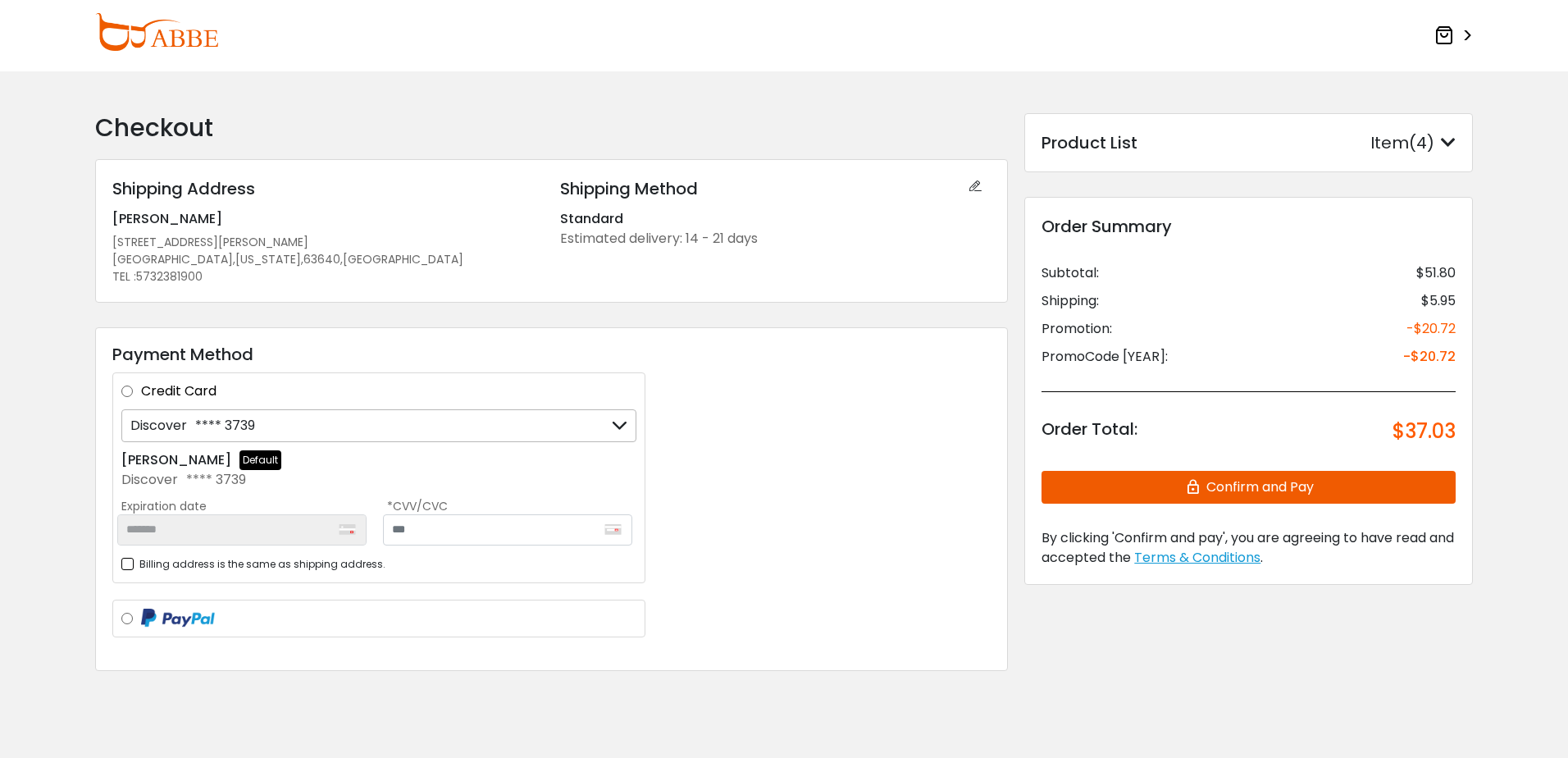
click at [1137, 494] on button "Confirm and Pay" at bounding box center [1249, 487] width 414 height 32
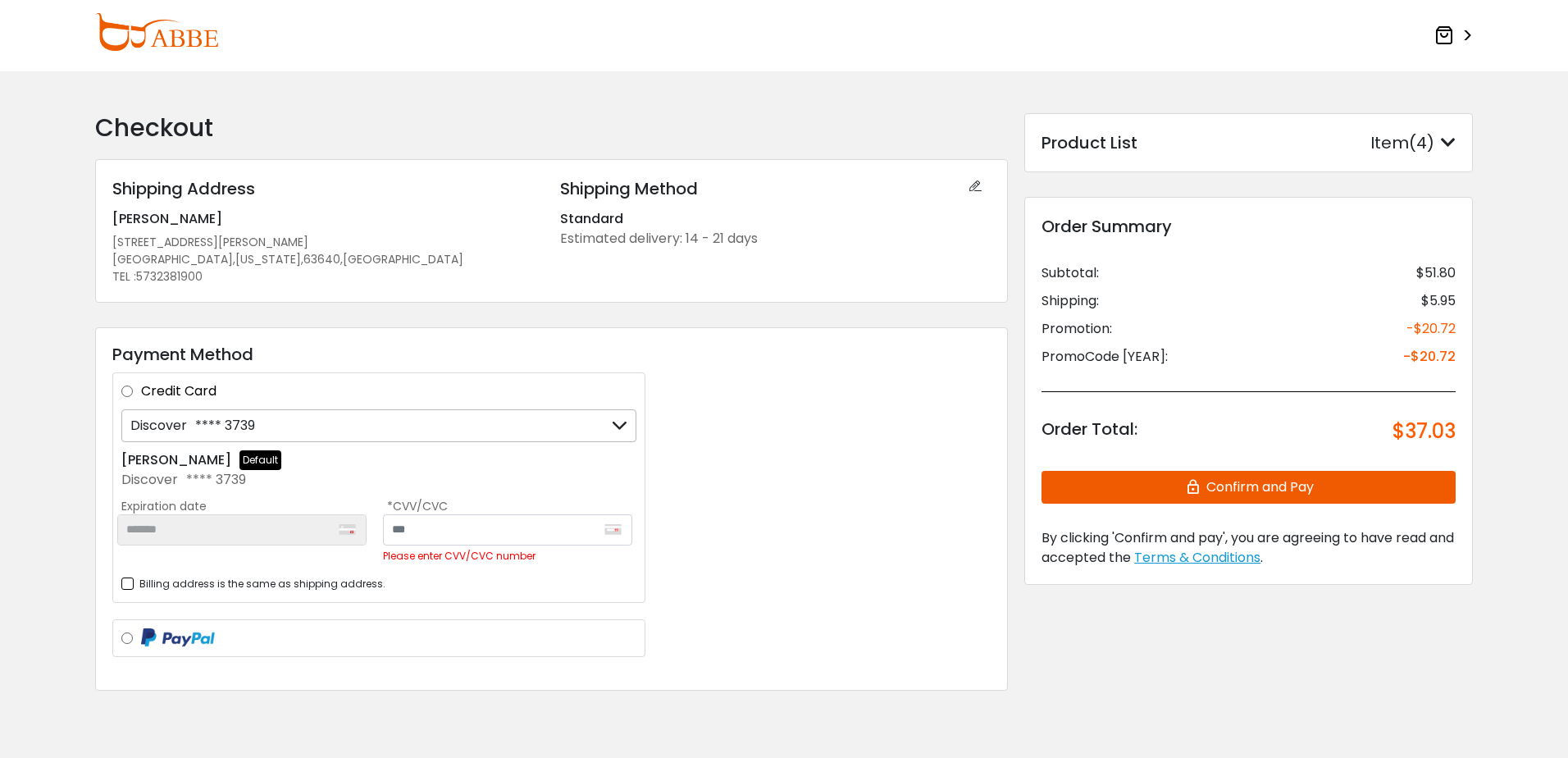
click at [294, 416] on div "Discover **** 3739" at bounding box center [378, 425] width 515 height 32
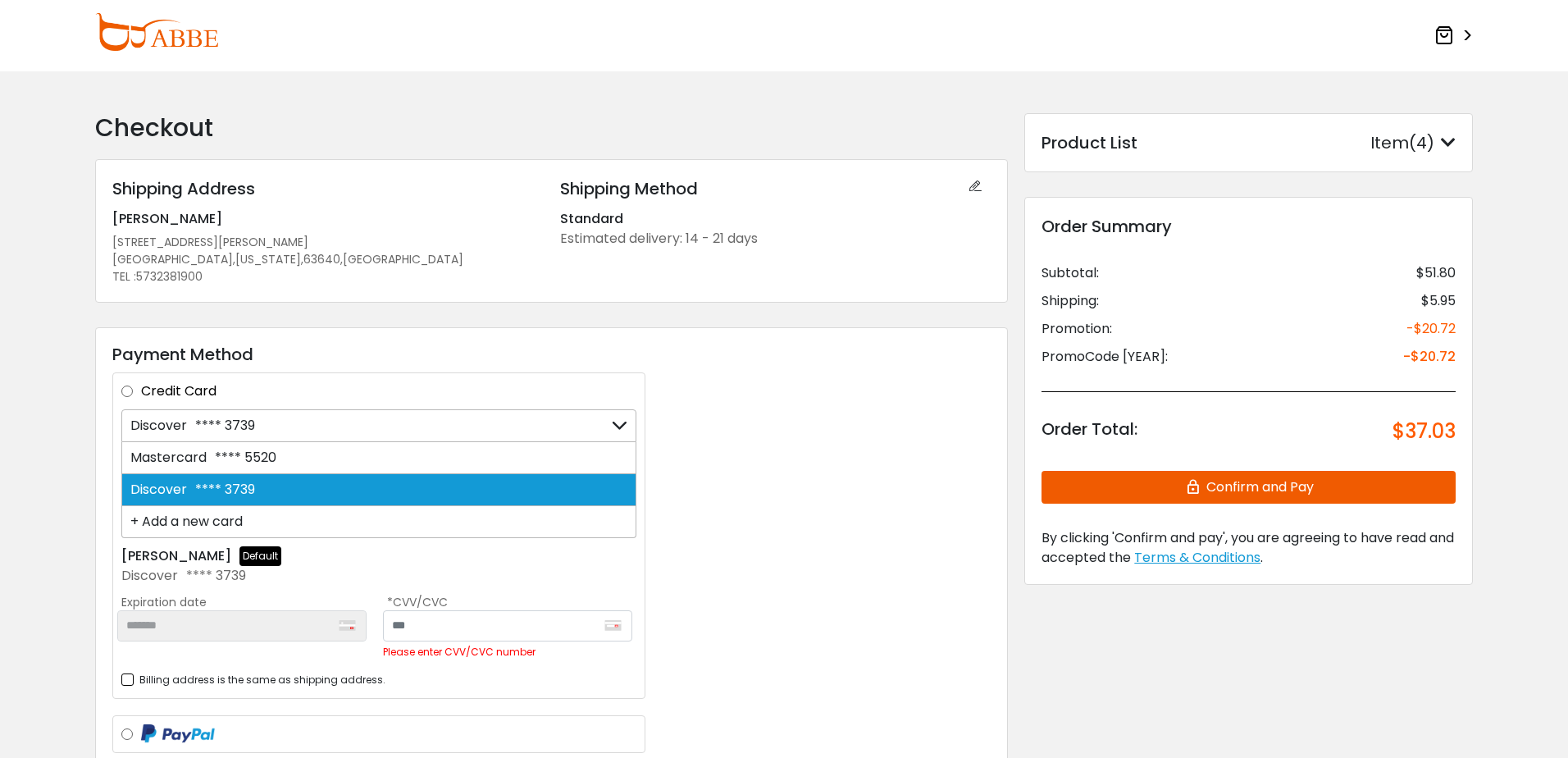
click at [307, 435] on div "Discover **** 3739" at bounding box center [378, 425] width 515 height 32
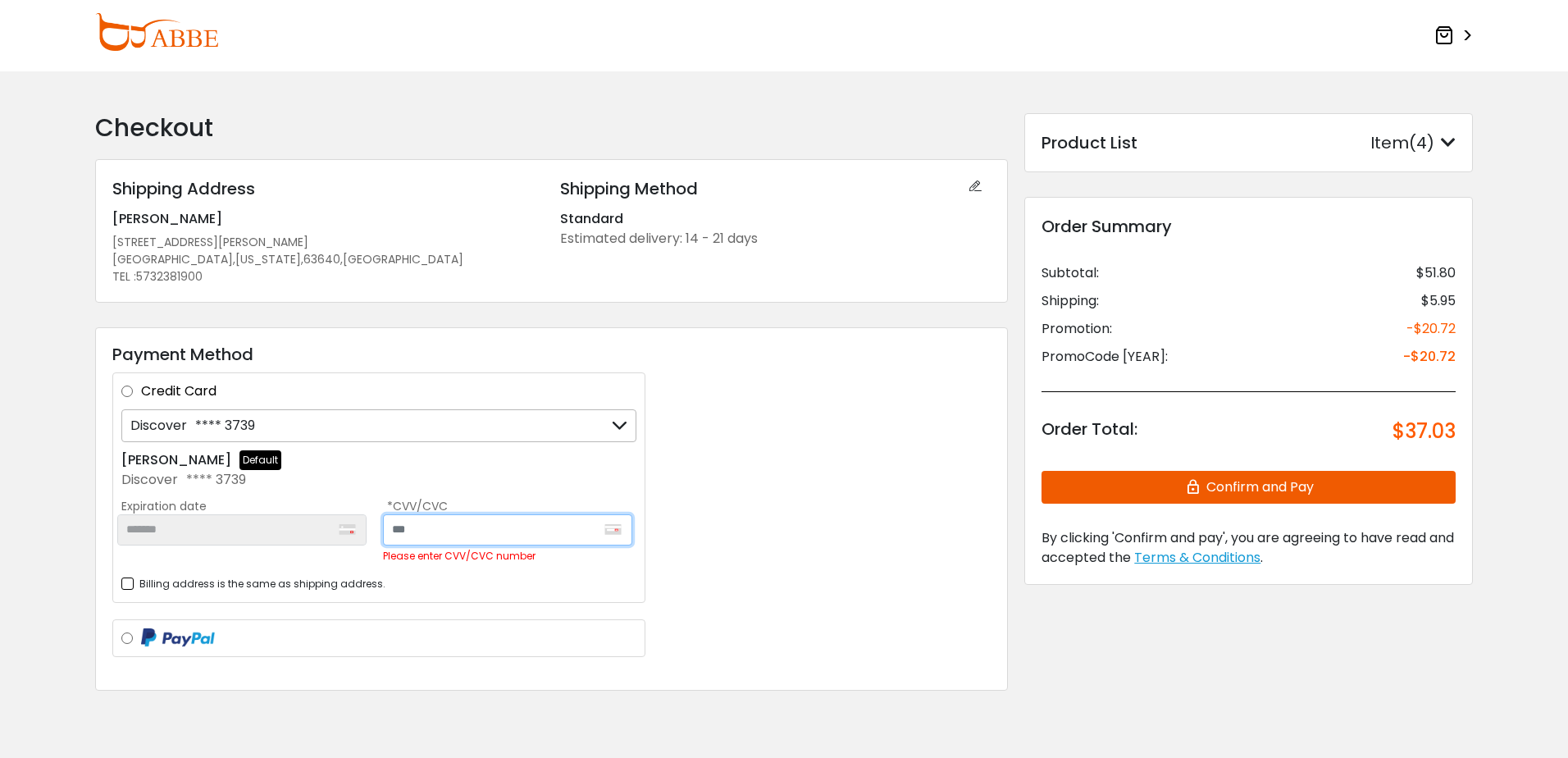
click at [439, 543] on input "text" at bounding box center [508, 530] width 250 height 31
type input "***"
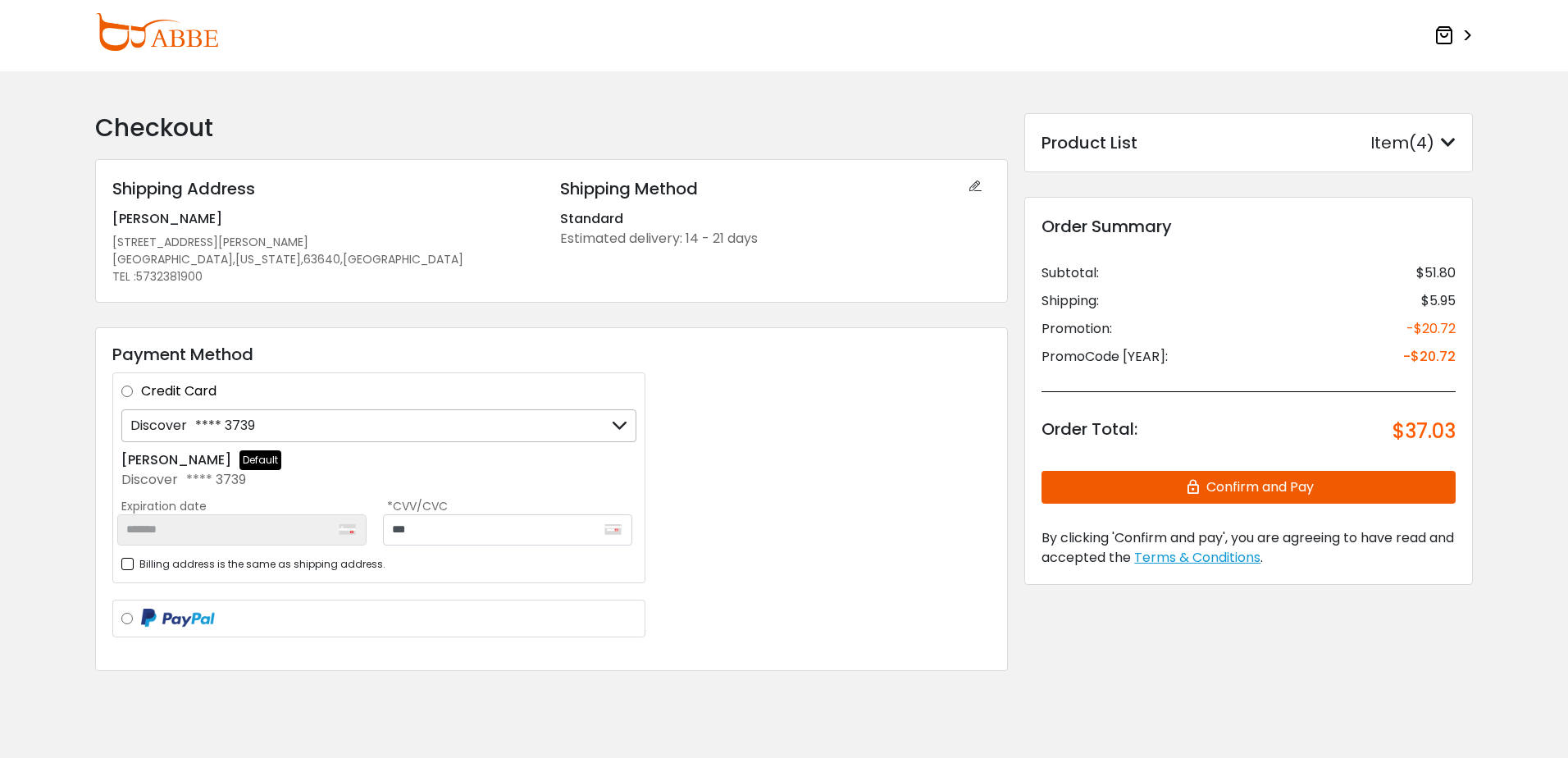
click at [353, 418] on div "Discover **** 3739" at bounding box center [378, 425] width 515 height 32
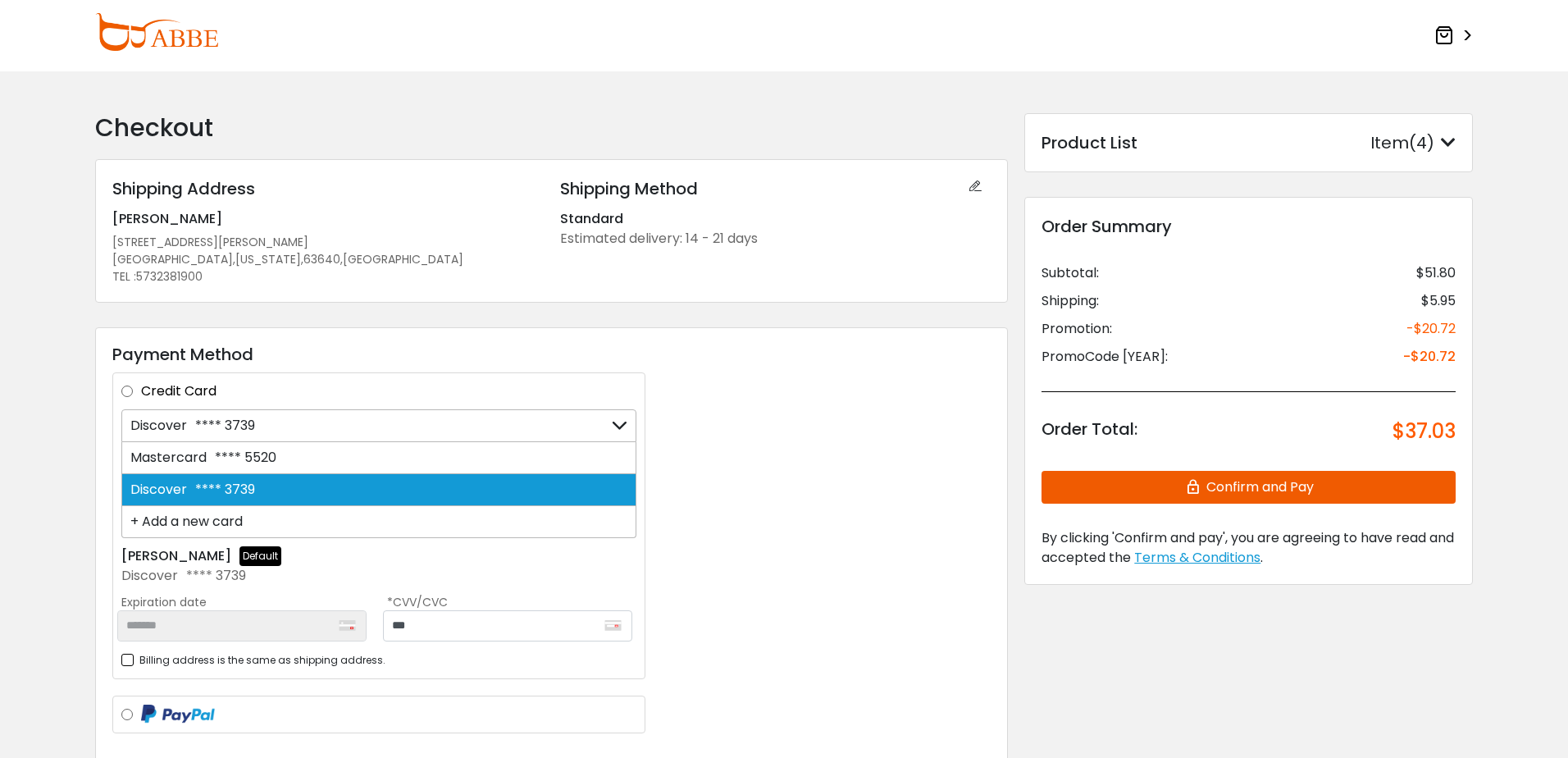
click at [335, 457] on div "Mastercard **** 5520" at bounding box center [378, 458] width 515 height 32
type input "*******"
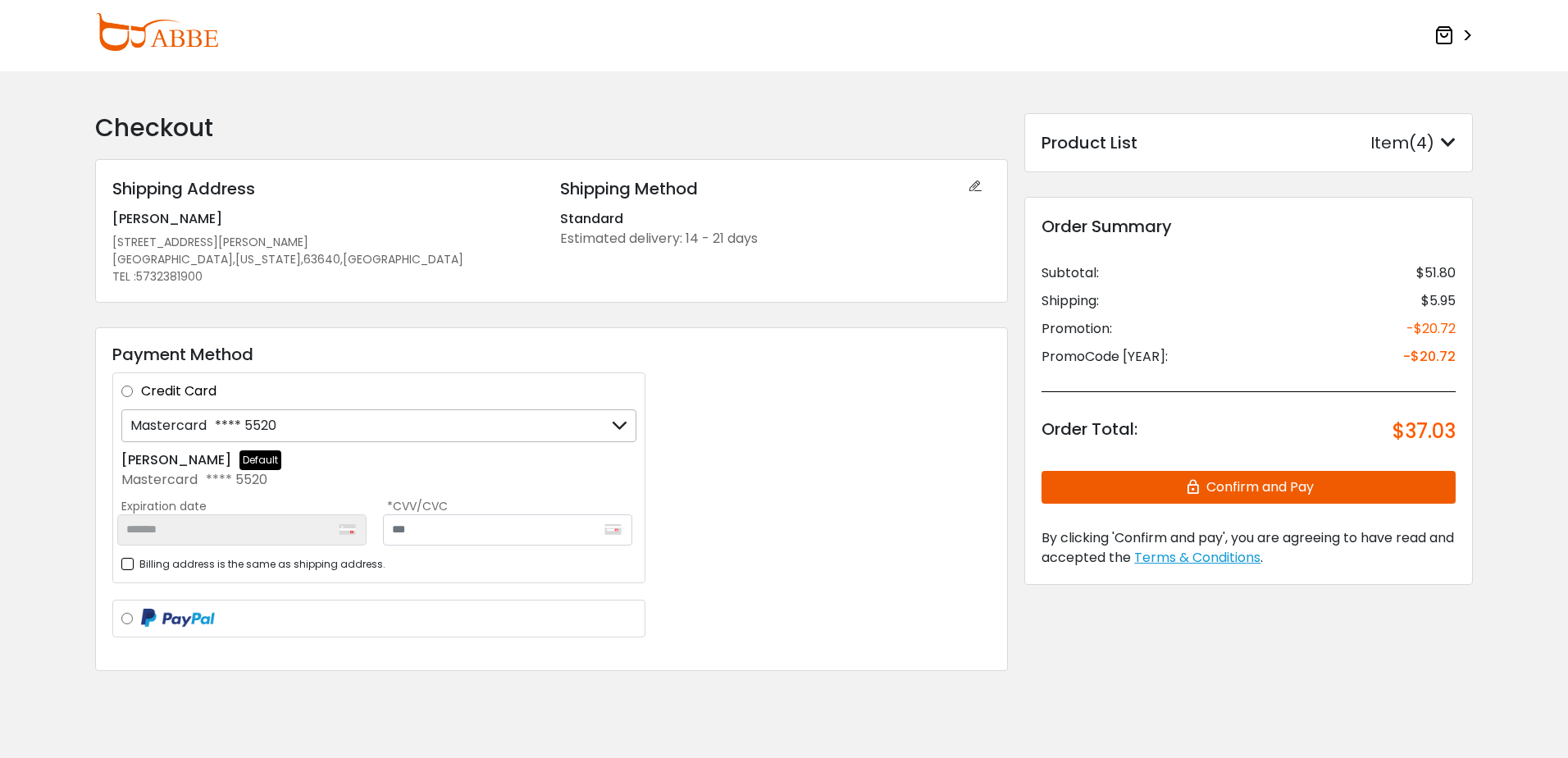
click at [619, 430] on icon at bounding box center [619, 426] width 16 height 31
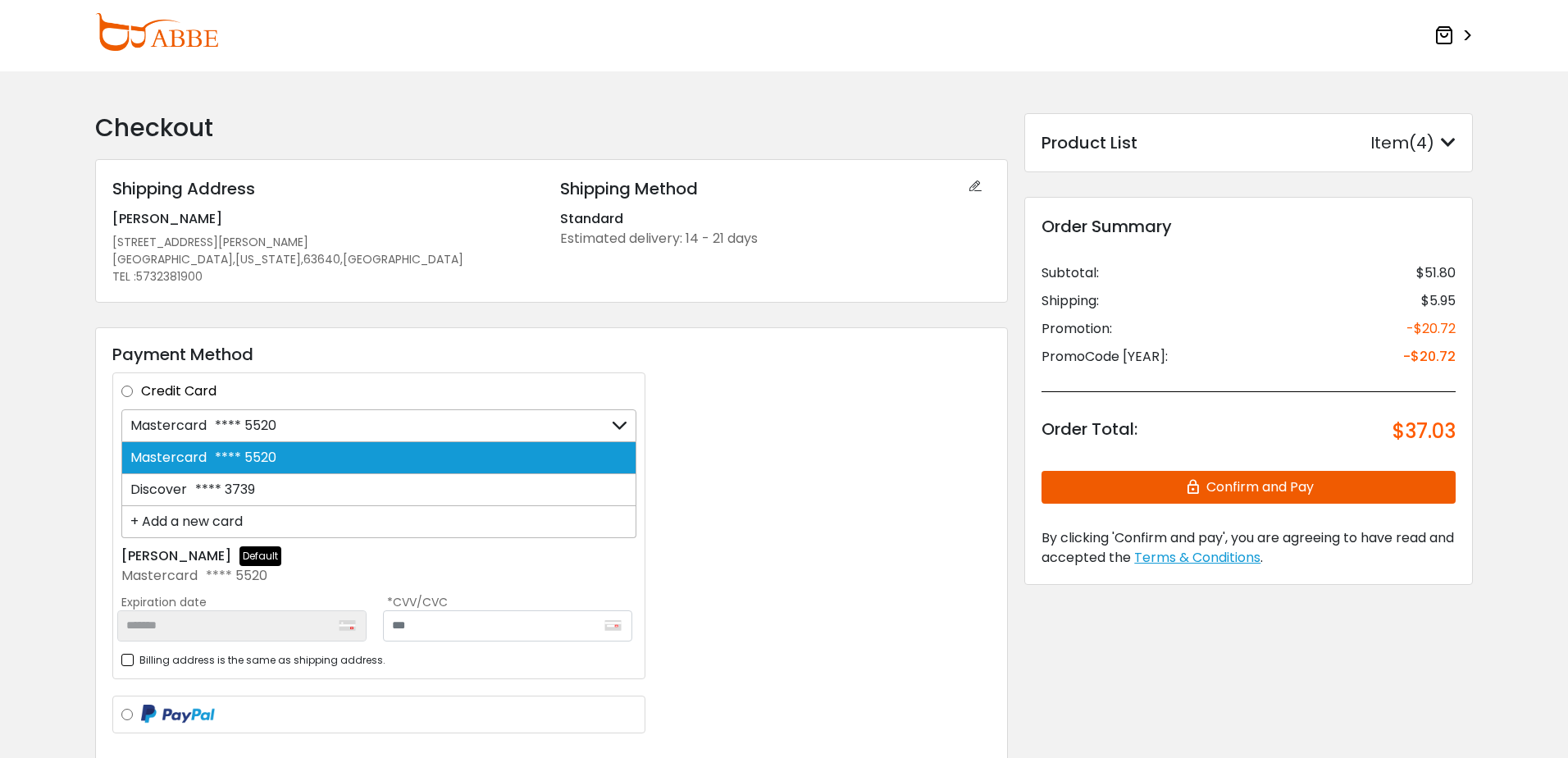
click at [460, 428] on div "Mastercard **** 5520" at bounding box center [378, 425] width 515 height 32
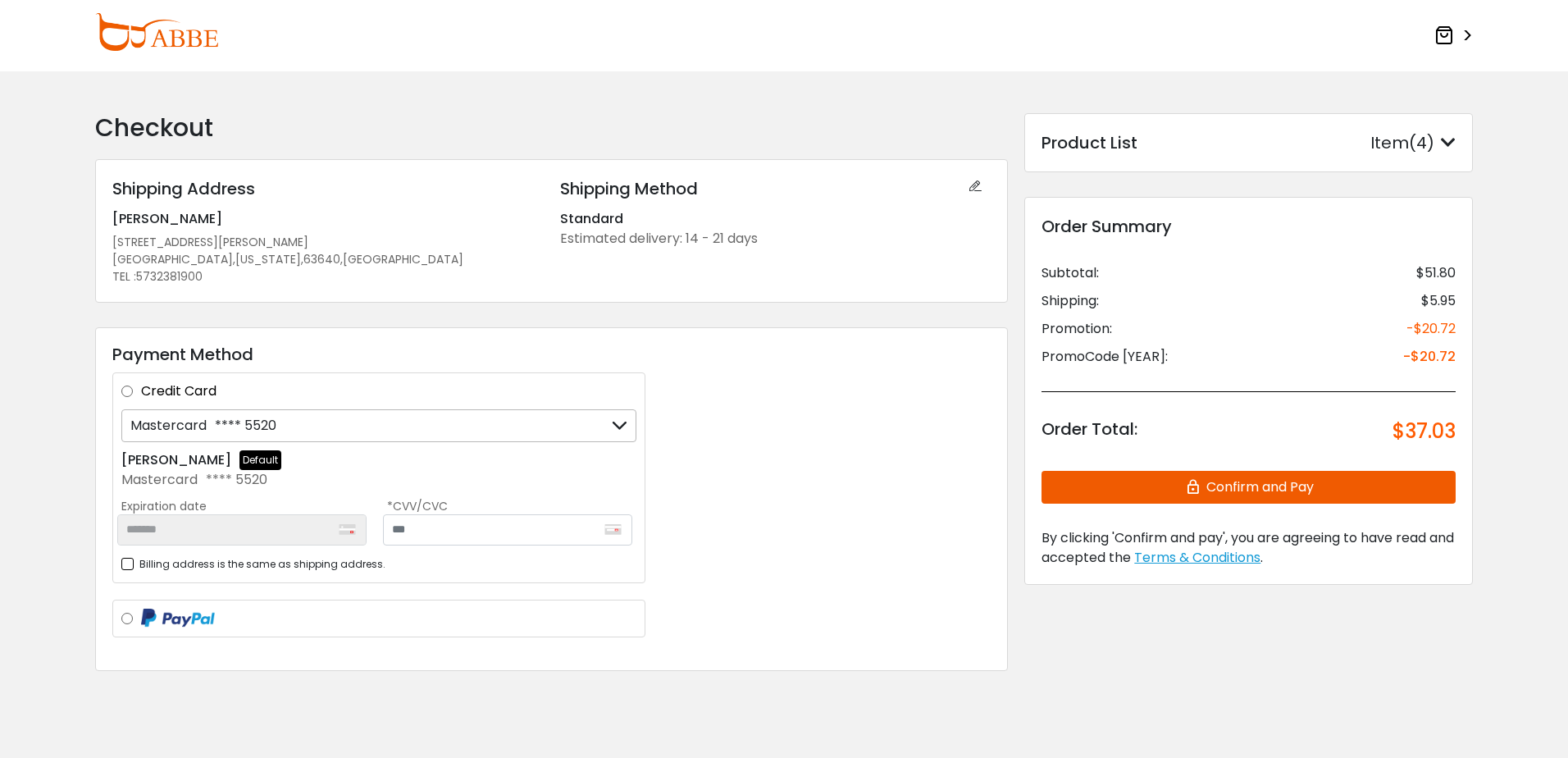
click at [460, 428] on div "Mastercard **** 5520" at bounding box center [378, 425] width 515 height 32
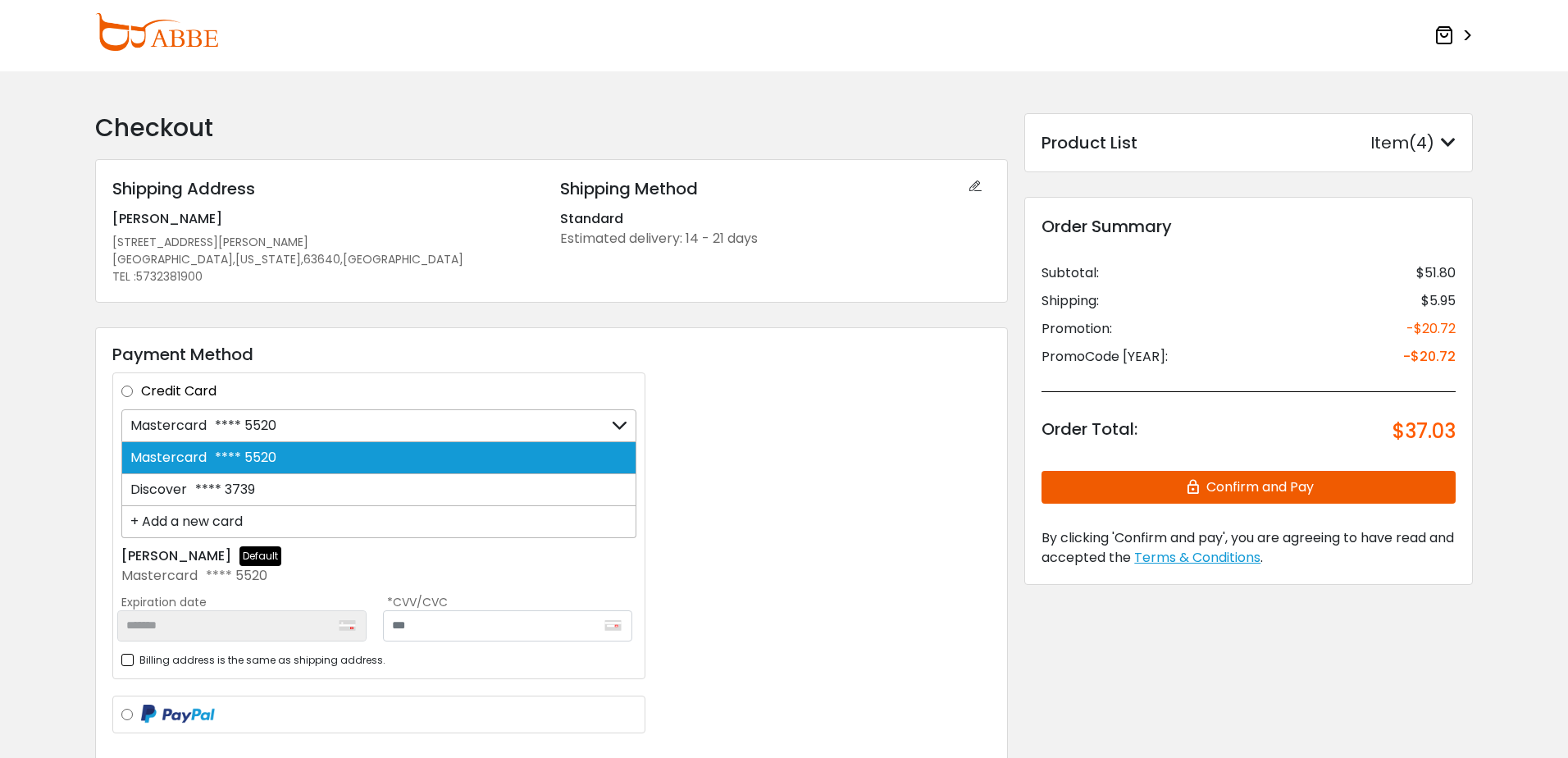
click at [238, 510] on div "+ Add a new card" at bounding box center [378, 522] width 515 height 32
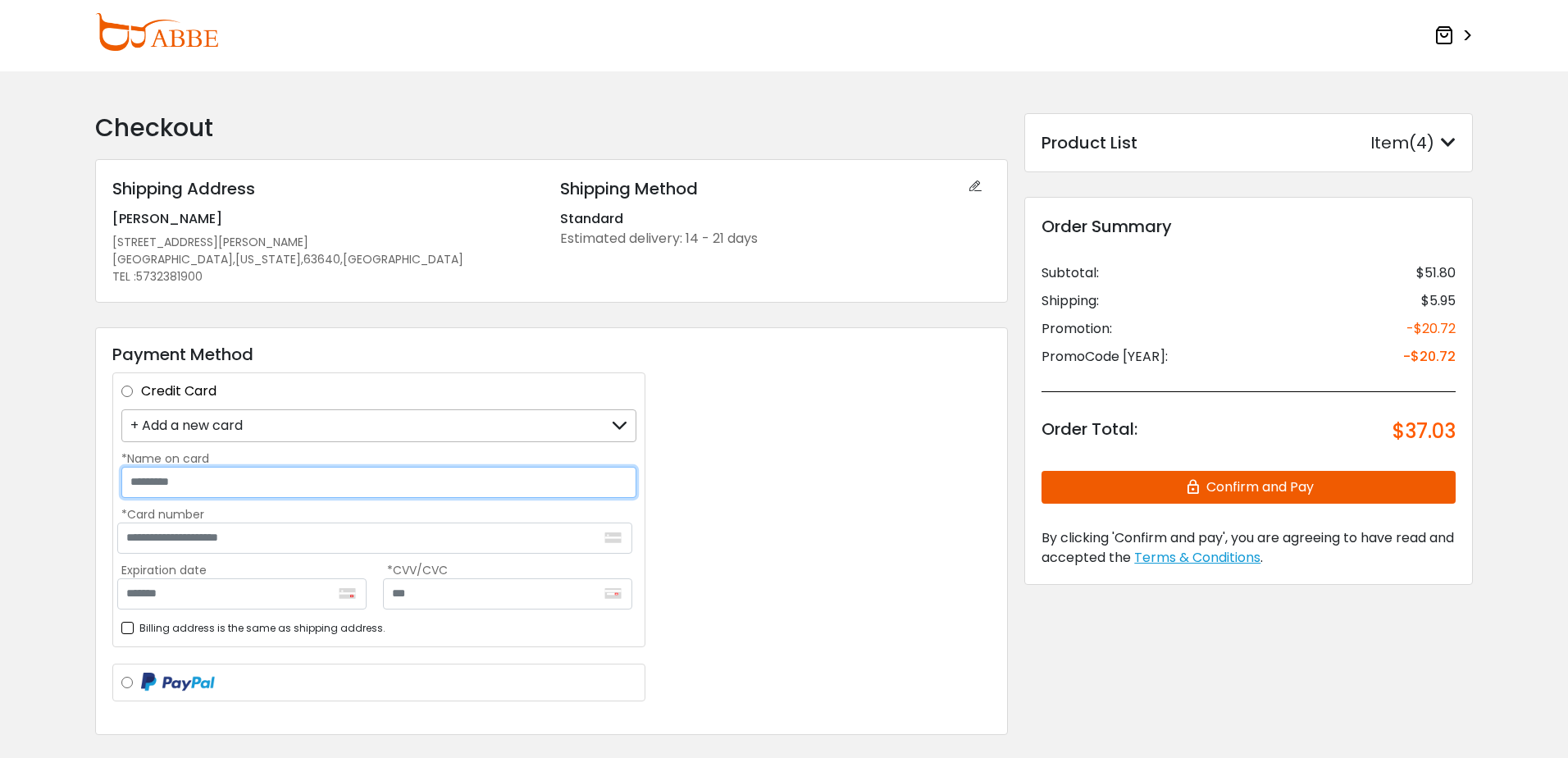
click at [271, 482] on input "*Name on card" at bounding box center [378, 483] width 515 height 31
type input "**********"
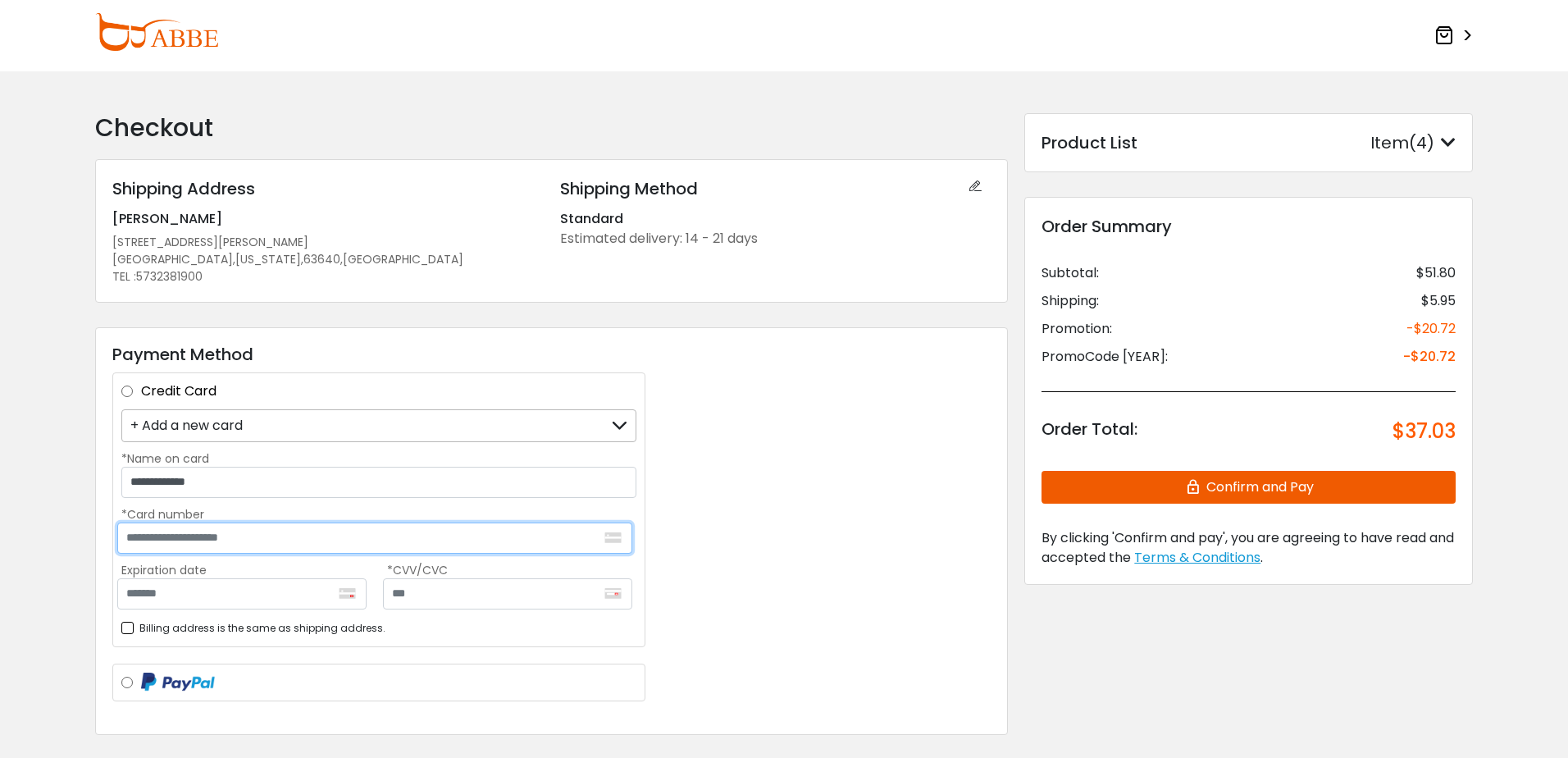
type input "**********"
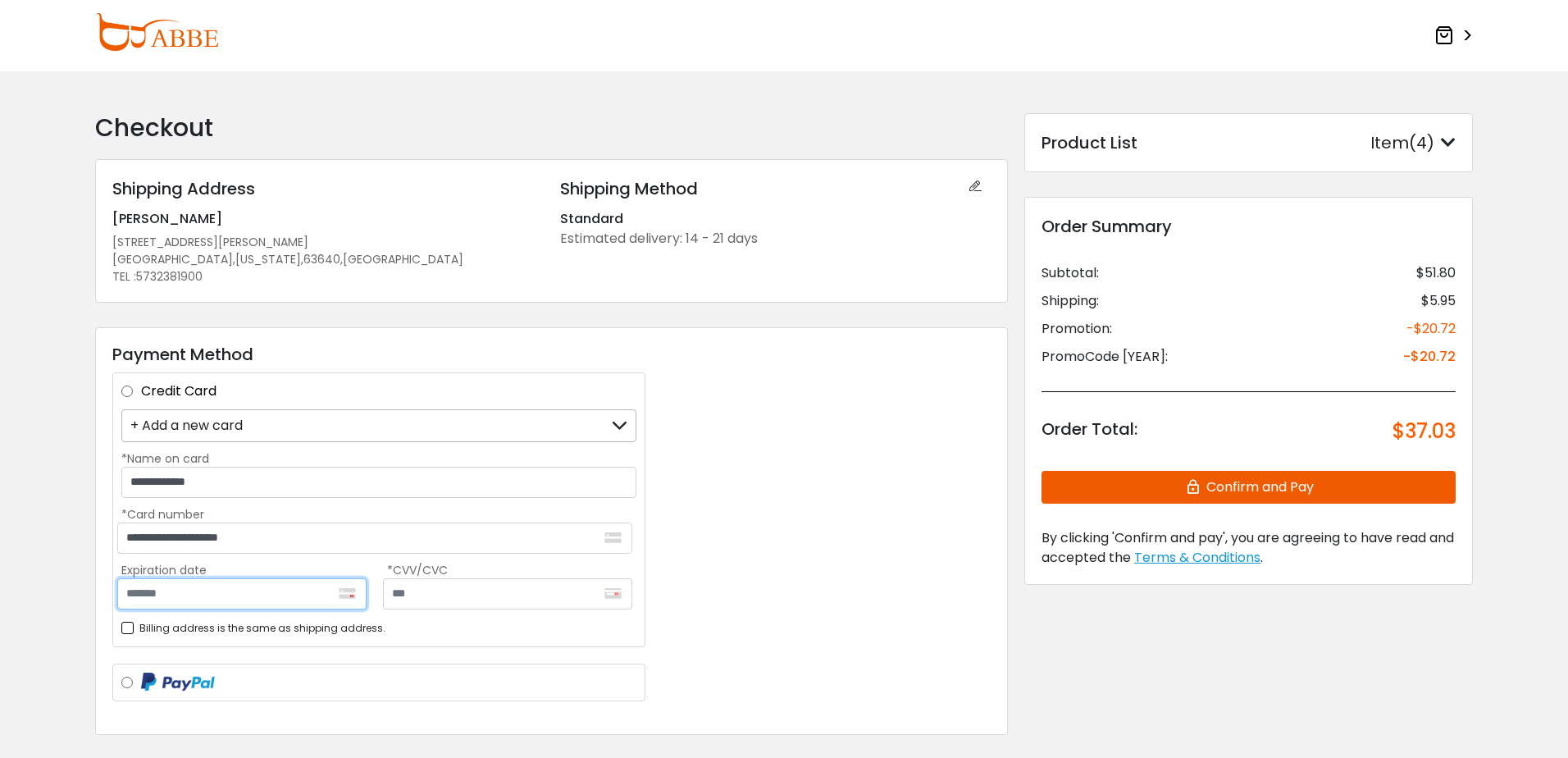
type input "*******"
type input "***"
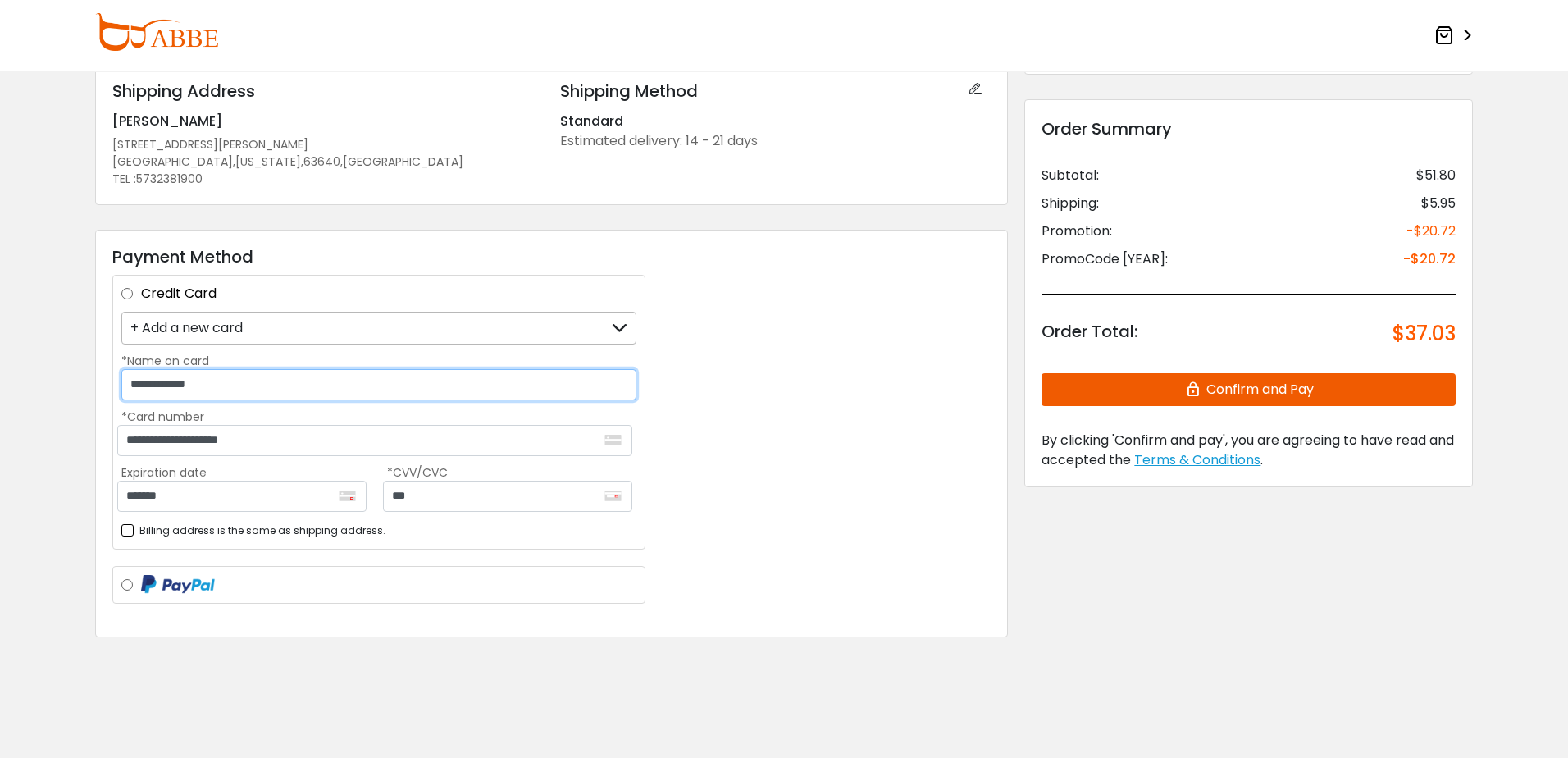
scroll to position [98, 0]
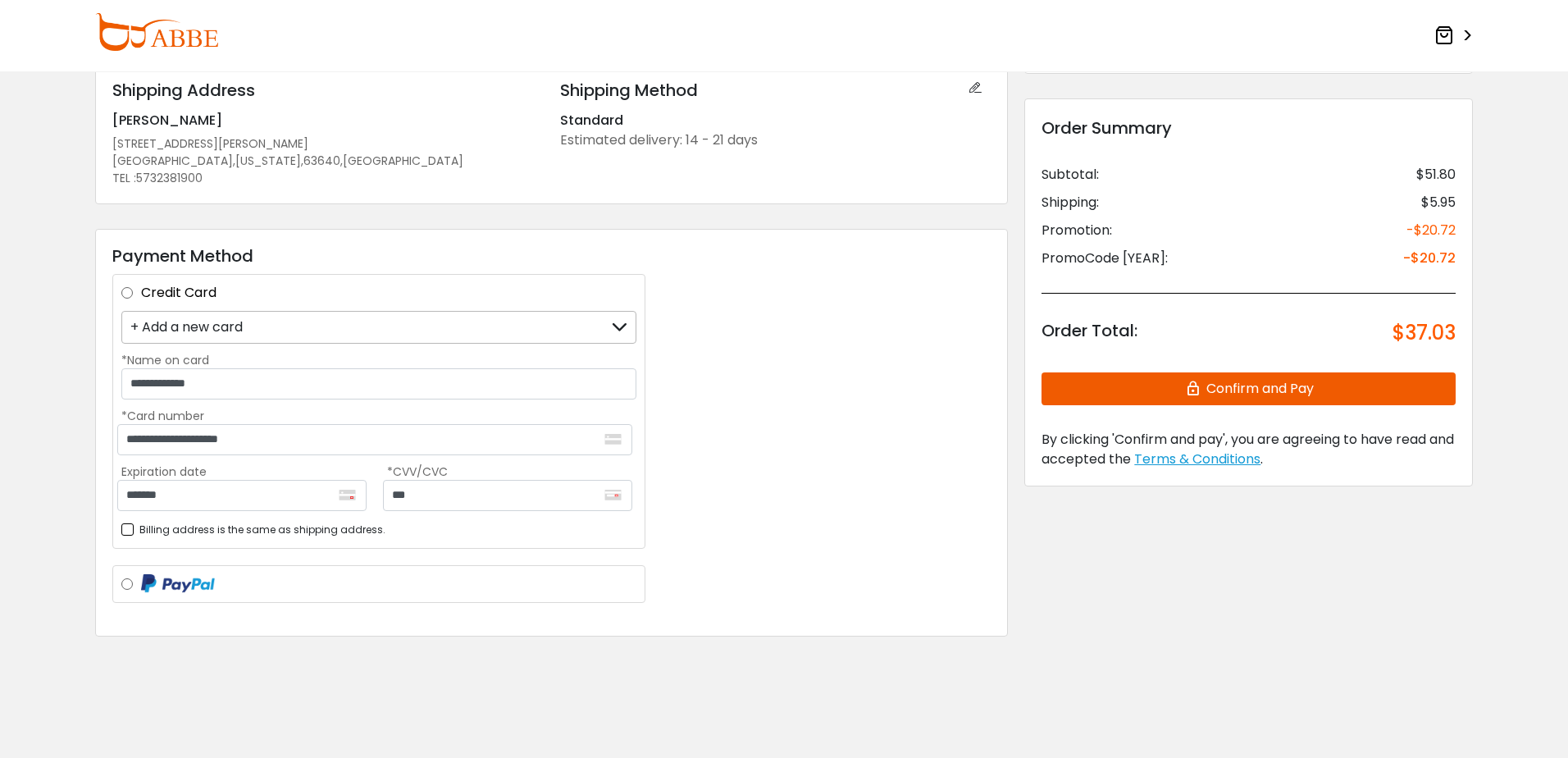
click at [1220, 390] on button "Confirm and Pay" at bounding box center [1249, 389] width 414 height 32
